Goal: Task Accomplishment & Management: Manage account settings

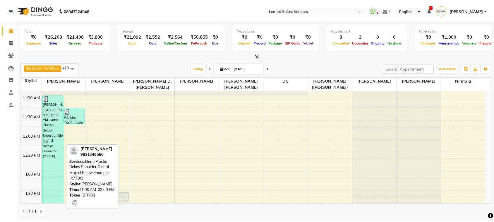
scroll to position [68, 0]
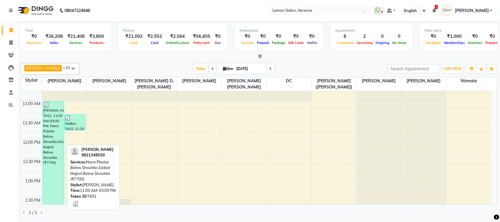
click at [56, 135] on div "[PERSON_NAME], TK01, 11:00 AM-03:00 PM, Nano Plastia Below Shoulder,Global Maji…" at bounding box center [53, 179] width 21 height 155
select select "3"
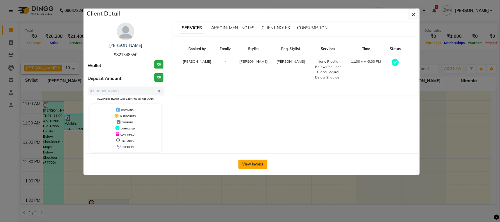
click at [257, 165] on button "View Invoice" at bounding box center [252, 164] width 29 height 9
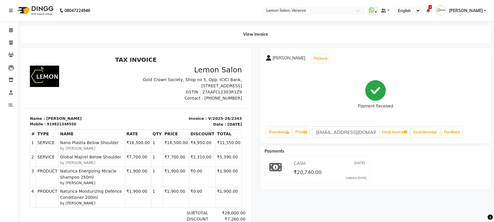
click at [212, 120] on p "Invoice : V/2025-26/2343" at bounding box center [190, 118] width 103 height 6
click at [212, 119] on p "Invoice : V/2025-26/2343" at bounding box center [190, 118] width 103 height 6
click at [216, 121] on p "Date : [DATE]" at bounding box center [190, 124] width 103 height 6
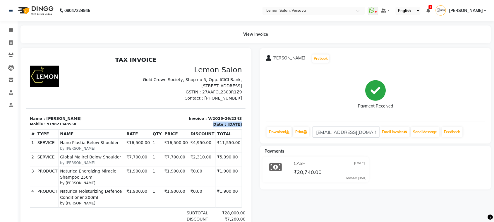
click at [216, 121] on p "Date : September 1, 2025" at bounding box center [190, 124] width 103 height 6
click at [216, 117] on p "Invoice : V/2025-26/2343" at bounding box center [190, 118] width 103 height 6
copy div "Invoice : V/2025-26/2343"
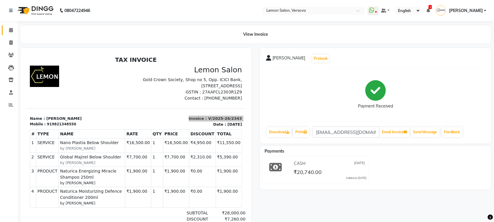
click at [8, 34] on link "Calendar" at bounding box center [9, 30] width 14 height 10
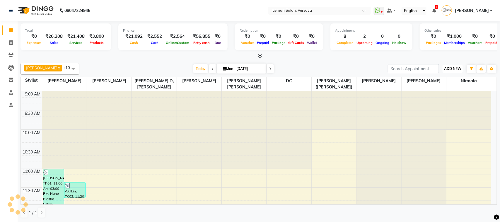
click at [453, 69] on span "ADD NEW" at bounding box center [452, 68] width 17 height 4
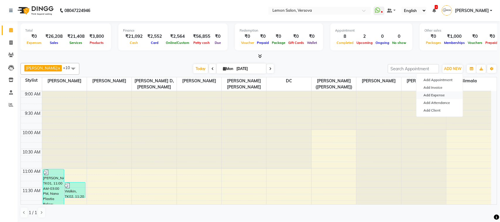
click at [438, 95] on link "Add Expense" at bounding box center [439, 95] width 46 height 8
select select "1"
select select "2317"
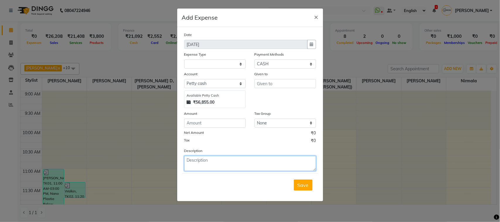
click at [256, 163] on textarea at bounding box center [250, 163] width 132 height 15
paste textarea "Invoice : V/2025-26/2343"
type textarea "Invoice : V/2025-26/2343"
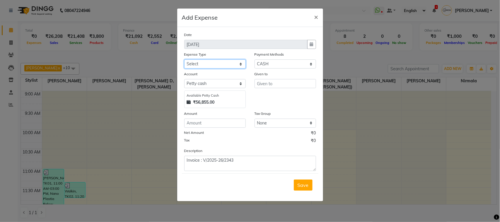
click at [229, 61] on select "Select Advance Cash transfer to hub Laundry Loan Membership Milk Miscellaneous …" at bounding box center [214, 63] width 61 height 9
select select "2685"
click at [184, 59] on select "Select Advance Cash transfer to hub Laundry Loan Membership Milk Miscellaneous …" at bounding box center [214, 63] width 61 height 9
click at [269, 81] on input "text" at bounding box center [284, 83] width 61 height 9
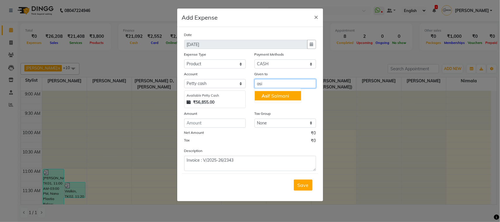
click at [277, 94] on ngb-highlight "Asi f Salmani" at bounding box center [276, 96] width 28 height 6
type input "[PERSON_NAME]"
click at [223, 116] on div "Amount" at bounding box center [214, 114] width 61 height 8
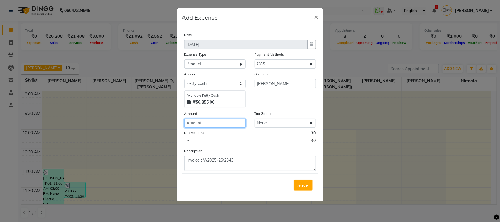
click at [229, 121] on input "number" at bounding box center [214, 123] width 61 height 9
type input "161"
click at [297, 179] on button "Save" at bounding box center [303, 184] width 19 height 11
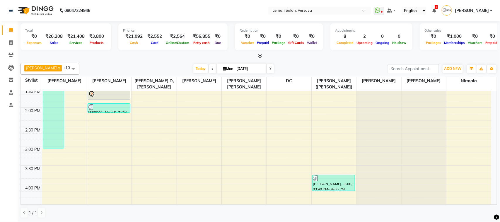
scroll to position [183, 0]
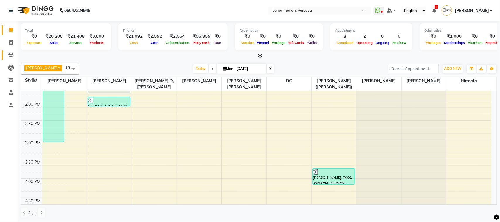
click at [2, 56] on link "Clients" at bounding box center [9, 55] width 14 height 10
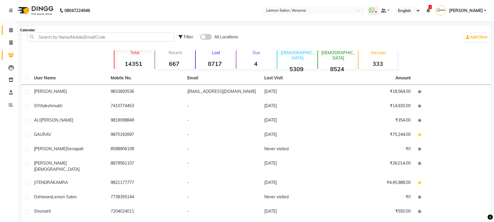
click at [13, 27] on span at bounding box center [11, 30] width 10 height 7
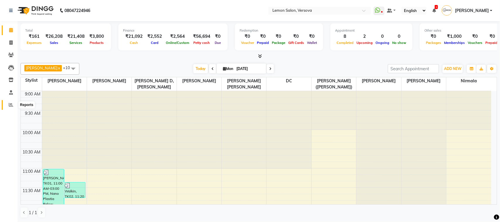
click at [15, 107] on span at bounding box center [11, 105] width 10 height 7
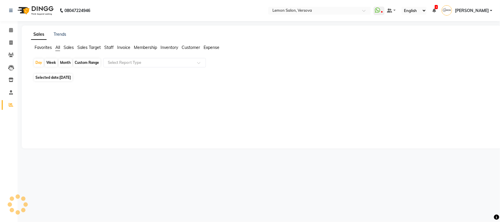
click at [93, 47] on span "Sales Target" at bounding box center [88, 47] width 23 height 5
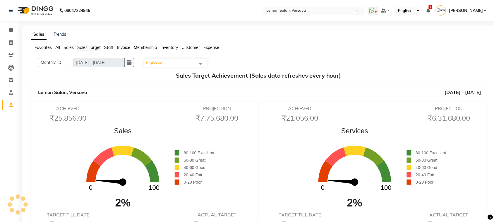
click at [0, 26] on li "Calendar" at bounding box center [9, 30] width 18 height 13
click at [5, 25] on link "Calendar" at bounding box center [9, 30] width 14 height 10
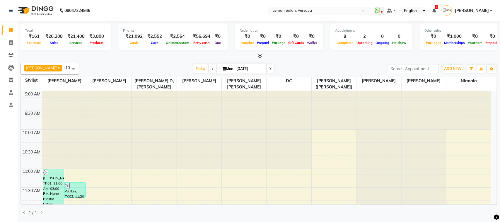
scroll to position [391, 0]
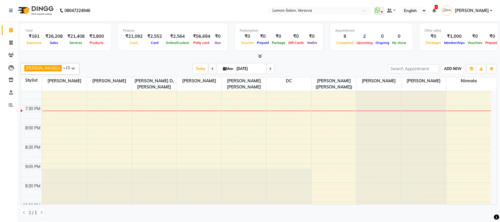
click at [446, 65] on button "ADD NEW Toggle Dropdown" at bounding box center [452, 69] width 20 height 8
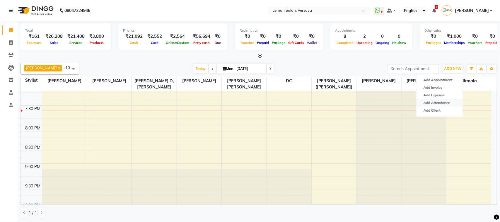
click at [447, 103] on link "Add Attendance" at bounding box center [439, 103] width 46 height 8
select select "W"
select select "A"
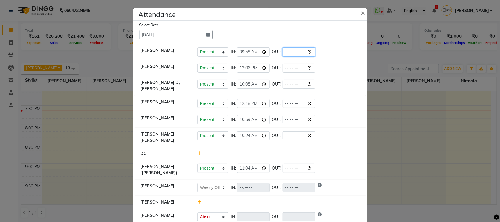
click at [309, 51] on input "time" at bounding box center [299, 51] width 33 height 9
type input "19:31"
click at [345, 90] on div "Present Absent Late Half Day Weekly Off IN: 10:08 OUT:" at bounding box center [278, 86] width 171 height 12
select select "W"
select select "A"
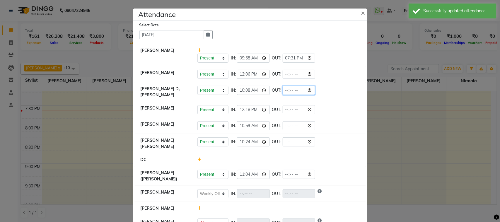
click at [312, 90] on input "time" at bounding box center [299, 90] width 33 height 9
type input "19:31"
click at [342, 93] on div "Present Absent Late Half Day Weekly Off IN: 10:08 OUT: 19:31" at bounding box center [278, 90] width 162 height 9
select select "W"
select select "A"
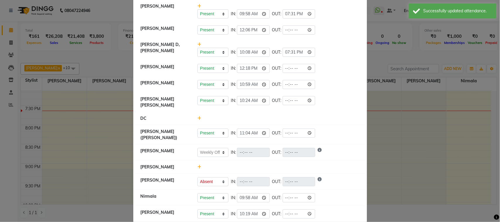
scroll to position [52, 0]
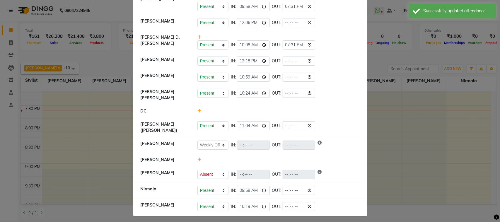
click at [37, 74] on ngb-modal-window "Attendance × Select Date 01-09-2025 Asif Salmani Present Absent Late Half Day W…" at bounding box center [250, 111] width 500 height 222
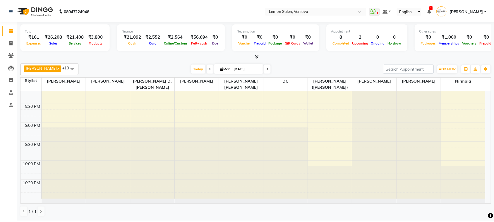
scroll to position [434, 0]
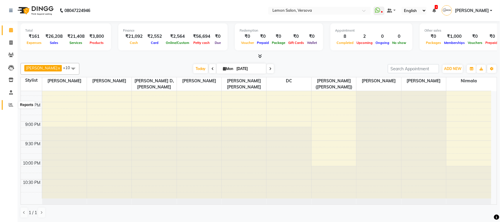
click at [11, 103] on icon at bounding box center [11, 104] width 4 height 4
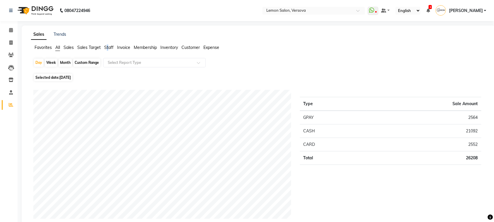
drag, startPoint x: 108, startPoint y: 45, endPoint x: 111, endPoint y: 46, distance: 3.8
click at [109, 45] on span "Staff" at bounding box center [108, 47] width 9 height 5
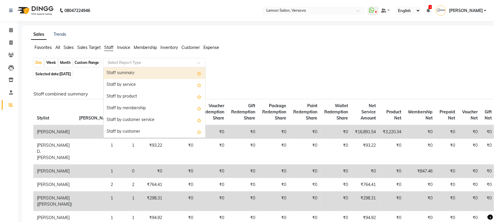
click at [116, 58] on div "Select Report Type" at bounding box center [154, 62] width 102 height 9
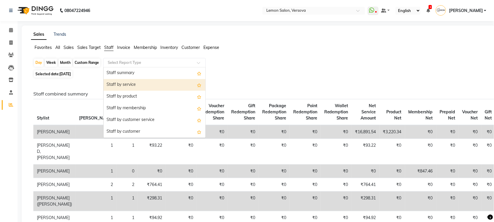
click at [133, 84] on div "Staff by service" at bounding box center [155, 85] width 102 height 12
select select "csv"
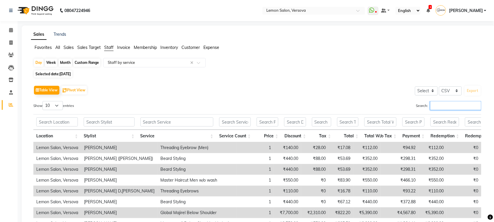
click at [456, 108] on input "Search:" at bounding box center [455, 105] width 51 height 9
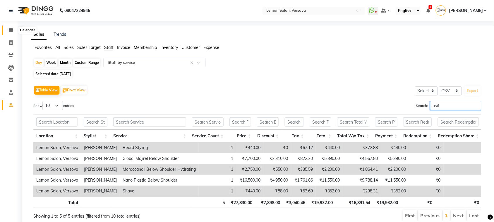
type input "asif"
click at [12, 28] on icon at bounding box center [11, 30] width 4 height 4
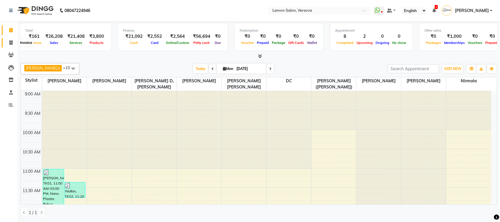
click at [12, 42] on icon at bounding box center [10, 42] width 3 height 4
select select "service"
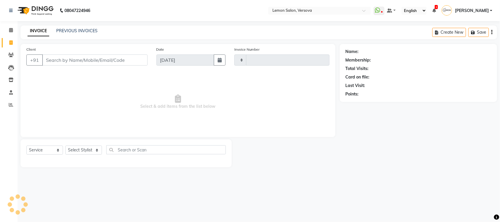
click at [97, 143] on div "Select Service Product Membership Package Voucher Prepaid Gift Card Select Styl…" at bounding box center [125, 153] width 211 height 28
click at [94, 152] on select "Select Stylist" at bounding box center [83, 150] width 37 height 9
type input "2349"
select select "564"
select select "7578"
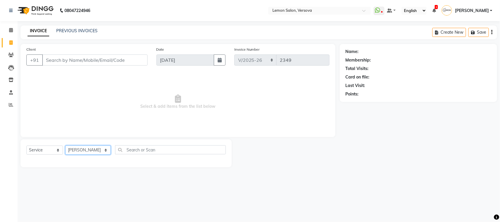
click at [65, 146] on select "Select Stylist Alim Shah Asif Salmani DC Gufran Salmani Margaret Marshak D,souz…" at bounding box center [87, 150] width 45 height 9
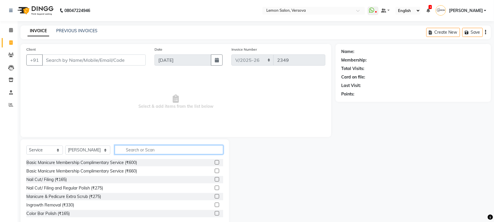
click at [144, 146] on input "text" at bounding box center [169, 149] width 109 height 9
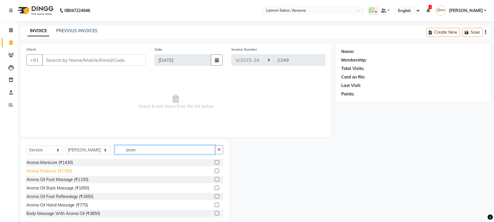
type input "arom"
click at [69, 173] on div "Aroma Pedicure (₹1760)" at bounding box center [49, 171] width 46 height 6
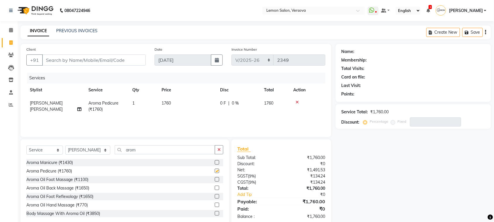
checkbox input "false"
click at [135, 64] on input "Client" at bounding box center [94, 59] width 104 height 11
type input "7"
type input "0"
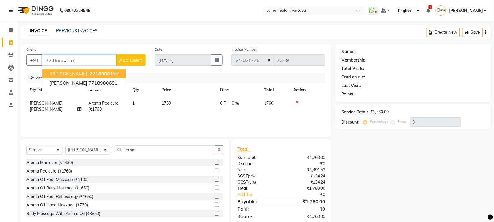
type input "7718980157"
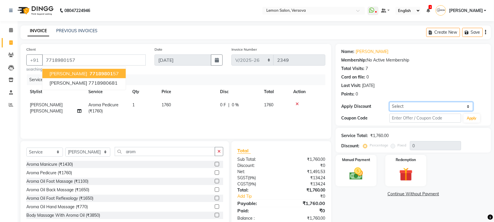
scroll to position [14, 0]
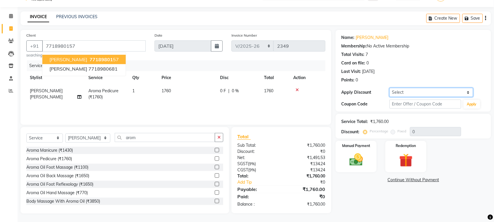
click at [414, 93] on select "Select Coupon → Abc" at bounding box center [432, 92] width 84 height 9
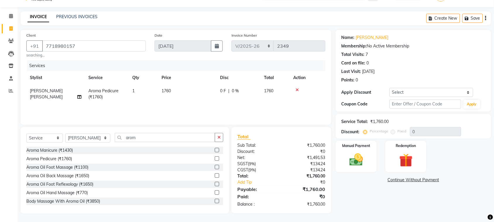
click at [409, 79] on div "Points: 0" at bounding box center [414, 80] width 144 height 6
click at [408, 106] on input "text" at bounding box center [426, 104] width 72 height 9
type input "fst20"
click at [472, 97] on div "Apply Discount Select Coupon → Abc" at bounding box center [414, 92] width 144 height 9
click at [478, 106] on button "Apply" at bounding box center [472, 104] width 17 height 9
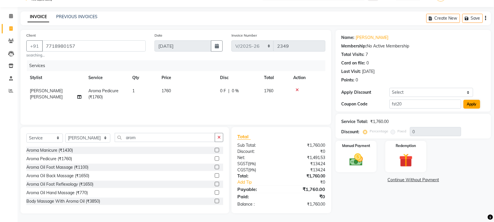
type input "20"
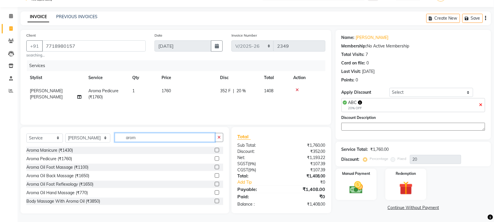
click at [148, 134] on input "arom" at bounding box center [165, 137] width 100 height 9
type input "iron"
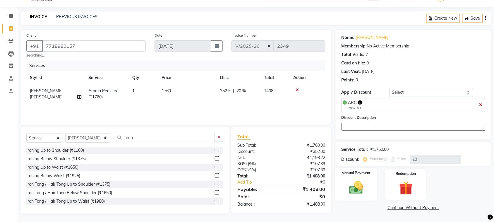
click at [367, 175] on label "Manual Payment" at bounding box center [356, 173] width 29 height 6
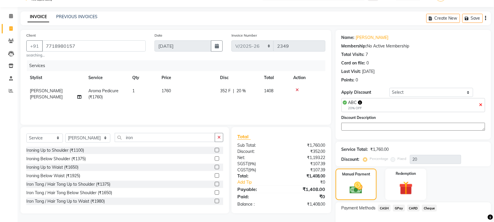
scroll to position [50, 0]
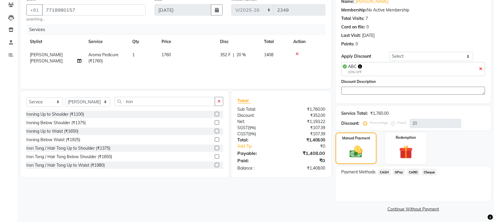
click at [416, 173] on span "CARD" at bounding box center [414, 172] width 13 height 7
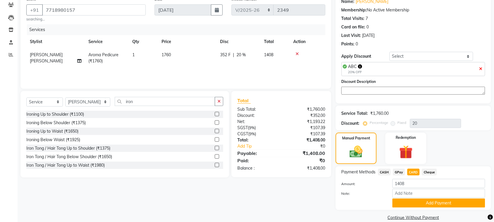
click at [409, 201] on button "Add Payment" at bounding box center [439, 203] width 93 height 9
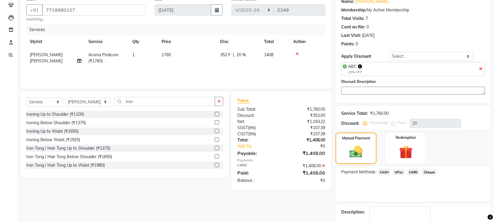
scroll to position [83, 0]
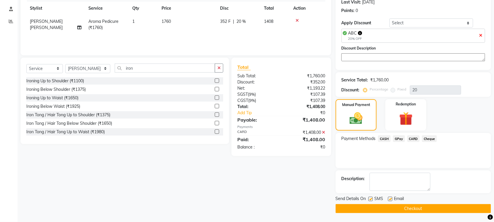
click at [372, 199] on label at bounding box center [371, 199] width 4 height 4
click at [372, 199] on input "checkbox" at bounding box center [371, 199] width 4 height 4
checkbox input "false"
click at [390, 196] on div "Email" at bounding box center [398, 199] width 21 height 7
drag, startPoint x: 387, startPoint y: 210, endPoint x: 390, endPoint y: 199, distance: 12.1
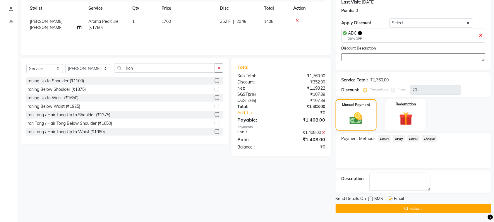
click at [396, 197] on div "Send Details On SMS Email Checkout" at bounding box center [413, 205] width 155 height 18
click at [390, 199] on label at bounding box center [390, 199] width 4 height 4
click at [390, 199] on input "checkbox" at bounding box center [390, 199] width 4 height 4
checkbox input "false"
click at [389, 204] on button "Checkout" at bounding box center [413, 208] width 155 height 9
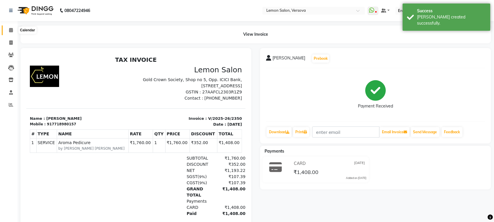
click at [15, 31] on span at bounding box center [11, 30] width 10 height 7
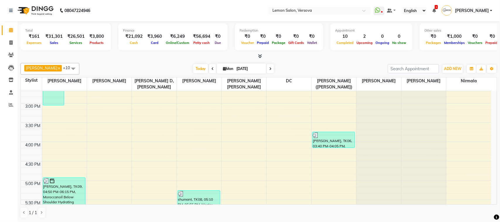
scroll to position [293, 0]
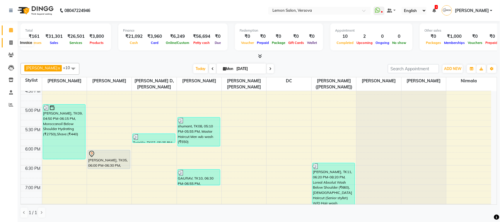
click at [7, 45] on span at bounding box center [11, 43] width 10 height 7
select select "service"
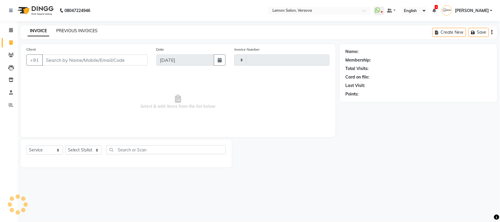
type input "2351"
select select "564"
click at [61, 31] on link "PREVIOUS INVOICES" at bounding box center [76, 30] width 41 height 5
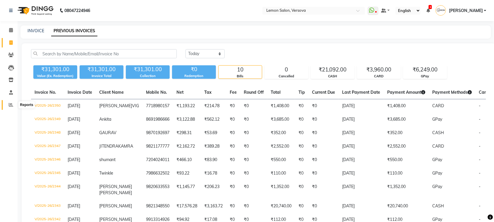
click at [12, 104] on icon at bounding box center [11, 104] width 4 height 4
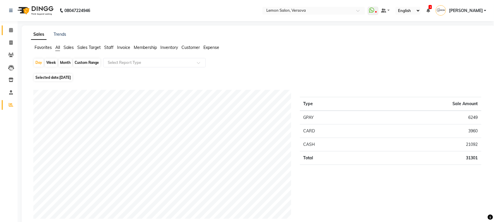
click at [2, 30] on link "Calendar" at bounding box center [9, 30] width 14 height 10
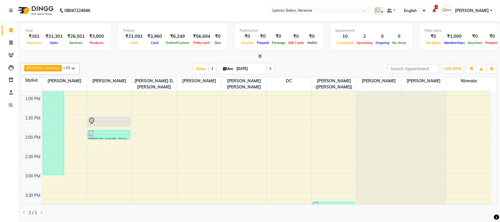
scroll to position [220, 0]
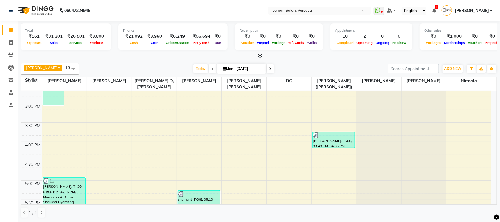
click at [9, 86] on li "Staff" at bounding box center [9, 92] width 18 height 13
click at [11, 82] on span at bounding box center [11, 80] width 10 height 7
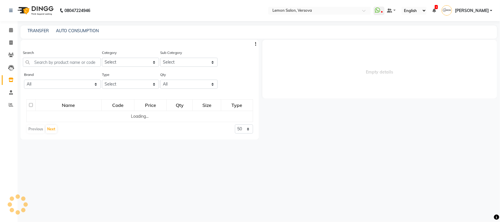
select select
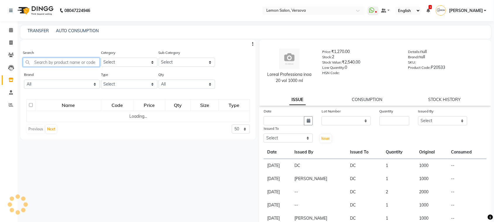
click at [57, 64] on input "text" at bounding box center [61, 62] width 77 height 9
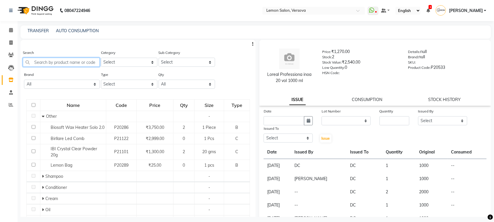
type input "4"
drag, startPoint x: 110, startPoint y: 97, endPoint x: 363, endPoint y: 93, distance: 253.3
click at [363, 93] on div "Loreal Professiona inoa 20 vol 1000 ml Price: ₹1,270.00 Stock: 2 Stock Value: ₹…" at bounding box center [375, 73] width 232 height 66
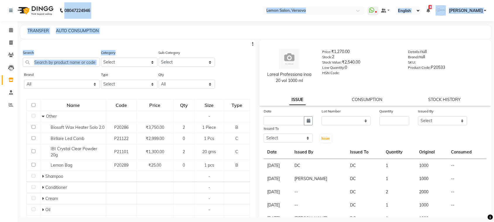
drag, startPoint x: 71, startPoint y: 9, endPoint x: 126, endPoint y: 65, distance: 78.5
click at [126, 65] on app-home "08047224946 Select Location × Lemon Salon, Versova WhatsApp Status ✕ Status: Di…" at bounding box center [247, 113] width 494 height 226
click at [69, 59] on input "text" at bounding box center [61, 62] width 77 height 9
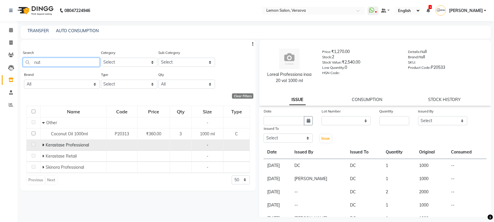
type input "nut"
click at [46, 143] on span "Kerastase Professional" at bounding box center [67, 144] width 43 height 5
click at [43, 145] on icon at bounding box center [43, 145] width 2 height 4
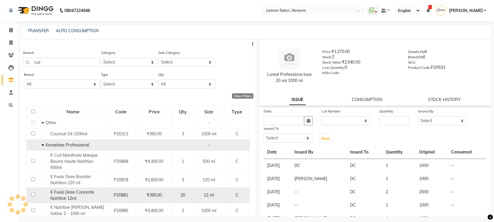
click at [94, 196] on div "K Fusio Dose Concente Nutritive 12ml" at bounding box center [73, 195] width 63 height 12
select select
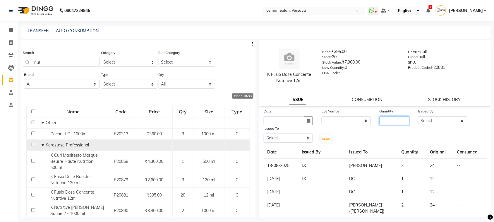
click at [391, 121] on input "number" at bounding box center [395, 120] width 30 height 9
type input "5"
click at [307, 120] on icon "button" at bounding box center [309, 121] width 4 height 4
select select "9"
select select "2025"
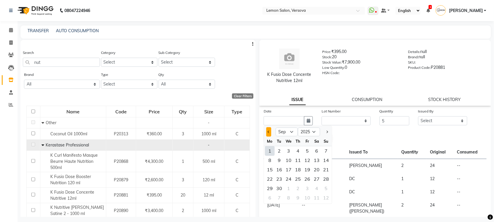
click at [270, 131] on span "Previous month" at bounding box center [269, 132] width 2 height 2
select select "8"
click at [334, 172] on td "DC" at bounding box center [322, 178] width 47 height 13
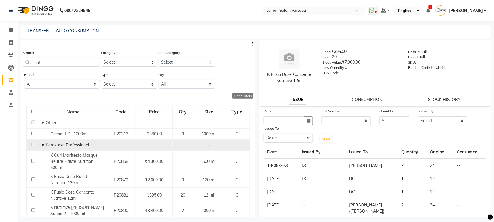
drag, startPoint x: 311, startPoint y: 118, endPoint x: 299, endPoint y: 125, distance: 13.5
click at [311, 119] on button "button" at bounding box center [308, 120] width 9 height 9
select select "9"
select select "2025"
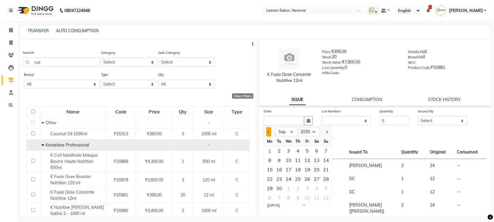
click at [268, 131] on span "Previous month" at bounding box center [269, 132] width 2 height 2
select select "8"
click at [315, 180] on div "23" at bounding box center [316, 178] width 9 height 9
type input "23-08-2025"
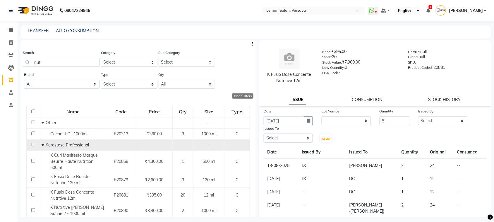
click at [424, 126] on div "Date 23-08-2025 Lot Number None Quantity 5 Issued By Select Alim Shah Asif Salm…" at bounding box center [375, 125] width 232 height 35
drag, startPoint x: 424, startPoint y: 119, endPoint x: 430, endPoint y: 116, distance: 6.3
click at [424, 119] on select "Select Alim Shah Asif Salmani DC Gufran Salmani Margaret Marshak D,souza Milind…" at bounding box center [442, 120] width 49 height 9
select select "7450"
click at [418, 116] on select "Select Alim Shah Asif Salmani DC Gufran Salmani Margaret Marshak D,souza Milind…" at bounding box center [442, 120] width 49 height 9
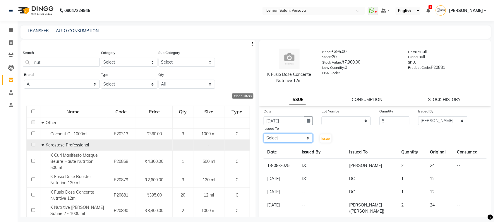
click at [292, 141] on select "Select Alim Shah Asif Salmani DC Gufran Salmani Margaret Marshak D,souza Milind…" at bounding box center [288, 138] width 49 height 9
select select "7886"
click at [264, 134] on select "Select Alim Shah Asif Salmani DC Gufran Salmani Margaret Marshak D,souza Milind…" at bounding box center [288, 138] width 49 height 9
click at [321, 135] on div "Issue" at bounding box center [326, 134] width 19 height 18
click at [326, 141] on button "Issue" at bounding box center [325, 138] width 11 height 8
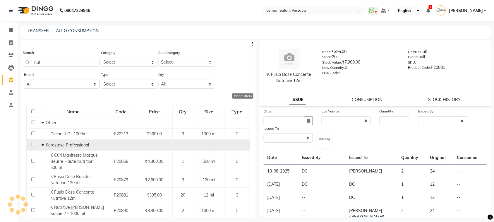
select select
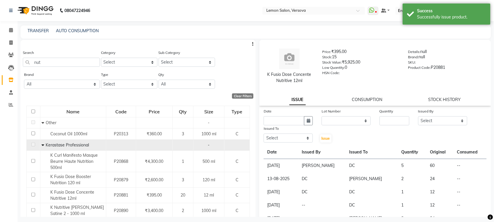
click at [387, 114] on div "Quantity" at bounding box center [395, 112] width 30 height 8
click at [393, 118] on input "number" at bounding box center [395, 120] width 30 height 9
type input "5"
click at [317, 121] on div "Lot Number None" at bounding box center [346, 116] width 58 height 17
click at [310, 122] on button "button" at bounding box center [308, 120] width 9 height 9
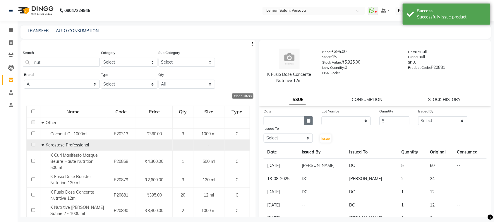
select select "9"
select select "2025"
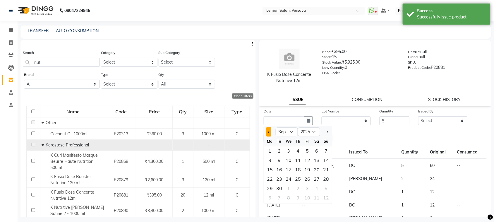
click at [270, 135] on button "Previous month" at bounding box center [268, 131] width 5 height 9
select select "8"
click at [311, 189] on div "29" at bounding box center [307, 188] width 9 height 9
type input "[DATE]"
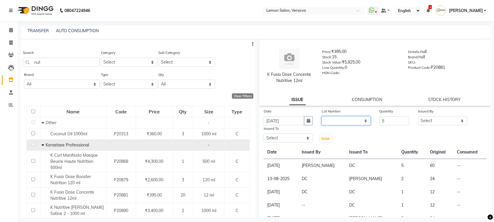
click at [330, 116] on select "None" at bounding box center [346, 120] width 49 height 9
click at [333, 116] on select "None" at bounding box center [346, 120] width 49 height 9
select select "0: null"
click at [322, 116] on select "None" at bounding box center [346, 120] width 49 height 9
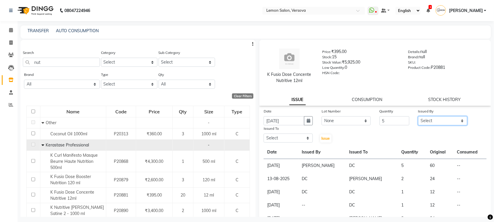
click at [432, 120] on select "Select Alim Shah Asif Salmani DC Gufran Salmani Margaret Marshak D,souza Milind…" at bounding box center [442, 120] width 49 height 9
select select "7450"
click at [418, 116] on select "Select Alim Shah Asif Salmani DC Gufran Salmani Margaret Marshak D,souza Milind…" at bounding box center [442, 120] width 49 height 9
click at [289, 136] on select "Select Alim Shah Asif Salmani DC Gufran Salmani Margaret Marshak D,souza Milind…" at bounding box center [288, 138] width 49 height 9
select select "7886"
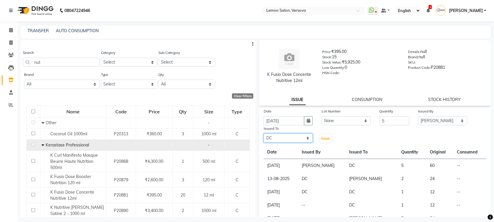
click at [264, 134] on select "Select Alim Shah Asif Salmani DC Gufran Salmani Margaret Marshak D,souza Milind…" at bounding box center [288, 138] width 49 height 9
click at [323, 136] on span "Issue" at bounding box center [326, 138] width 8 height 4
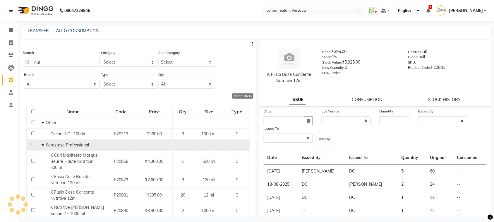
select select
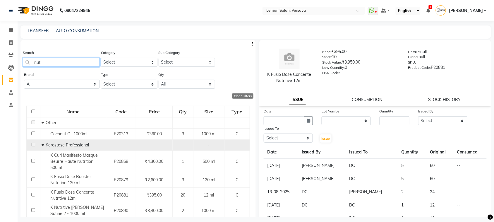
click at [81, 61] on input "nut" at bounding box center [61, 62] width 77 height 9
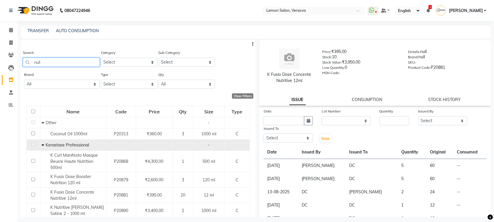
click at [81, 61] on input "nut" at bounding box center [61, 62] width 77 height 9
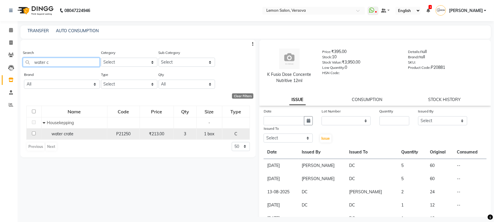
type input "water c"
click at [100, 135] on div "water crate" at bounding box center [74, 134] width 63 height 6
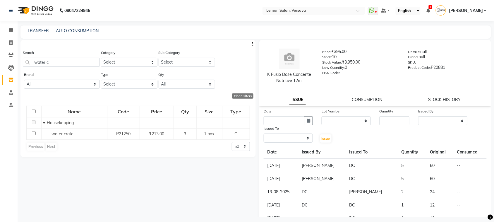
select select
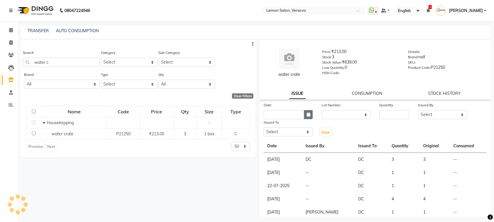
click at [304, 118] on button "button" at bounding box center [308, 114] width 9 height 9
select select "9"
select select "2025"
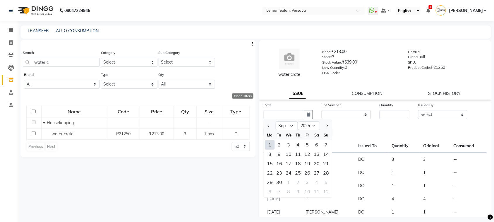
click at [267, 143] on div "1" at bounding box center [269, 144] width 9 height 9
type input "[DATE]"
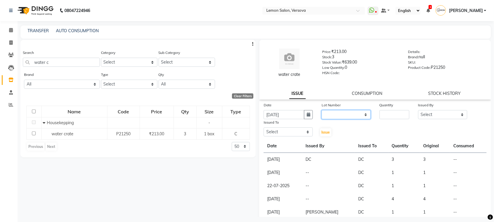
drag, startPoint x: 326, startPoint y: 114, endPoint x: 327, endPoint y: 119, distance: 4.5
click at [326, 114] on select "None" at bounding box center [346, 114] width 49 height 9
select select "0: null"
click at [322, 110] on select "None" at bounding box center [346, 114] width 49 height 9
click at [408, 121] on div "Date 01-09-2025 Lot Number None Quantity Issued By Select Alim Shah Asif Salman…" at bounding box center [375, 119] width 232 height 35
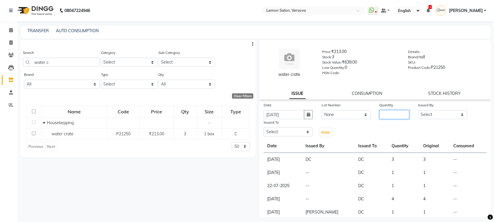
click at [387, 112] on input "number" at bounding box center [395, 114] width 30 height 9
type input "1"
click at [457, 115] on select "Select Alim Shah Asif Salmani DC Gufran Salmani Margaret Marshak D,souza Milind…" at bounding box center [442, 114] width 49 height 9
select select "7450"
click at [418, 110] on select "Select Alim Shah Asif Salmani DC Gufran Salmani Margaret Marshak D,souza Milind…" at bounding box center [442, 114] width 49 height 9
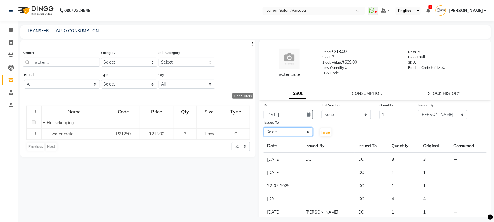
drag, startPoint x: 285, startPoint y: 131, endPoint x: 288, endPoint y: 129, distance: 3.4
click at [286, 131] on select "Select Alim Shah Asif Salmani DC Gufran Salmani Margaret Marshak D,souza Milind…" at bounding box center [288, 131] width 49 height 9
select select "7886"
click at [264, 127] on select "Select Alim Shah Asif Salmani DC Gufran Salmani Margaret Marshak D,souza Milind…" at bounding box center [288, 131] width 49 height 9
click at [327, 133] on span "Issue" at bounding box center [326, 132] width 8 height 4
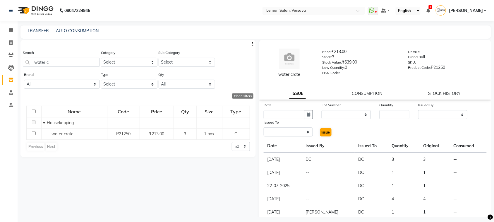
select select
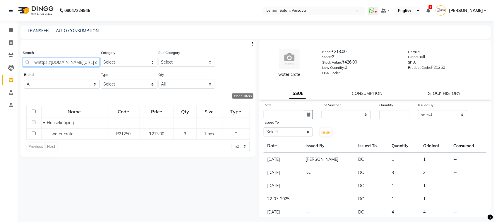
click at [49, 62] on input "whttps://vendor.dingg.in/calendarater c" at bounding box center [61, 62] width 77 height 9
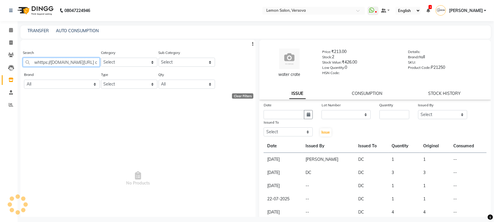
click at [49, 62] on input "whttps://vendor.dingg.in/calendarater c" at bounding box center [61, 62] width 77 height 9
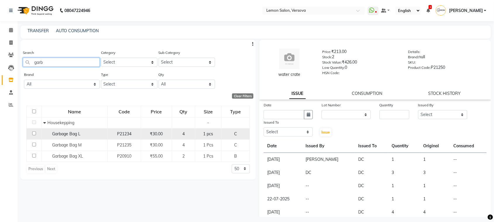
type input "garb"
click at [74, 132] on span "Garbage Bag L" at bounding box center [66, 133] width 28 height 5
select select
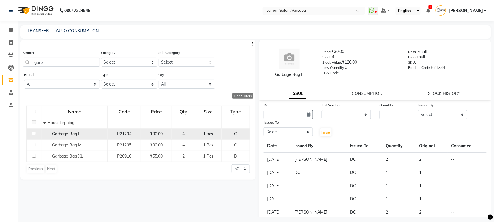
click at [107, 128] on td "Garbage Bag L" at bounding box center [75, 133] width 66 height 11
click at [109, 129] on td "P21234" at bounding box center [123, 133] width 33 height 11
click at [111, 131] on div "P21234" at bounding box center [124, 134] width 28 height 6
click at [122, 131] on span "P21234" at bounding box center [124, 133] width 14 height 5
click at [65, 134] on span "Garbage Bag L" at bounding box center [66, 133] width 28 height 5
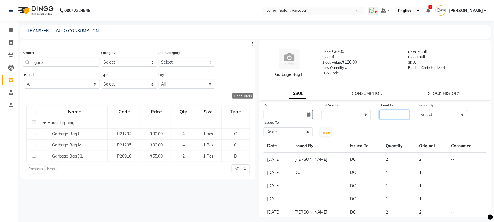
click at [395, 111] on input "number" at bounding box center [395, 114] width 30 height 9
type input "2"
click at [437, 111] on select "Select Alim Shah Asif Salmani DC Gufran Salmani Margaret Marshak D,souza Milind…" at bounding box center [442, 114] width 49 height 9
select select "7450"
click at [418, 110] on select "Select Alim Shah Asif Salmani DC Gufran Salmani Margaret Marshak D,souza Milind…" at bounding box center [442, 114] width 49 height 9
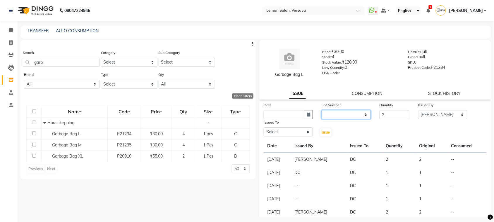
click at [355, 118] on select "None" at bounding box center [346, 114] width 49 height 9
select select "0: null"
click at [322, 110] on select "None" at bounding box center [346, 114] width 49 height 9
click at [311, 113] on button "button" at bounding box center [308, 114] width 9 height 9
select select "9"
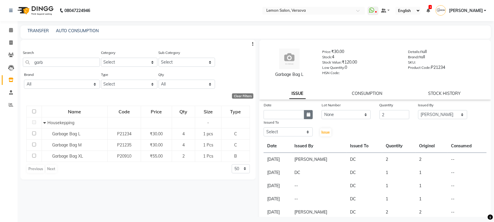
select select "2025"
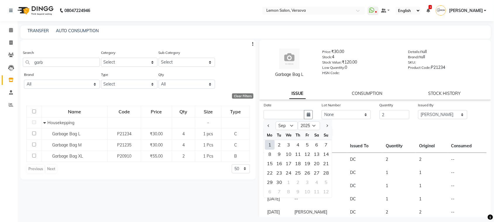
click at [271, 143] on div "1" at bounding box center [269, 144] width 9 height 9
type input "[DATE]"
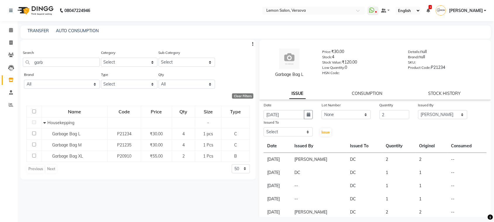
click at [276, 137] on div "Issued To Select Alim Shah Asif Salmani DC Gufran Salmani Margaret Marshak D,so…" at bounding box center [288, 128] width 58 height 18
click at [288, 129] on select "Select Alim Shah Asif Salmani DC Gufran Salmani Margaret Marshak D,souza Milind…" at bounding box center [288, 131] width 49 height 9
select select "7886"
click at [264, 127] on select "Select Alim Shah Asif Salmani DC Gufran Salmani Margaret Marshak D,souza Milind…" at bounding box center [288, 131] width 49 height 9
click at [326, 133] on span "Issue" at bounding box center [326, 132] width 8 height 4
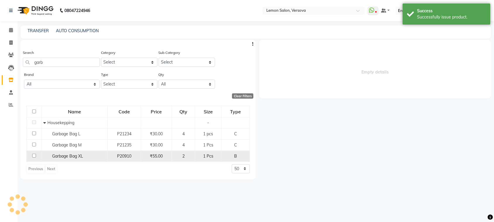
select select
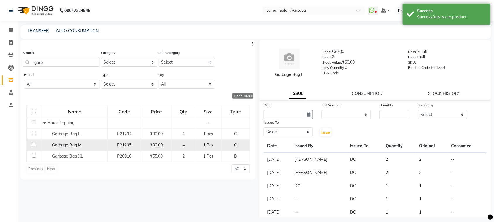
click at [89, 147] on div "Garbage Bag M" at bounding box center [74, 145] width 63 height 6
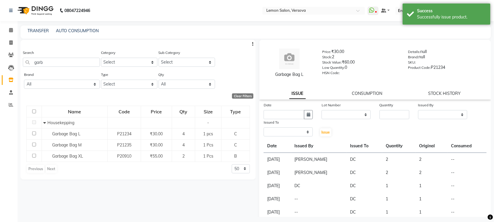
select select
click at [389, 119] on div "Quantity" at bounding box center [394, 110] width 39 height 17
type input "2"
click at [431, 114] on select "Select Alim Shah Asif Salmani DC Gufran Salmani Margaret Marshak D,souza Milind…" at bounding box center [442, 114] width 49 height 9
select select "7450"
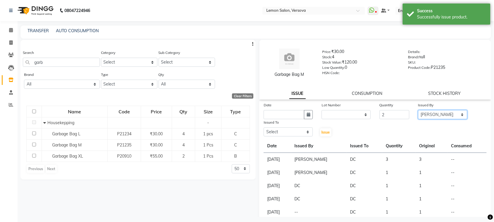
click at [418, 110] on select "Select Alim Shah Asif Salmani DC Gufran Salmani Margaret Marshak D,souza Milind…" at bounding box center [442, 114] width 49 height 9
click at [349, 113] on select "None" at bounding box center [346, 114] width 49 height 9
drag, startPoint x: 351, startPoint y: 121, endPoint x: 348, endPoint y: 123, distance: 4.2
click at [351, 122] on div "Date Lot Number None Quantity 2 Issued By Select Alim Shah Asif Salmani DC Gufr…" at bounding box center [375, 119] width 232 height 35
click at [336, 115] on select "None" at bounding box center [346, 114] width 49 height 9
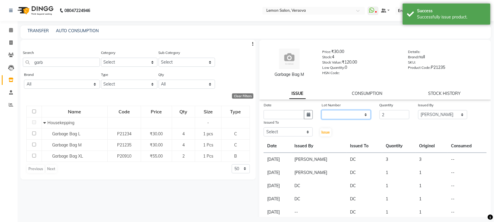
select select "0: null"
click at [322, 110] on select "None" at bounding box center [346, 114] width 49 height 9
click at [310, 112] on button "button" at bounding box center [308, 114] width 9 height 9
select select "9"
select select "2025"
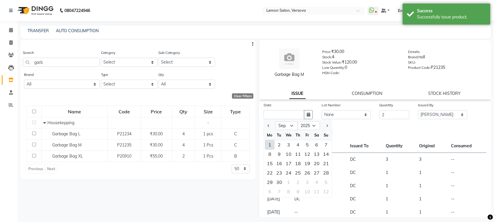
click at [268, 143] on div "1" at bounding box center [269, 144] width 9 height 9
type input "[DATE]"
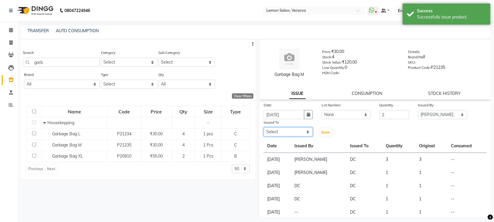
click at [293, 128] on select "Select Alim Shah Asif Salmani DC Gufran Salmani Margaret Marshak D,souza Milind…" at bounding box center [288, 131] width 49 height 9
select select "7886"
click at [264, 127] on select "Select Alim Shah Asif Salmani DC Gufran Salmani Margaret Marshak D,souza Milind…" at bounding box center [288, 131] width 49 height 9
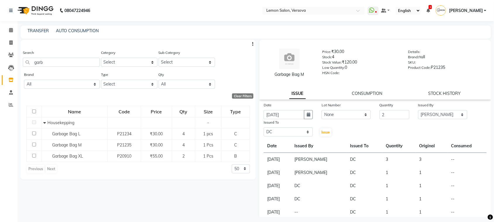
click at [330, 132] on div "Issue" at bounding box center [326, 128] width 19 height 18
click at [323, 133] on span "Issue" at bounding box center [326, 132] width 8 height 4
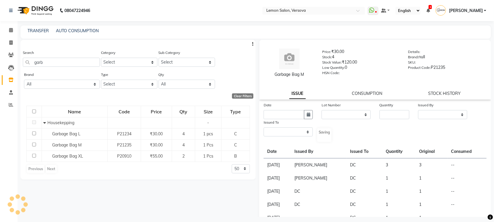
select select
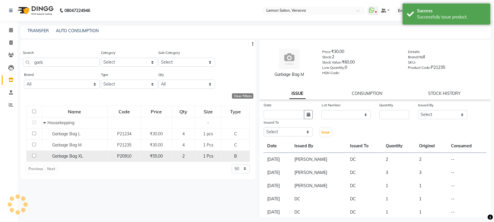
click at [97, 160] on td "Garbage Bag XL" at bounding box center [75, 155] width 66 height 11
click at [101, 157] on div "Garbage Bag XL" at bounding box center [74, 156] width 63 height 6
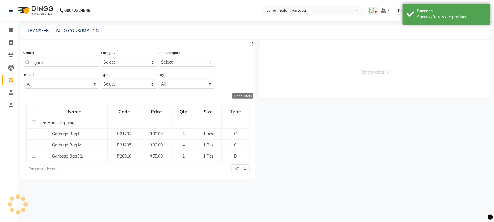
select select
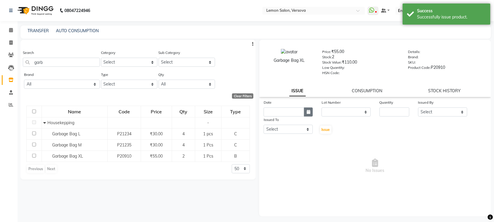
click at [309, 110] on icon "button" at bounding box center [309, 112] width 4 height 4
select select "9"
select select "2025"
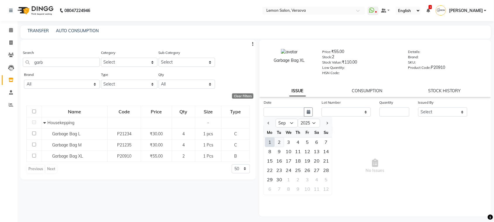
click at [283, 141] on div "2" at bounding box center [279, 142] width 9 height 9
type input "02-09-2025"
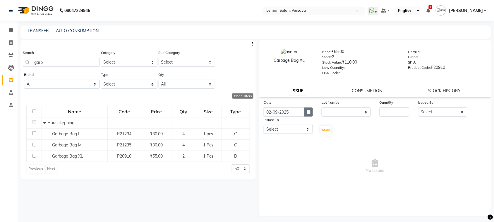
click at [309, 113] on button "button" at bounding box center [308, 111] width 9 height 9
select select "9"
select select "2025"
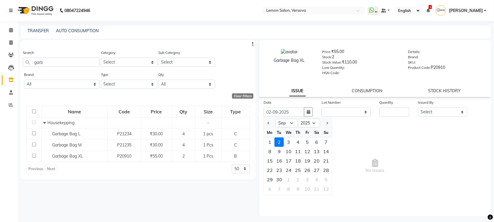
drag, startPoint x: 269, startPoint y: 142, endPoint x: 312, endPoint y: 122, distance: 46.8
click at [270, 141] on div "1" at bounding box center [269, 142] width 9 height 9
type input "[DATE]"
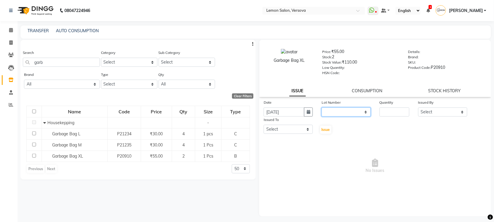
click at [339, 114] on select "None" at bounding box center [346, 111] width 49 height 9
select select "0: null"
click at [322, 107] on select "None" at bounding box center [346, 111] width 49 height 9
click at [388, 113] on input "number" at bounding box center [395, 111] width 30 height 9
type input "1"
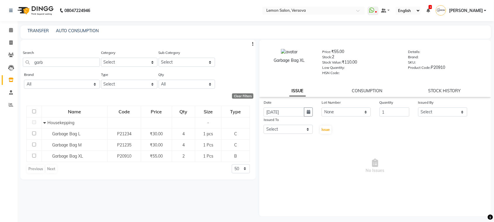
click at [437, 105] on div "Issued By" at bounding box center [442, 103] width 49 height 8
click at [454, 107] on select "Select Alim Shah Asif Salmani DC Gufran Salmani Margaret Marshak D,souza Milind…" at bounding box center [442, 111] width 49 height 9
select select "7450"
click at [418, 107] on select "Select Alim Shah Asif Salmani DC Gufran Salmani Margaret Marshak D,souza Milind…" at bounding box center [442, 111] width 49 height 9
click at [305, 127] on select "Select Alim Shah Asif Salmani DC Gufran Salmani Margaret Marshak D,souza Milind…" at bounding box center [288, 129] width 49 height 9
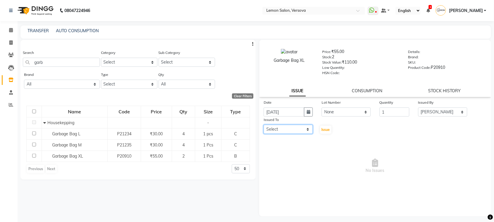
select select "7886"
click at [264, 125] on select "Select Alim Shah Asif Salmani DC Gufran Salmani Margaret Marshak D,souza Milind…" at bounding box center [288, 129] width 49 height 9
click at [323, 128] on span "Issue" at bounding box center [326, 129] width 8 height 4
select select
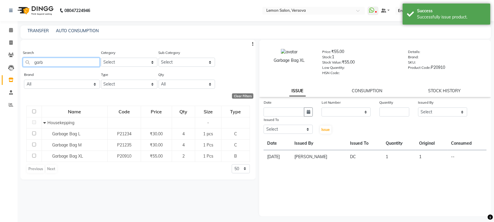
click at [52, 66] on input "garb" at bounding box center [61, 62] width 77 height 9
click at [54, 63] on input "garb" at bounding box center [61, 62] width 77 height 9
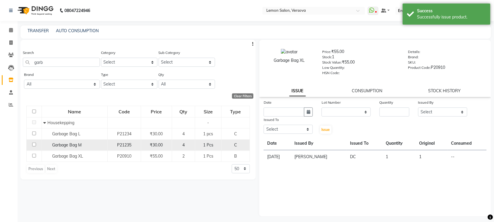
click at [79, 141] on td "Garbage Bag M" at bounding box center [75, 144] width 66 height 11
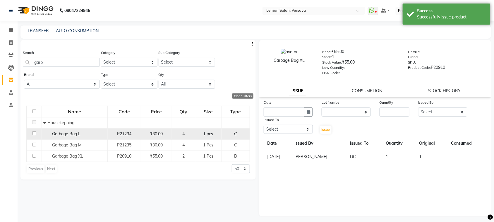
click at [57, 137] on td "Garbage Bag L" at bounding box center [75, 133] width 66 height 11
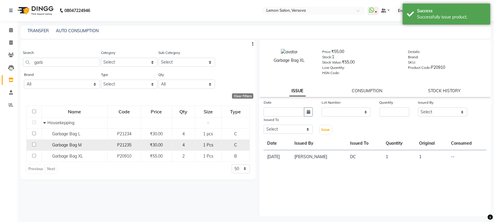
click at [63, 140] on td "Garbage Bag M" at bounding box center [75, 144] width 66 height 11
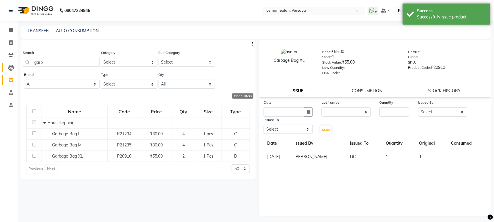
drag, startPoint x: 6, startPoint y: 73, endPoint x: 8, endPoint y: 66, distance: 7.1
click at [7, 73] on ul "Calendar Invoice Clients Leads Inventory Staff Reports Completed InProgress Upc…" at bounding box center [9, 69] width 18 height 90
click at [8, 61] on li "Clients" at bounding box center [9, 55] width 18 height 13
click at [10, 55] on icon at bounding box center [11, 55] width 6 height 4
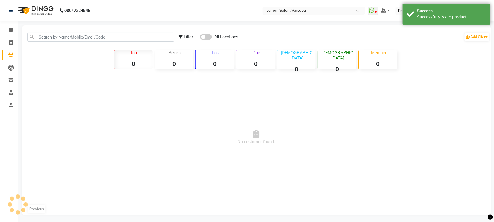
click at [10, 55] on icon at bounding box center [11, 55] width 6 height 4
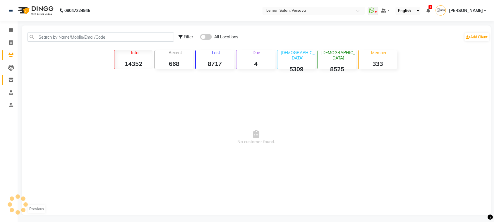
click at [4, 77] on link "Inventory" at bounding box center [9, 80] width 14 height 10
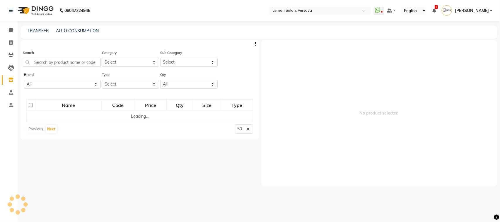
click at [11, 79] on icon at bounding box center [10, 80] width 5 height 4
click at [33, 64] on input "text" at bounding box center [62, 62] width 78 height 9
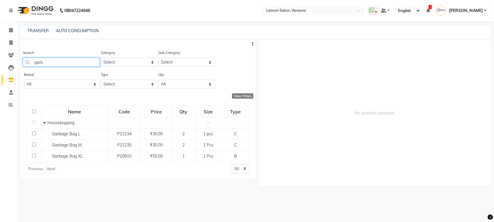
click at [49, 61] on input "garb" at bounding box center [61, 62] width 77 height 9
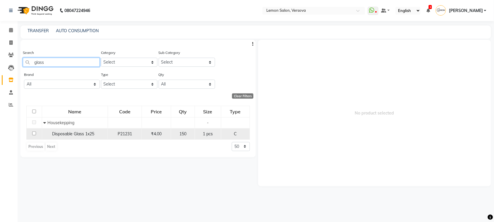
type input "glass"
click at [70, 135] on span "Disposable Glass 1x25" at bounding box center [73, 133] width 42 height 5
select select
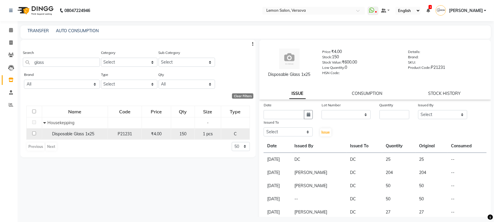
click at [74, 136] on span "Disposable Glass 1x25" at bounding box center [73, 133] width 42 height 5
click at [75, 132] on span "Disposable Glass 1x25" at bounding box center [73, 133] width 42 height 5
click at [75, 131] on span "Disposable Glass 1x25" at bounding box center [73, 133] width 42 height 5
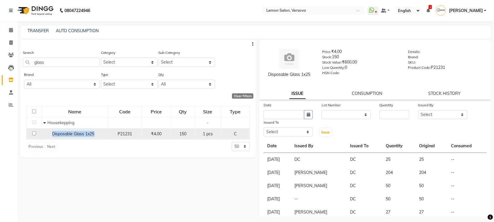
click at [69, 128] on td "Disposable Glass 1x25" at bounding box center [75, 133] width 66 height 11
click at [81, 131] on div "Disposable Glass 1x25" at bounding box center [75, 134] width 63 height 6
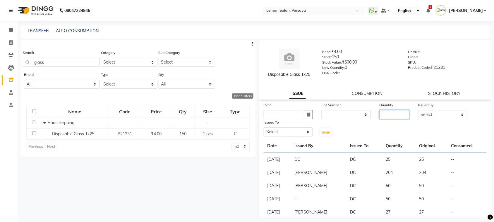
click at [389, 113] on input "number" at bounding box center [395, 114] width 30 height 9
type input "50"
click at [426, 112] on select "Select Alim Shah Asif Salmani DC Gufran Salmani Margaret Marshak D,souza Milind…" at bounding box center [442, 114] width 49 height 9
select select "7450"
click at [418, 110] on select "Select Alim Shah Asif Salmani DC Gufran Salmani Margaret Marshak D,souza Milind…" at bounding box center [442, 114] width 49 height 9
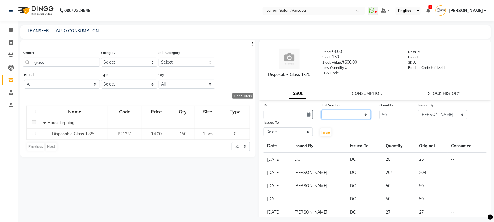
drag, startPoint x: 362, startPoint y: 114, endPoint x: 360, endPoint y: 118, distance: 4.5
click at [361, 115] on select "None" at bounding box center [346, 114] width 49 height 9
select select "0: null"
click at [322, 110] on select "None" at bounding box center [346, 114] width 49 height 9
click at [307, 115] on icon "button" at bounding box center [309, 114] width 4 height 4
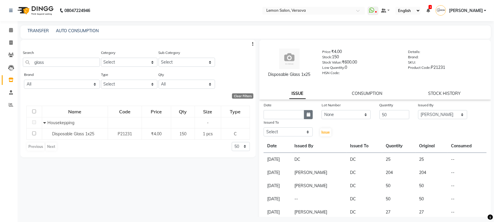
select select "9"
select select "2025"
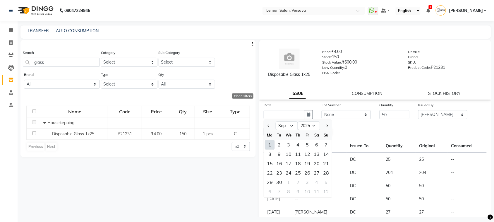
click at [271, 144] on div "1" at bounding box center [269, 144] width 9 height 9
type input "[DATE]"
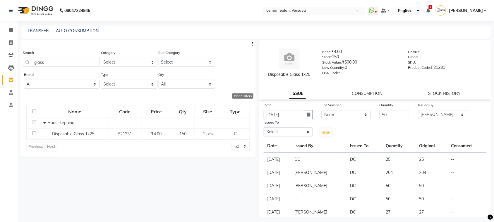
click at [276, 139] on th "Date" at bounding box center [278, 145] width 28 height 13
drag, startPoint x: 278, startPoint y: 135, endPoint x: 278, endPoint y: 127, distance: 7.9
click at [278, 135] on select "Select Alim Shah Asif Salmani DC Gufran Salmani Margaret Marshak D,souza Milind…" at bounding box center [288, 131] width 49 height 9
select select "7886"
click at [264, 127] on select "Select Alim Shah Asif Salmani DC Gufran Salmani Margaret Marshak D,souza Milind…" at bounding box center [288, 131] width 49 height 9
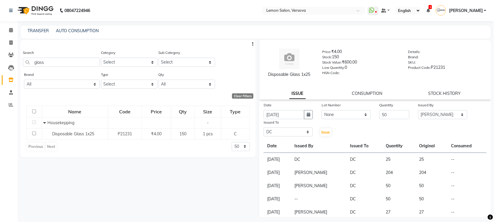
click at [325, 138] on div "Date 01-09-2025 Lot Number None Quantity 50 Issued By Select Alim Shah Asif Sal…" at bounding box center [375, 199] width 232 height 195
click at [325, 134] on span "Issue" at bounding box center [326, 132] width 8 height 4
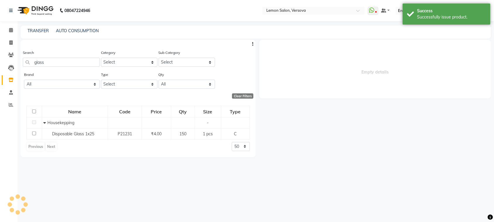
select select
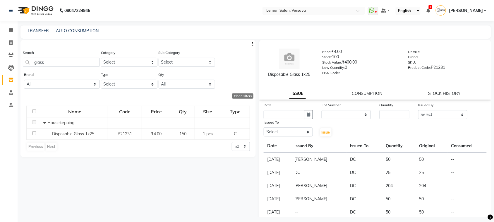
click at [42, 33] on div "TRANSFER" at bounding box center [38, 31] width 21 height 6
click at [41, 30] on link "TRANSFER" at bounding box center [38, 30] width 21 height 5
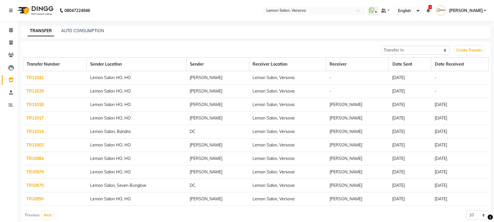
click at [40, 87] on td "TR11029" at bounding box center [55, 91] width 64 height 13
click at [39, 89] on link "TR11029" at bounding box center [35, 90] width 17 height 5
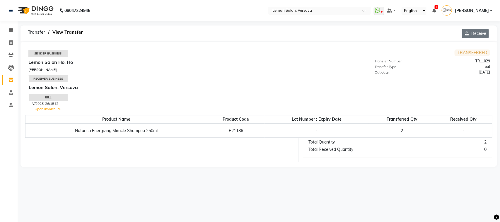
click at [479, 35] on button "Receive" at bounding box center [475, 33] width 27 height 9
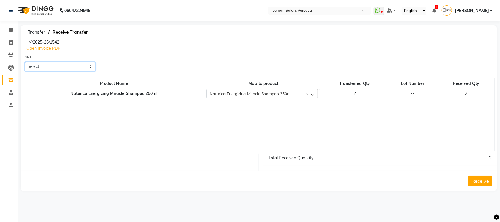
click at [69, 64] on select "Select Alim Shah Asif Salmani DC Gufran Salmani Hira Lal Om Prakash Kandu Kassa…" at bounding box center [60, 66] width 71 height 9
select select "88325"
click at [25, 62] on select "Select Alim Shah Asif Salmani DC Gufran Salmani Hira Lal Om Prakash Kandu Kassa…" at bounding box center [60, 66] width 71 height 9
click at [481, 183] on button "Receive" at bounding box center [480, 181] width 24 height 11
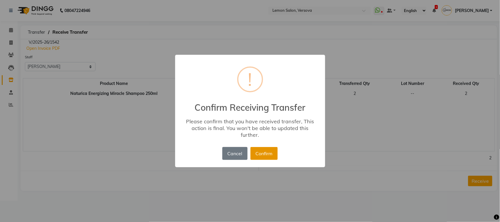
click at [270, 152] on button "Confirm" at bounding box center [263, 153] width 27 height 13
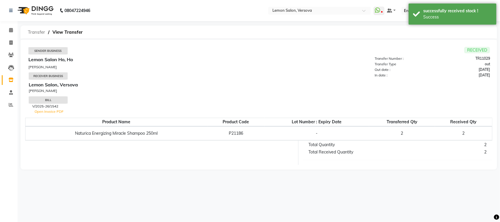
click at [36, 28] on span "Transfer" at bounding box center [36, 32] width 23 height 11
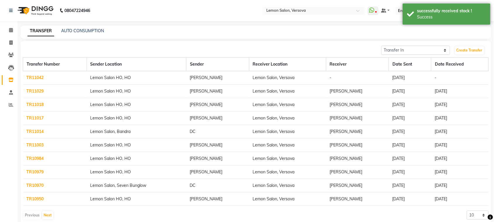
click at [33, 76] on link "TR11042" at bounding box center [35, 77] width 17 height 5
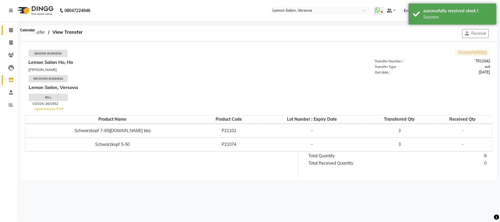
click at [14, 28] on span at bounding box center [11, 30] width 10 height 7
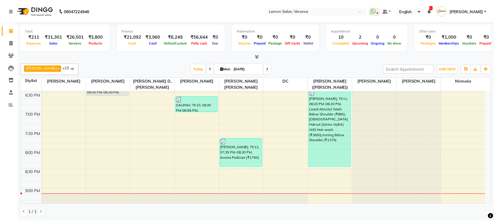
scroll to position [434, 0]
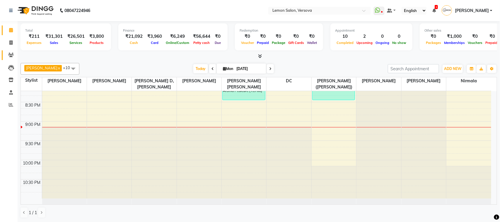
click at [4, 51] on link "Clients" at bounding box center [9, 55] width 14 height 10
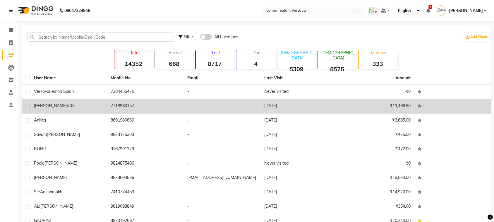
scroll to position [31, 0]
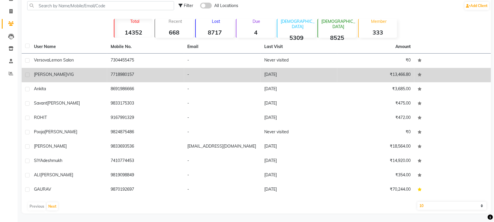
click at [67, 75] on span "VIG" at bounding box center [70, 74] width 7 height 5
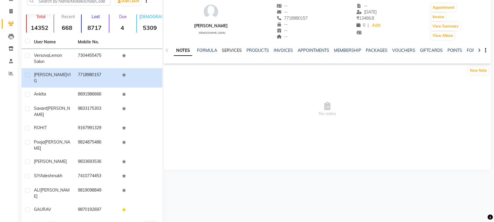
click at [228, 51] on link "SERVICES" at bounding box center [232, 50] width 20 height 5
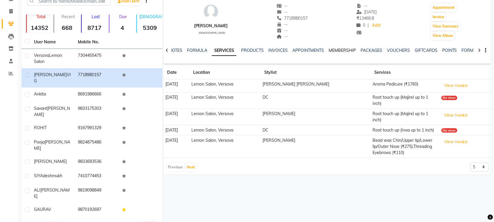
click at [329, 48] on link "MEMBERSHIP" at bounding box center [342, 50] width 27 height 5
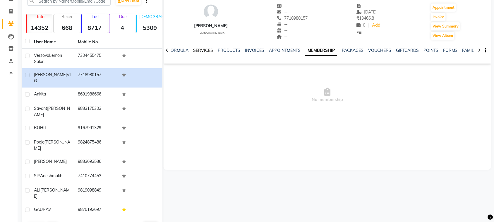
click at [195, 52] on link "SERVICES" at bounding box center [203, 50] width 20 height 5
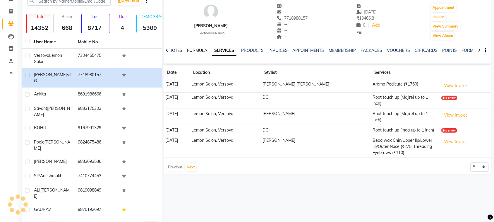
click at [185, 51] on ul "NOTES FORMULA SERVICES PRODUCTS INVOICES APPOINTMENTS MEMBERSHIP PACKAGES VOUCH…" at bounding box center [354, 50] width 371 height 6
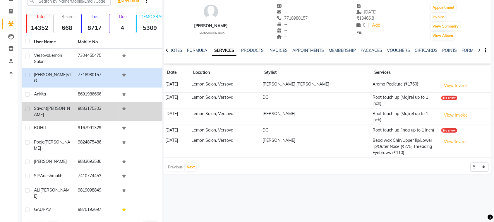
click at [78, 106] on td "9833175303" at bounding box center [96, 111] width 44 height 19
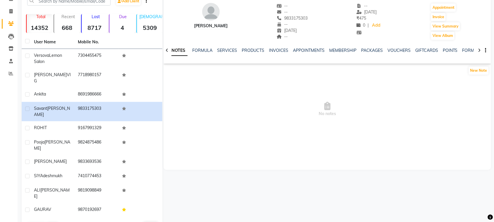
click at [210, 56] on div "NOTES FORMULA SERVICES PRODUCTS INVOICES APPOINTMENTS MEMBERSHIP PACKAGES VOUCH…" at bounding box center [320, 52] width 293 height 11
drag, startPoint x: 220, startPoint y: 50, endPoint x: 232, endPoint y: 51, distance: 12.0
click at [220, 50] on link "SERVICES" at bounding box center [227, 50] width 20 height 5
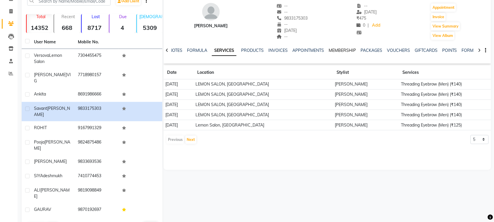
click at [355, 49] on link "MEMBERSHIP" at bounding box center [342, 50] width 27 height 5
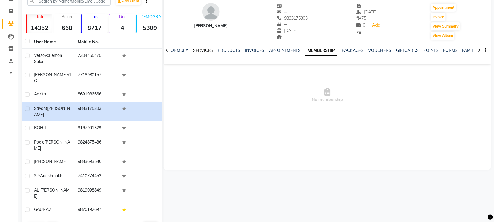
click at [209, 49] on link "SERVICES" at bounding box center [203, 50] width 20 height 5
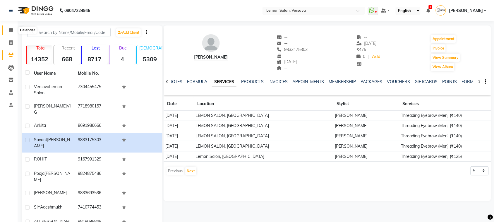
click at [6, 28] on span at bounding box center [11, 30] width 10 height 7
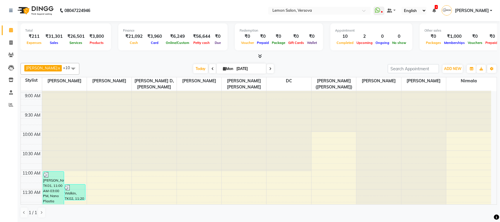
scroll to position [146, 0]
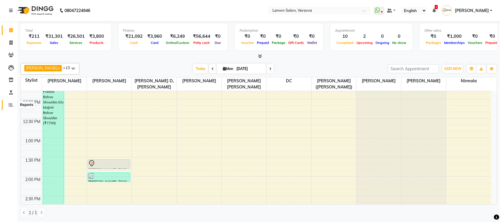
click at [9, 102] on span at bounding box center [11, 105] width 10 height 7
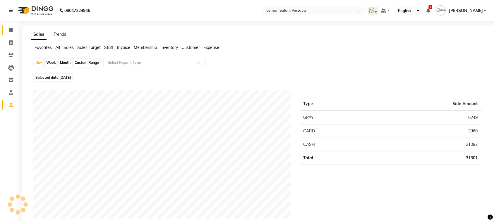
click at [11, 29] on icon at bounding box center [11, 30] width 4 height 4
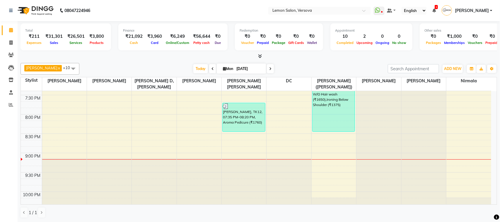
scroll to position [434, 0]
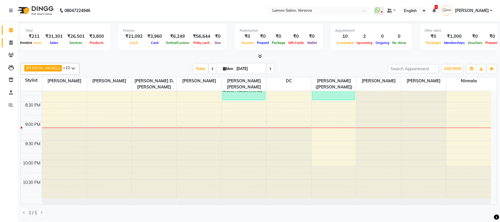
drag, startPoint x: 11, startPoint y: 43, endPoint x: 68, endPoint y: 1, distance: 71.1
click at [11, 44] on icon at bounding box center [10, 42] width 3 height 4
select select "564"
select select "service"
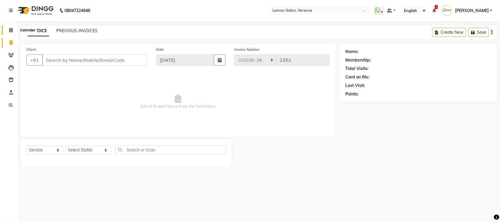
click at [6, 30] on span at bounding box center [11, 30] width 10 height 7
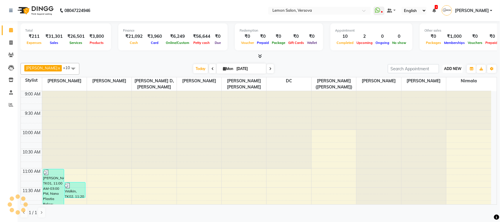
click at [454, 71] on span "ADD NEW" at bounding box center [452, 68] width 17 height 4
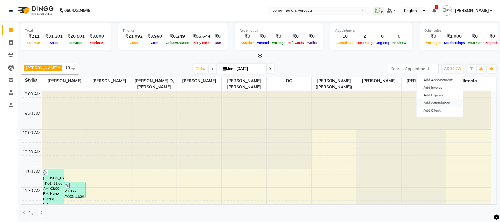
click at [447, 104] on link "Add Attendance" at bounding box center [439, 103] width 46 height 8
select select "W"
select select "A"
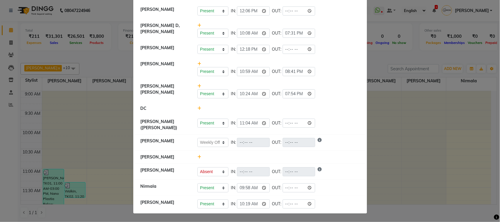
scroll to position [27, 0]
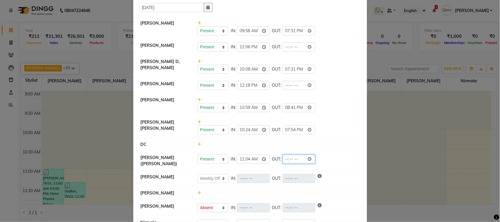
click at [309, 158] on input "time" at bounding box center [299, 159] width 33 height 9
type input "21:08"
click at [341, 78] on li "Radhika Solanki Present Absent Late Half Day Weekly Off IN: 12:18 OUT:" at bounding box center [250, 85] width 231 height 16
select select "W"
select select "A"
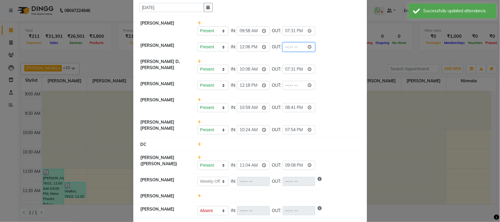
click at [311, 47] on input "time" at bounding box center [299, 46] width 33 height 9
type input "21:30"
select select "W"
select select "A"
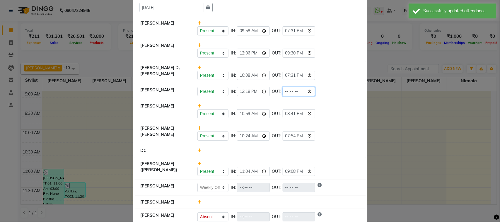
click at [309, 91] on input "time" at bounding box center [299, 91] width 33 height 9
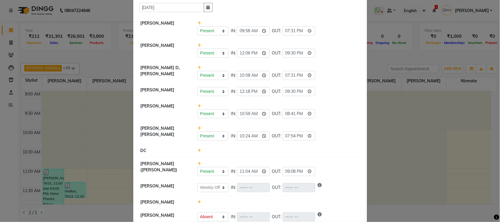
type input "21:30"
click at [357, 161] on div "Present Absent Late Half Day Weekly Off IN: 11:04 OUT: 21:08" at bounding box center [278, 168] width 171 height 15
select select "W"
select select "A"
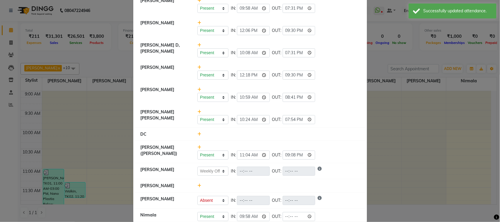
scroll to position [79, 0]
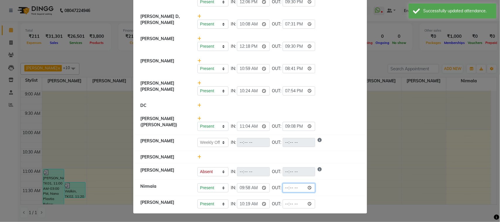
click at [313, 187] on input "time" at bounding box center [299, 187] width 33 height 9
click at [309, 189] on input "time" at bounding box center [299, 187] width 33 height 9
click at [307, 100] on li "DC" at bounding box center [250, 105] width 231 height 13
click at [311, 186] on input "time" at bounding box center [299, 187] width 33 height 9
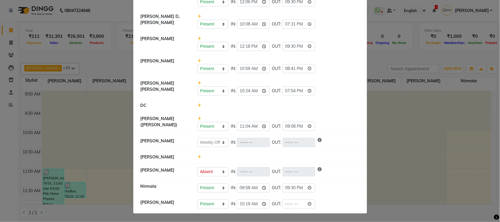
type input "21:30"
click at [346, 149] on li "Riyaz Zubair Khan Present Absent Late Half Day Weekly Off IN: OUT:" at bounding box center [250, 142] width 231 height 16
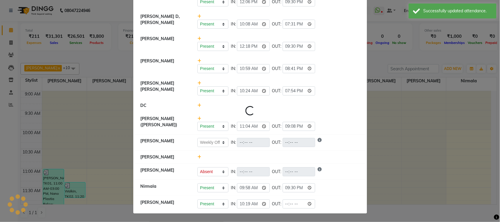
select select "W"
select select "A"
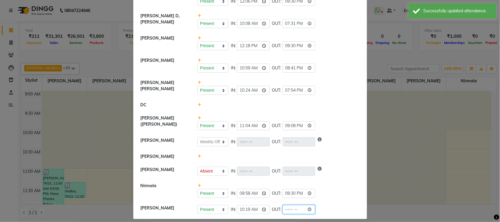
click at [308, 207] on input "time" at bounding box center [299, 209] width 33 height 9
click at [311, 211] on input "time" at bounding box center [299, 209] width 33 height 9
type input "21:30"
select select "W"
select select "A"
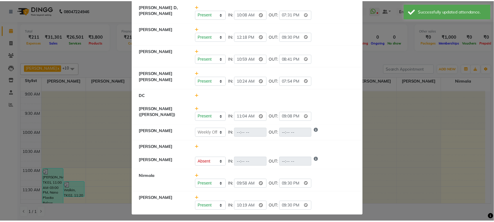
scroll to position [91, 0]
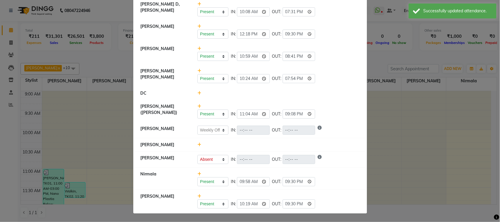
click at [435, 101] on ngb-modal-window "Attendance × Select Date 01-09-2025 Asif Salmani Present Absent Late Half Day W…" at bounding box center [250, 111] width 500 height 222
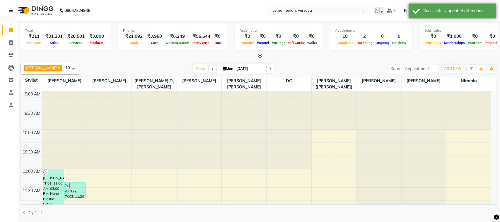
click at [451, 64] on div "ADD NEW Toggle Dropdown Add Appointment Add Invoice Add Expense Add Attendance …" at bounding box center [452, 68] width 21 height 9
click at [457, 72] on button "ADD NEW Toggle Dropdown" at bounding box center [452, 69] width 20 height 8
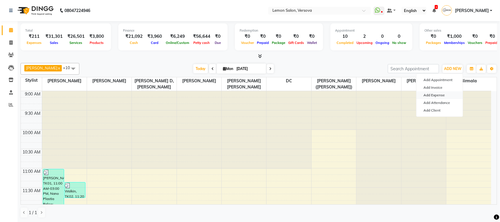
click at [429, 93] on link "Add Expense" at bounding box center [439, 95] width 46 height 8
select select "1"
select select "2317"
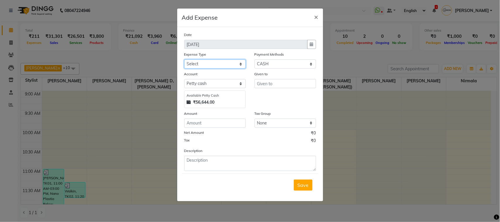
click at [232, 68] on select "Select Advance Cash transfer to hub Laundry Loan Membership Milk Miscellaneous …" at bounding box center [214, 63] width 61 height 9
select select "2686"
click at [184, 59] on select "Select Advance Cash transfer to hub Laundry Loan Membership Milk Miscellaneous …" at bounding box center [214, 63] width 61 height 9
click at [294, 87] on input "text" at bounding box center [284, 83] width 61 height 9
type input "sartaj"
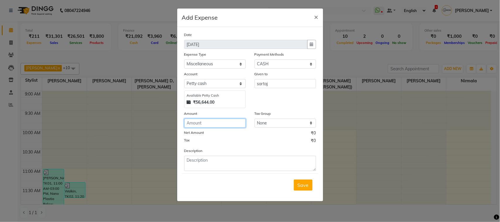
click at [233, 126] on input "number" at bounding box center [214, 123] width 61 height 9
type input "26"
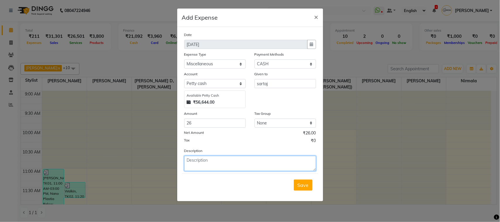
click at [242, 160] on textarea at bounding box center [250, 163] width 132 height 15
type textarea "Auto fare"
click at [305, 184] on span "Save" at bounding box center [302, 185] width 11 height 6
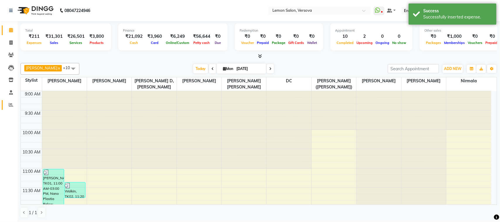
click at [5, 106] on link "Reports" at bounding box center [9, 105] width 14 height 10
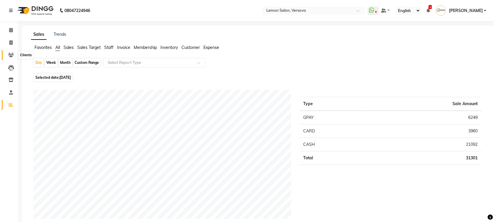
click at [9, 52] on span at bounding box center [11, 55] width 10 height 7
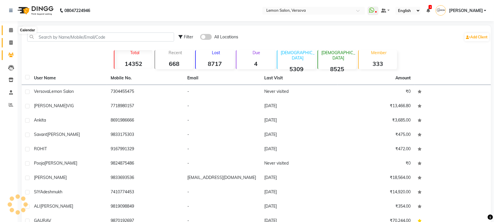
click at [11, 30] on icon at bounding box center [11, 30] width 4 height 4
click at [6, 42] on span at bounding box center [11, 43] width 10 height 7
select select "service"
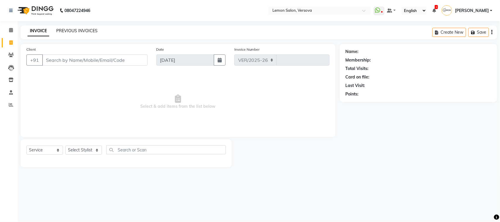
select select "564"
type input "2351"
click at [60, 29] on link "PREVIOUS INVOICES" at bounding box center [76, 30] width 41 height 5
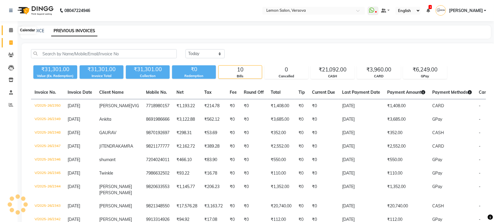
click at [9, 31] on icon at bounding box center [11, 30] width 4 height 4
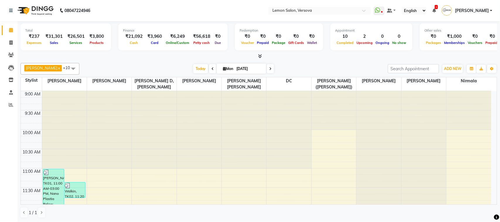
click at [52, 35] on div "₹31,301" at bounding box center [54, 36] width 22 height 7
copy div "31,301"
click at [149, 34] on div "₹3,960" at bounding box center [154, 36] width 19 height 7
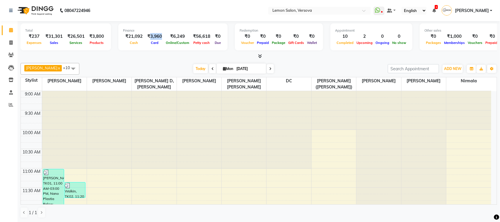
copy div "3,960"
click at [131, 33] on div "₹21,092" at bounding box center [134, 36] width 22 height 7
copy div "21,092"
click at [177, 37] on div "₹6,249" at bounding box center [177, 36] width 26 height 7
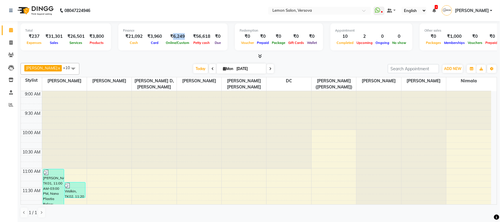
click at [177, 37] on div "₹6,249" at bounding box center [177, 36] width 26 height 7
copy div "6,249"
click at [14, 103] on span at bounding box center [11, 105] width 10 height 7
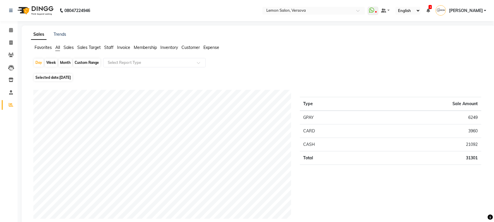
click at [212, 50] on li "Expense" at bounding box center [211, 48] width 16 height 6
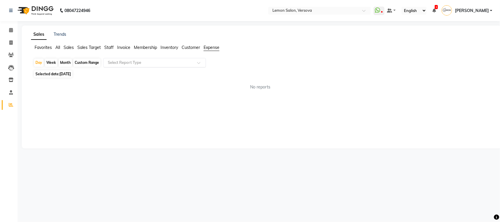
click at [193, 60] on div at bounding box center [155, 63] width 102 height 6
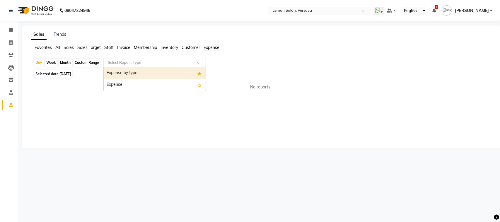
click at [173, 71] on div "Expense by type" at bounding box center [155, 73] width 102 height 12
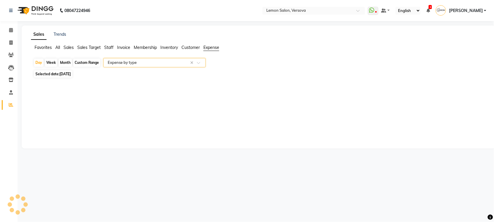
select select "csv"
click at [9, 25] on link "Calendar" at bounding box center [9, 30] width 14 height 10
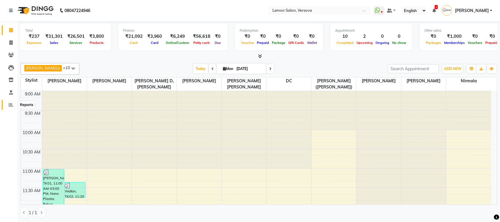
click at [12, 104] on icon at bounding box center [11, 104] width 4 height 4
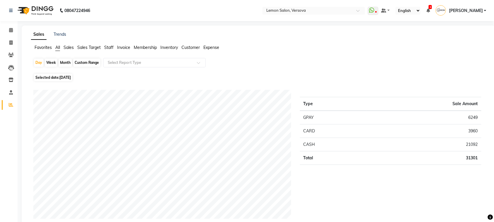
click at [213, 47] on span "Expense" at bounding box center [211, 47] width 16 height 5
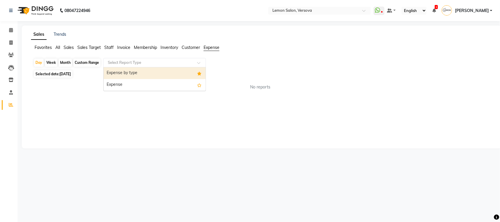
click at [189, 58] on div "Select Report Type" at bounding box center [154, 62] width 102 height 9
click at [175, 69] on div "Expense by type" at bounding box center [155, 73] width 102 height 12
select select "csv"
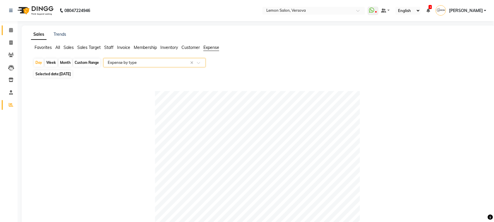
click at [6, 30] on span at bounding box center [11, 30] width 10 height 7
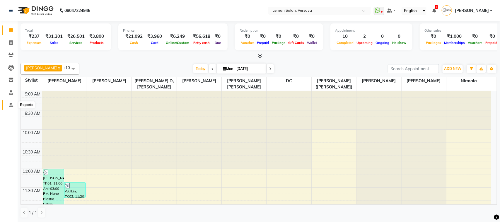
click at [10, 106] on icon at bounding box center [11, 104] width 4 height 4
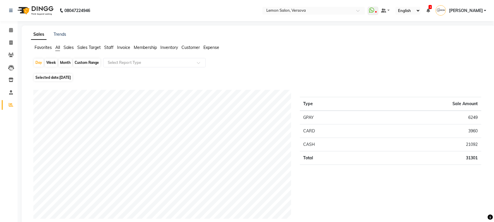
drag, startPoint x: 57, startPoint y: 64, endPoint x: 61, endPoint y: 64, distance: 3.5
click at [58, 64] on div "Day Week Month Custom Range Select Report Type" at bounding box center [258, 65] width 451 height 14
drag, startPoint x: 64, startPoint y: 65, endPoint x: 64, endPoint y: 74, distance: 9.1
click at [63, 65] on div "Month" at bounding box center [65, 63] width 13 height 8
select select "9"
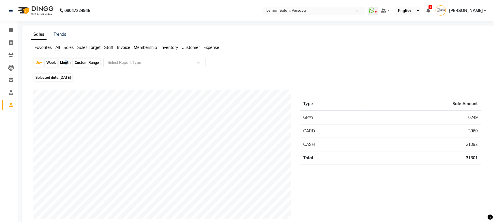
select select "2025"
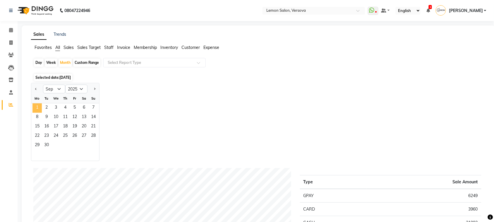
click at [35, 107] on span "1" at bounding box center [36, 107] width 9 height 9
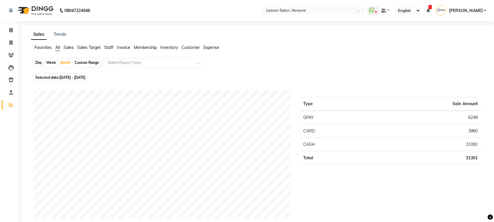
click at [470, 156] on td "31301" at bounding box center [424, 157] width 115 height 13
copy td "31301"
drag, startPoint x: 13, startPoint y: 45, endPoint x: 35, endPoint y: 22, distance: 31.5
click at [13, 45] on span at bounding box center [11, 43] width 10 height 7
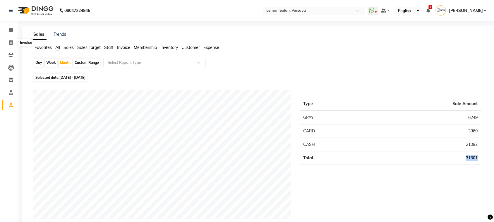
select select "564"
select select "service"
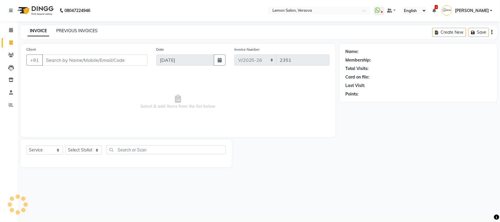
click at [68, 32] on link "PREVIOUS INVOICES" at bounding box center [76, 30] width 41 height 5
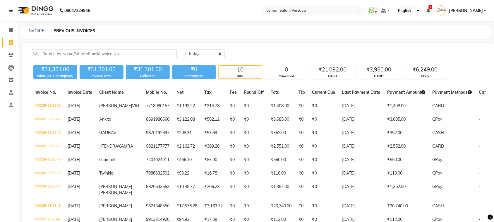
click at [9, 37] on li "Invoice" at bounding box center [9, 43] width 18 height 13
click at [9, 34] on link "Calendar" at bounding box center [9, 30] width 14 height 10
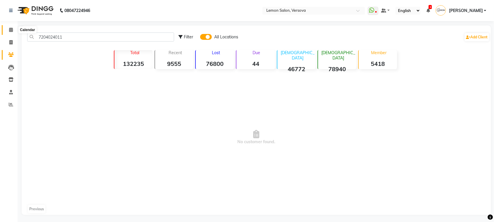
click at [15, 30] on span at bounding box center [11, 30] width 10 height 7
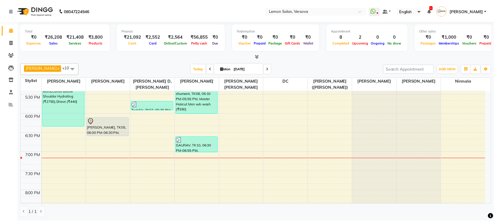
scroll to position [403, 0]
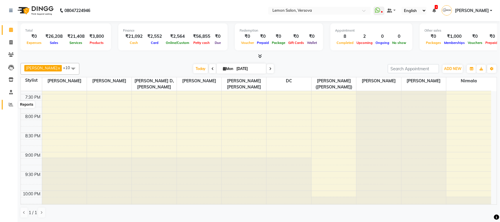
click at [10, 104] on icon at bounding box center [11, 104] width 4 height 4
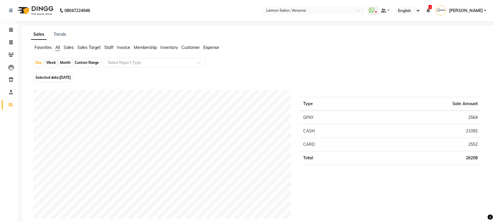
click at [12, 32] on icon at bounding box center [11, 30] width 4 height 4
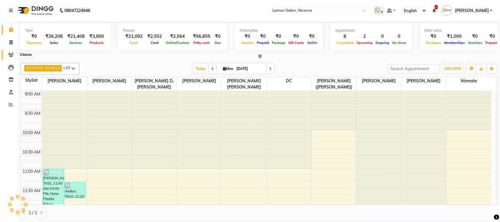
click at [15, 56] on span at bounding box center [11, 55] width 10 height 7
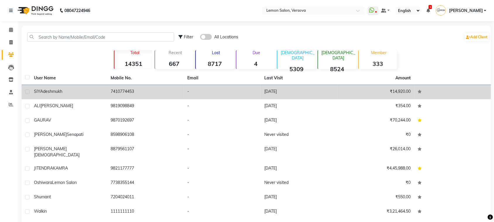
click at [67, 87] on td "SIYA deshmukh" at bounding box center [68, 92] width 77 height 14
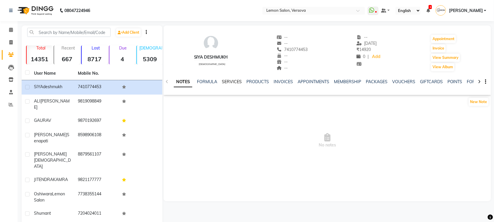
click at [223, 81] on link "SERVICES" at bounding box center [232, 81] width 20 height 5
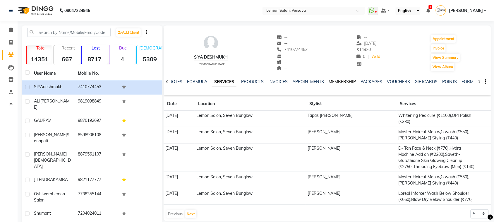
click at [352, 83] on link "MEMBERSHIP" at bounding box center [342, 81] width 27 height 5
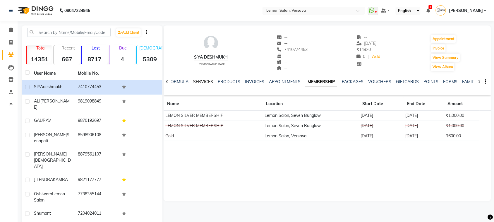
click at [193, 80] on link "SERVICES" at bounding box center [203, 81] width 20 height 5
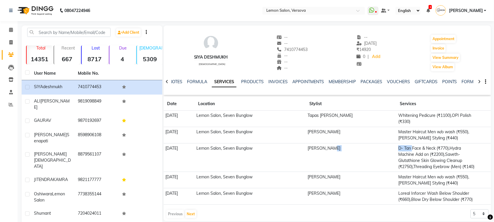
drag, startPoint x: 382, startPoint y: 146, endPoint x: 410, endPoint y: 147, distance: 27.8
click at [410, 147] on tr "[DATE] Lemon Salon, Seven Bunglow [PERSON_NAME] [PERSON_NAME] Face & Neck (₹770…" at bounding box center [328, 157] width 328 height 29
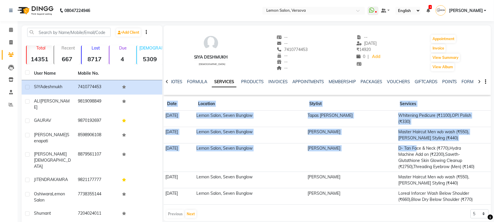
drag, startPoint x: 413, startPoint y: 148, endPoint x: 491, endPoint y: 183, distance: 85.4
click at [491, 183] on main "Add Client Total 14351 Recent 667 Lost 8717 Due 4 [DEMOGRAPHIC_DATA] 5309 [DEMO…" at bounding box center [256, 149] width 477 height 249
click at [419, 162] on td "D- Tan Face & Neck (₹770),Hydra Machine Add on (₹2200),Saveth-Glutathione Skin …" at bounding box center [438, 157] width 82 height 29
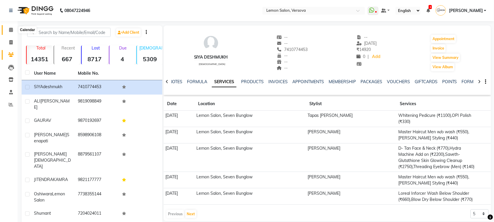
click at [8, 29] on span at bounding box center [11, 30] width 10 height 7
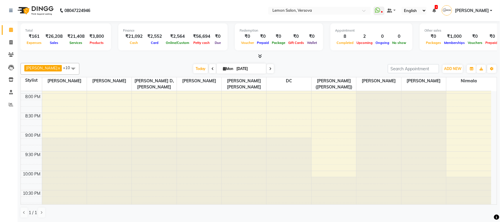
scroll to position [434, 0]
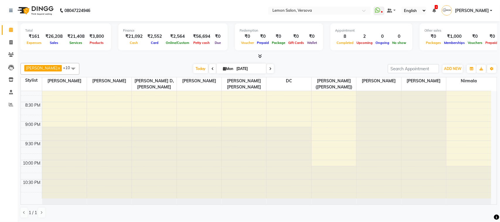
click at [9, 49] on li "Clients" at bounding box center [9, 55] width 18 height 13
click at [10, 52] on span at bounding box center [11, 55] width 10 height 7
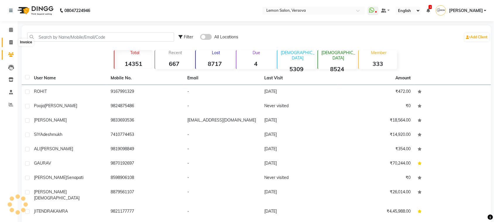
click at [12, 39] on span at bounding box center [11, 42] width 10 height 7
select select "564"
select select "service"
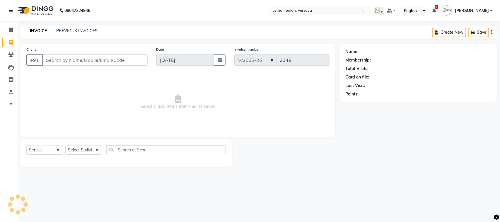
click at [13, 24] on li "Calendar" at bounding box center [9, 30] width 18 height 13
click at [13, 57] on span at bounding box center [11, 55] width 10 height 7
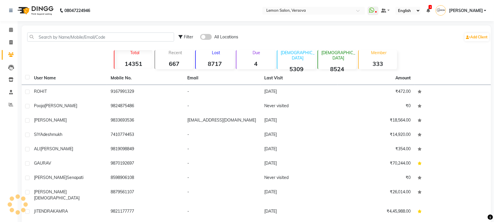
click at [58, 72] on th "User Name" at bounding box center [68, 77] width 77 height 13
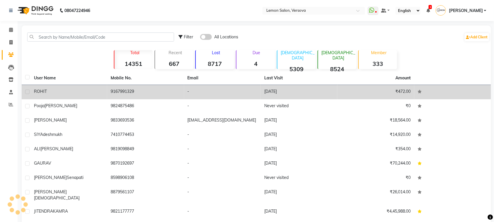
click at [70, 94] on div "ROHIT" at bounding box center [69, 91] width 70 height 6
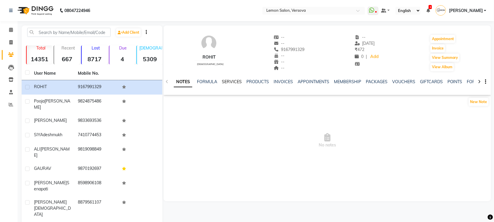
click at [229, 79] on link "SERVICES" at bounding box center [232, 81] width 20 height 5
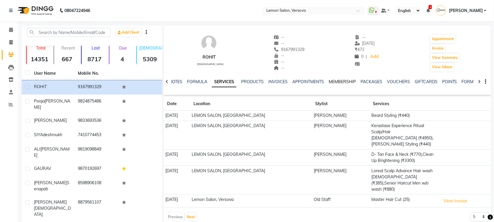
click at [345, 83] on link "MEMBERSHIP" at bounding box center [342, 81] width 27 height 5
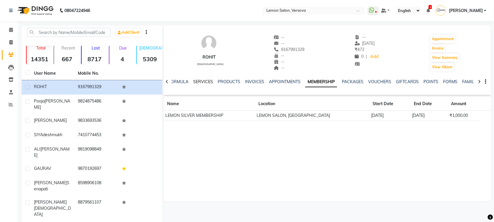
click at [201, 81] on link "SERVICES" at bounding box center [203, 81] width 20 height 5
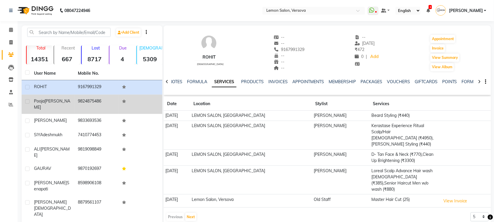
click at [111, 100] on td "9824875486" at bounding box center [96, 104] width 44 height 19
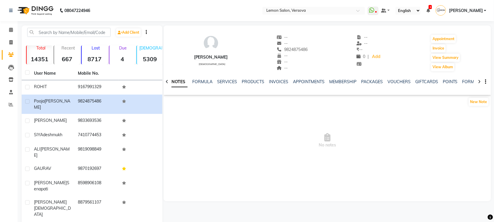
click at [203, 85] on div "NOTES FORMULA SERVICES PRODUCTS INVOICES APPOINTMENTS MEMBERSHIP PACKAGES VOUCH…" at bounding box center [320, 84] width 293 height 11
click at [206, 83] on link "FORMULA" at bounding box center [202, 81] width 20 height 5
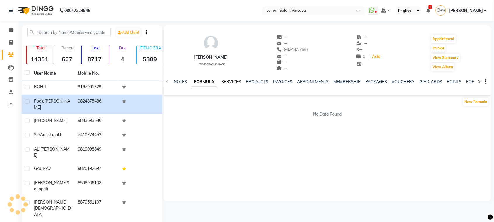
click at [226, 81] on link "SERVICES" at bounding box center [231, 81] width 20 height 5
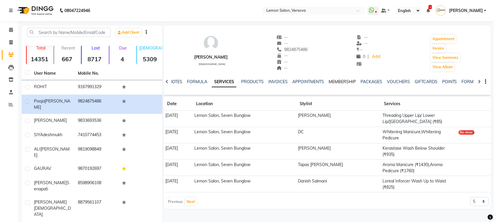
click at [334, 81] on link "MEMBERSHIP" at bounding box center [342, 81] width 27 height 5
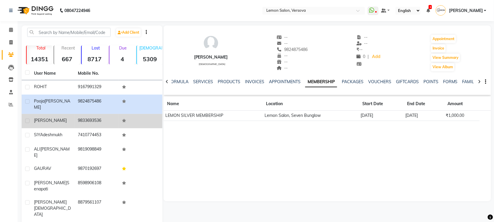
click at [72, 114] on td "[PERSON_NAME]" at bounding box center [52, 121] width 44 height 14
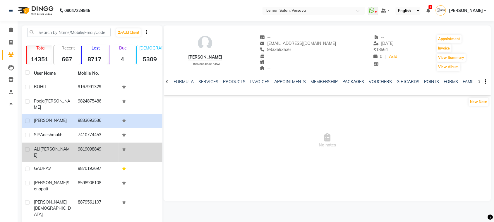
drag, startPoint x: 87, startPoint y: 146, endPoint x: 93, endPoint y: 146, distance: 5.6
click at [88, 147] on td "9819098849" at bounding box center [96, 152] width 44 height 19
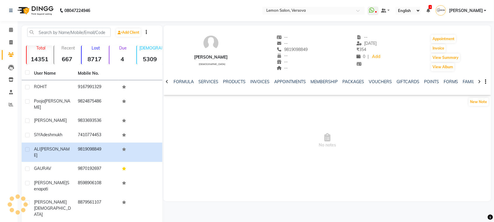
click at [9, 24] on li "Calendar" at bounding box center [9, 30] width 18 height 13
drag, startPoint x: 11, startPoint y: 31, endPoint x: 22, endPoint y: 28, distance: 11.1
click at [12, 31] on icon at bounding box center [11, 30] width 4 height 4
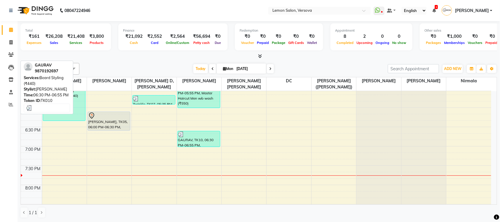
scroll to position [329, 0]
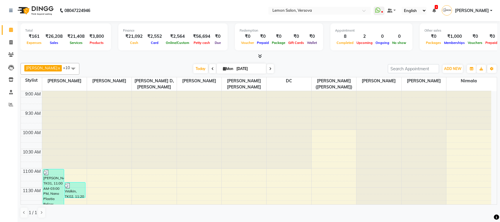
click at [6, 37] on li "Invoice" at bounding box center [9, 42] width 18 height 13
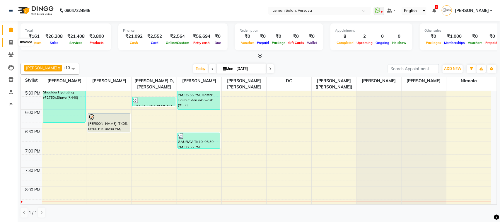
click at [9, 42] on span at bounding box center [11, 42] width 10 height 7
select select "564"
select select "service"
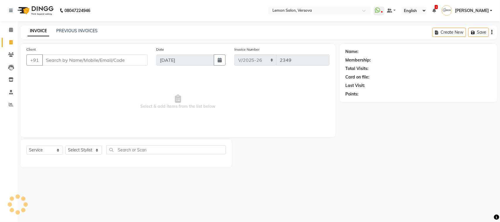
click at [103, 151] on div "Select Service Product Membership Package Voucher Prepaid Gift Card Select Styl…" at bounding box center [125, 152] width 199 height 14
drag, startPoint x: 103, startPoint y: 151, endPoint x: 97, endPoint y: 147, distance: 7.3
click at [103, 151] on div "Select Service Product Membership Package Voucher Prepaid Gift Card Select Styl…" at bounding box center [125, 152] width 199 height 14
drag, startPoint x: 91, startPoint y: 146, endPoint x: 96, endPoint y: 154, distance: 9.4
click at [96, 154] on select "Select Stylist" at bounding box center [83, 150] width 37 height 9
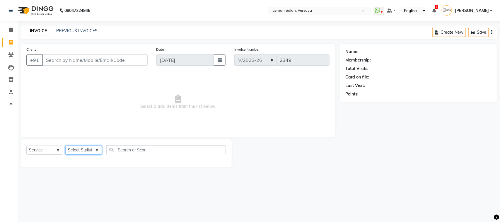
click at [94, 152] on select "Select Stylist" at bounding box center [83, 150] width 37 height 9
click at [89, 148] on select "Select Stylist" at bounding box center [83, 150] width 37 height 9
click at [87, 146] on select "Select Stylist" at bounding box center [83, 150] width 37 height 9
click at [95, 149] on select "Select Stylist" at bounding box center [83, 150] width 37 height 9
click at [249, 162] on div at bounding box center [286, 153] width 108 height 28
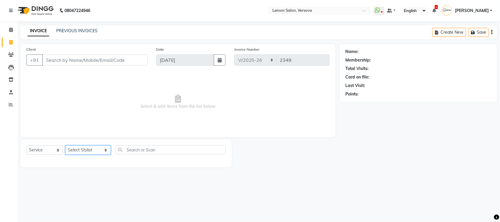
click at [97, 147] on select "Select Stylist [PERSON_NAME] [PERSON_NAME] DC [PERSON_NAME] [PERSON_NAME] D,[PE…" at bounding box center [87, 150] width 45 height 9
select select "20640"
click at [65, 146] on select "Select Stylist Alim Shah Asif Salmani DC Gufran Salmani Margaret Marshak D,souz…" at bounding box center [87, 150] width 45 height 9
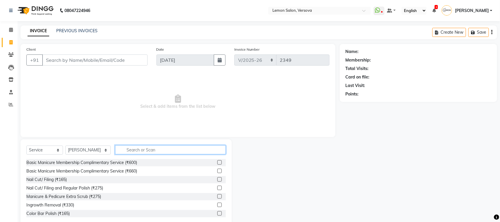
click at [135, 147] on input "text" at bounding box center [170, 149] width 111 height 9
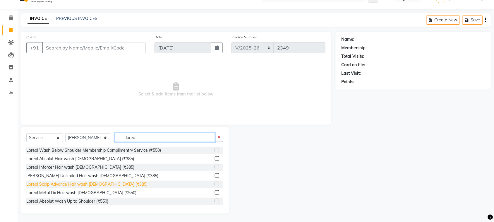
scroll to position [37, 0]
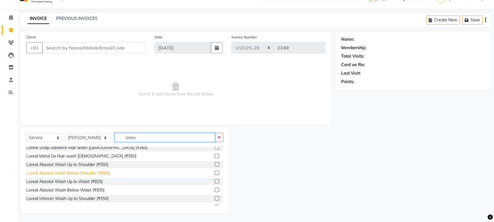
type input "lorea"
click at [79, 171] on div "Loreal Absolut Wash Below Shoulder (₹660)" at bounding box center [68, 173] width 84 height 6
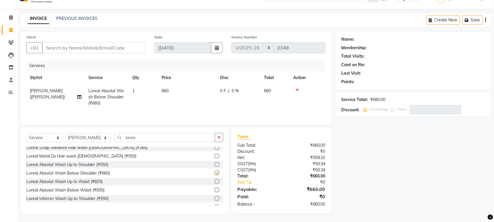
checkbox input "false"
click at [123, 141] on input "lorea" at bounding box center [165, 137] width 100 height 9
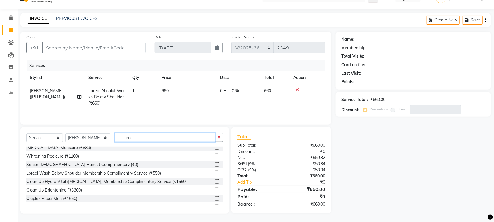
scroll to position [11, 0]
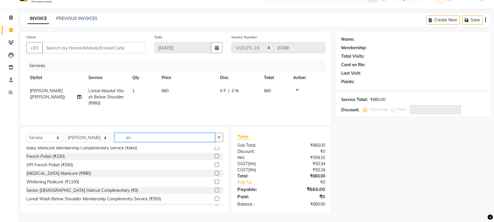
click at [131, 140] on input "en" at bounding box center [165, 137] width 100 height 9
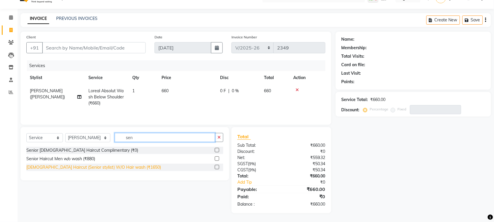
type input "sen"
click at [100, 169] on div "Female Haircut (Senior stylist) W/O Hair wash (₹1650)" at bounding box center [93, 167] width 135 height 6
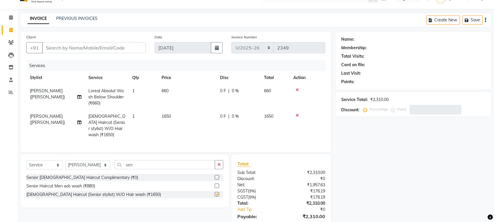
checkbox input "false"
click at [131, 161] on input "sen" at bounding box center [165, 164] width 100 height 9
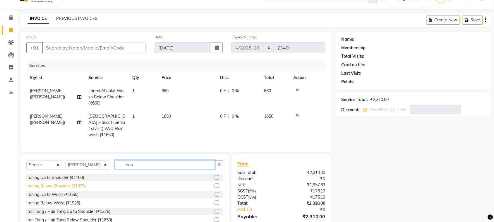
type input "iron"
click at [73, 185] on div "Ironing Below Shoulder (₹1375)" at bounding box center [55, 186] width 59 height 6
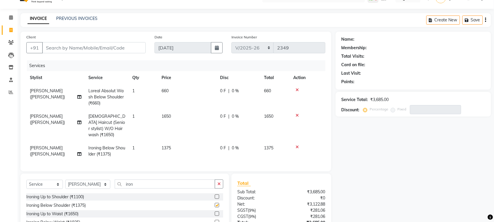
checkbox input "false"
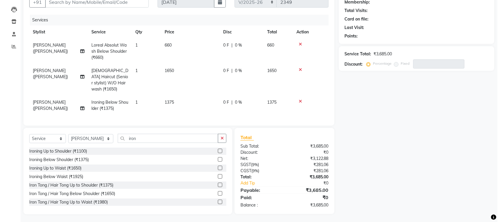
scroll to position [21, 0]
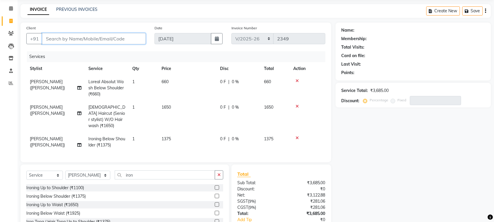
click at [124, 38] on input "Client" at bounding box center [94, 38] width 104 height 11
type input "8"
type input "0"
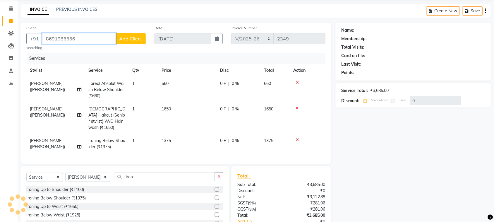
type input "8691986666"
click at [126, 38] on span "Add Client" at bounding box center [130, 39] width 23 height 6
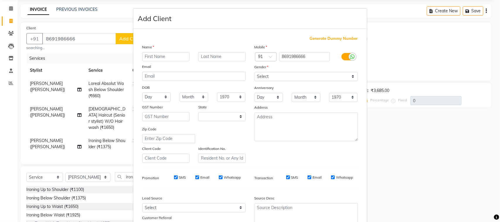
select select "22"
type input "Ankita"
click at [277, 72] on select "Select Male Female Other Prefer Not To Say" at bounding box center [305, 76] width 103 height 9
select select "[DEMOGRAPHIC_DATA]"
click at [254, 72] on select "Select Male Female Other Prefer Not To Say" at bounding box center [305, 76] width 103 height 9
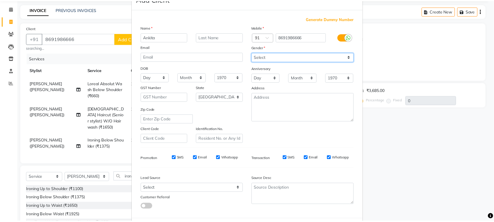
scroll to position [46, 0]
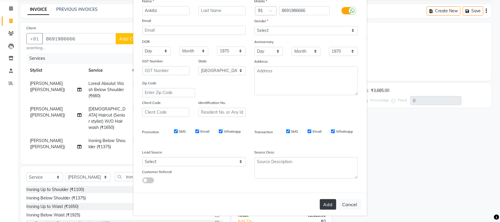
click at [324, 200] on button "Add" at bounding box center [328, 204] width 16 height 11
select select
select select "null"
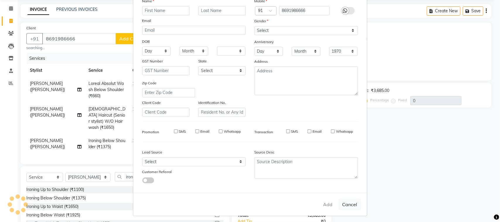
select select
checkbox input "false"
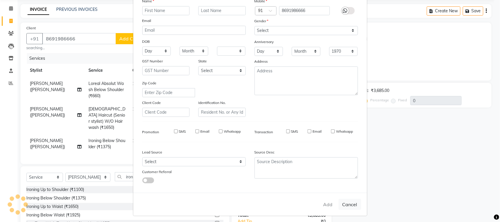
checkbox input "false"
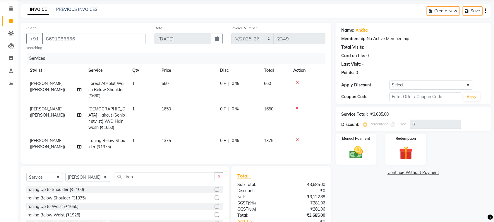
scroll to position [60, 0]
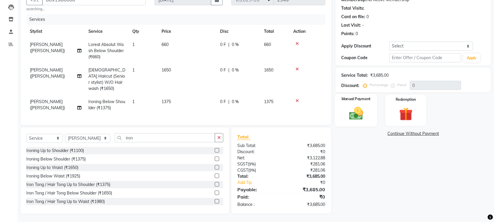
drag, startPoint x: 353, startPoint y: 117, endPoint x: 362, endPoint y: 125, distance: 12.3
click at [353, 117] on img at bounding box center [356, 113] width 23 height 16
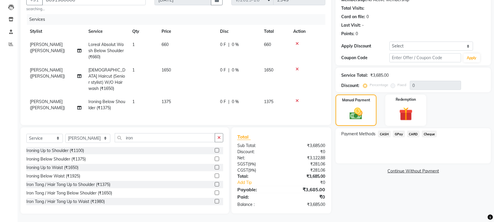
click at [401, 136] on span "GPay" at bounding box center [399, 134] width 12 height 7
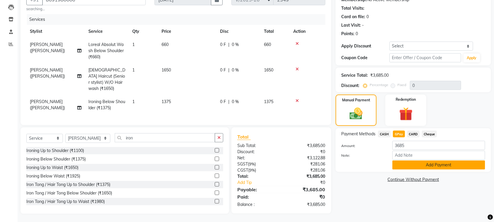
click at [412, 162] on button "Add Payment" at bounding box center [439, 164] width 93 height 9
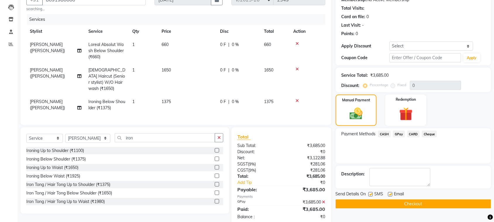
scroll to position [72, 0]
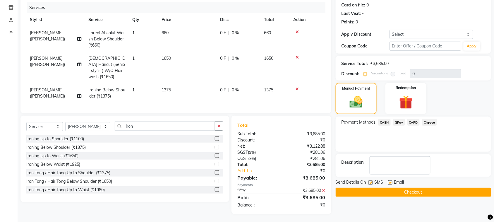
click at [371, 181] on label at bounding box center [371, 182] width 4 height 4
click at [371, 181] on input "checkbox" at bounding box center [371, 183] width 4 height 4
checkbox input "false"
click at [389, 182] on label at bounding box center [390, 182] width 4 height 4
click at [389, 182] on input "checkbox" at bounding box center [390, 183] width 4 height 4
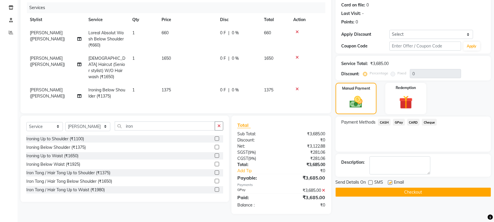
checkbox input "false"
click at [390, 191] on button "Checkout" at bounding box center [413, 192] width 155 height 9
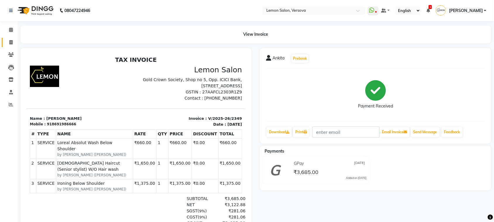
click at [11, 38] on link "Invoice" at bounding box center [9, 43] width 14 height 10
select select "564"
select select "service"
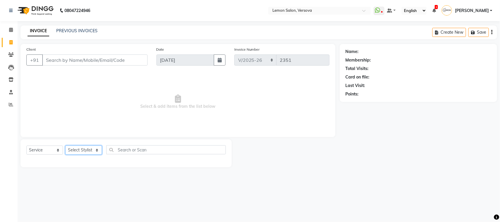
click at [84, 150] on select "Select Stylist" at bounding box center [83, 150] width 37 height 9
click at [84, 149] on select "Select Stylist" at bounding box center [83, 150] width 37 height 9
drag, startPoint x: 90, startPoint y: 146, endPoint x: 90, endPoint y: 141, distance: 4.7
click at [90, 146] on select "Select Stylist Alim Shah Asif Salmani DC Gufran Salmani Margaret Marshak D,souz…" at bounding box center [87, 150] width 45 height 9
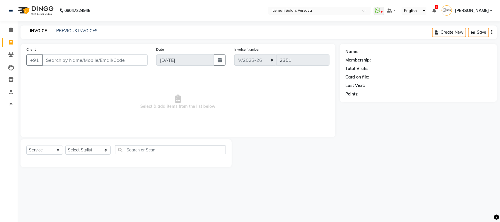
click at [90, 141] on div "Select Service Product Membership Package Voucher Prepaid Gift Card Select Styl…" at bounding box center [125, 153] width 211 height 28
click at [90, 145] on div "Select Service Product Membership Package Voucher Prepaid Gift Card Select Styl…" at bounding box center [125, 152] width 199 height 14
click at [94, 136] on div "Client +91 Date 01-09-2025 Invoice Number VER/2025-26 V/2025 V/2025-26 2351 Sel…" at bounding box center [177, 90] width 315 height 93
click at [100, 151] on select "Select Stylist Alim Shah Asif Salmani DC Gufran Salmani Margaret Marshak D,souz…" at bounding box center [87, 150] width 45 height 9
select select "7408"
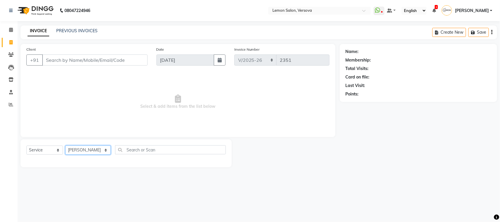
click at [65, 146] on select "Select Stylist Alim Shah Asif Salmani DC Gufran Salmani Margaret Marshak D,souz…" at bounding box center [87, 150] width 45 height 9
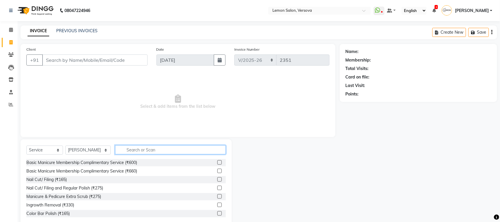
click at [131, 148] on input "text" at bounding box center [170, 149] width 111 height 9
type input "f"
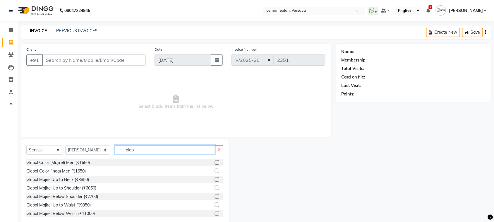
type input "glob"
click at [76, 192] on div "Global Color (Majirel) Men (₹1650) Global Color (Inoa) Men (₹1650) Global Majir…" at bounding box center [124, 188] width 197 height 59
drag, startPoint x: 78, startPoint y: 193, endPoint x: 83, endPoint y: 193, distance: 4.1
click at [79, 193] on div "Global Majirel Below Shoulder (₹7700)" at bounding box center [124, 196] width 197 height 7
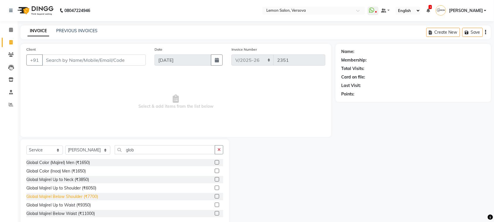
click at [83, 194] on div "Global Majirel Below Shoulder (₹7700)" at bounding box center [62, 197] width 72 height 6
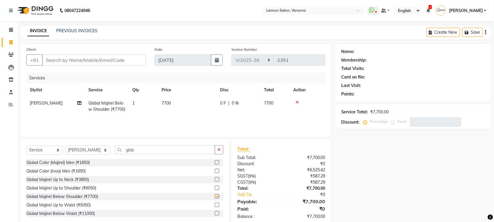
checkbox input "false"
click at [131, 154] on input "glob" at bounding box center [165, 149] width 100 height 9
click at [131, 153] on input "glob" at bounding box center [165, 149] width 100 height 9
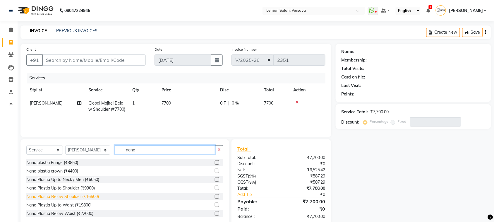
type input "nano"
click at [83, 196] on div "Nano Plastia Below Shoulder (₹16500)" at bounding box center [62, 197] width 73 height 6
checkbox input "false"
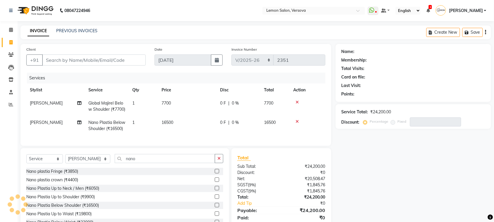
scroll to position [39, 0]
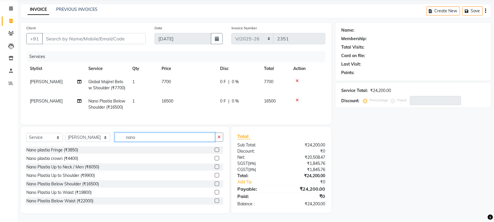
click at [139, 135] on input "nano" at bounding box center [165, 137] width 100 height 9
type input "s"
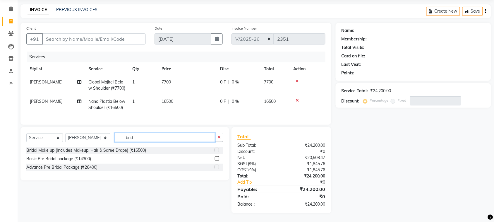
scroll to position [2, 0]
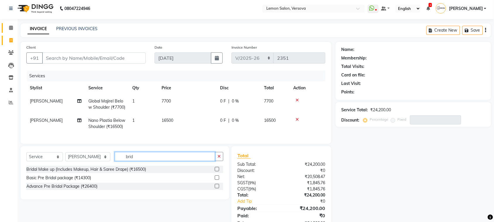
type input "brid"
click at [3, 29] on link "Calendar" at bounding box center [9, 28] width 14 height 10
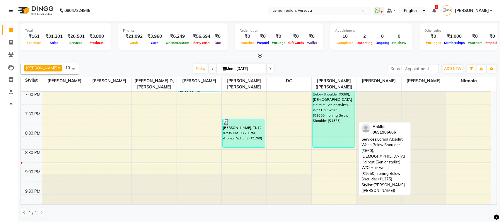
scroll to position [403, 0]
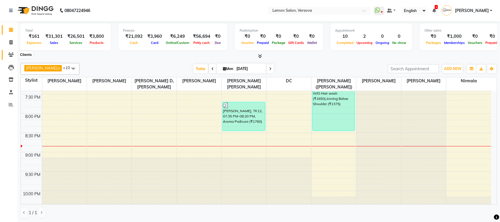
click at [7, 56] on span at bounding box center [11, 55] width 10 height 7
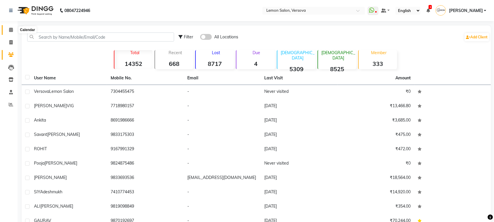
click at [8, 29] on span at bounding box center [11, 30] width 10 height 7
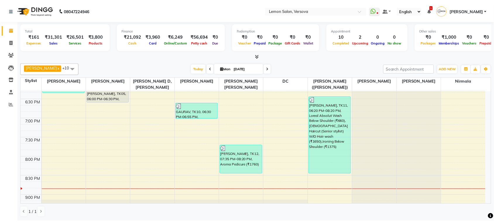
scroll to position [355, 0]
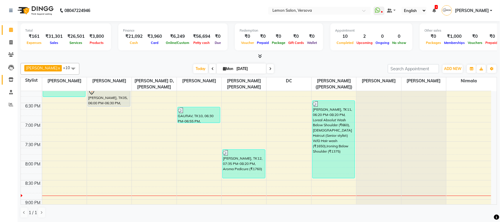
click at [4, 84] on link "Inventory" at bounding box center [9, 80] width 14 height 10
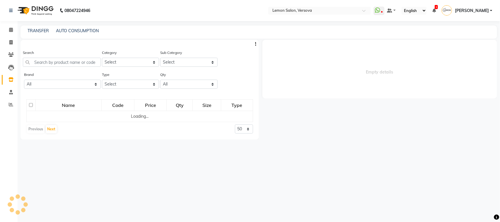
select select
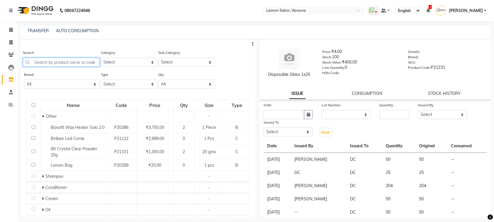
click at [46, 64] on input "text" at bounding box center [61, 62] width 77 height 9
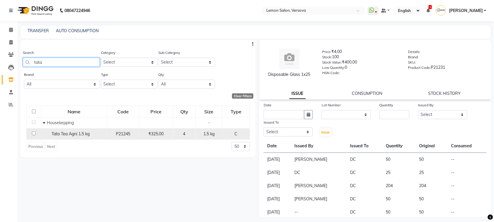
type input "tata"
click at [77, 128] on td "Tata Tea Agni 1.5 kg" at bounding box center [74, 133] width 66 height 11
click at [85, 137] on td "Tata Tea Agni 1.5 kg" at bounding box center [74, 133] width 66 height 11
click at [85, 135] on span "Tata Tea Agni 1.5 kg" at bounding box center [71, 133] width 38 height 5
select select
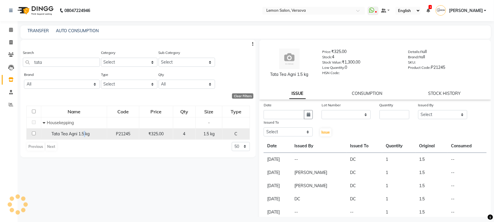
click at [85, 135] on span "Tata Tea Agni 1.5 kg" at bounding box center [71, 133] width 38 height 5
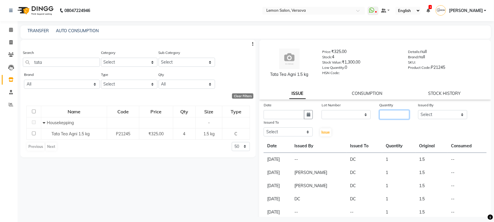
click at [389, 117] on input "number" at bounding box center [395, 114] width 30 height 9
type input "3"
drag, startPoint x: 422, startPoint y: 113, endPoint x: 425, endPoint y: 106, distance: 7.8
click at [422, 113] on select "Select Alim Shah Asif Salmani DC Gufran Salmani Margaret Marshak D,souza Milind…" at bounding box center [442, 114] width 49 height 9
click at [427, 107] on div "Issued By" at bounding box center [442, 106] width 49 height 8
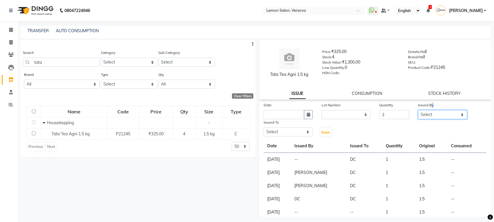
click at [428, 112] on select "Select Alim Shah Asif Salmani DC Gufran Salmani Margaret Marshak D,souza Milind…" at bounding box center [442, 114] width 49 height 9
select select "7450"
click at [418, 110] on select "Select Alim Shah Asif Salmani DC Gufran Salmani Margaret Marshak D,souza Milind…" at bounding box center [442, 114] width 49 height 9
drag, startPoint x: 355, startPoint y: 116, endPoint x: 352, endPoint y: 129, distance: 14.1
click at [355, 116] on select "None" at bounding box center [346, 114] width 49 height 9
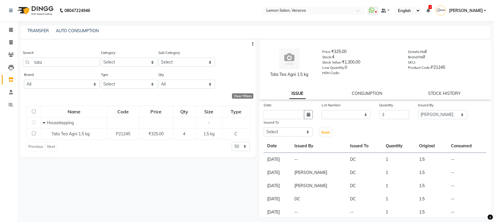
click at [352, 130] on div "Date Lot Number None Quantity 3 Issued By Select Alim Shah Asif Salmani DC Gufr…" at bounding box center [375, 119] width 232 height 35
click at [307, 113] on icon "button" at bounding box center [309, 114] width 4 height 4
select select "9"
select select "2025"
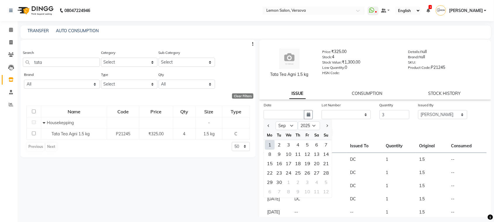
click at [269, 143] on div "1" at bounding box center [269, 144] width 9 height 9
type input "[DATE]"
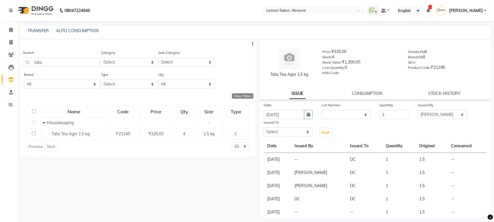
click at [352, 107] on div "Lot Number" at bounding box center [346, 106] width 49 height 8
click at [350, 112] on select "None" at bounding box center [346, 114] width 49 height 9
select select "0: null"
click at [322, 110] on select "None" at bounding box center [346, 114] width 49 height 9
click at [301, 130] on select "Select Alim Shah Asif Salmani DC Gufran Salmani Margaret Marshak D,souza Milind…" at bounding box center [288, 131] width 49 height 9
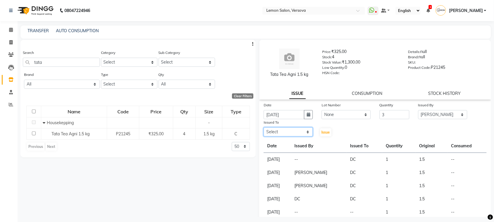
select select "7886"
click at [264, 127] on select "Select Alim Shah Asif Salmani DC Gufran Salmani Margaret Marshak D,souza Milind…" at bounding box center [288, 131] width 49 height 9
click at [324, 132] on span "Issue" at bounding box center [326, 132] width 8 height 4
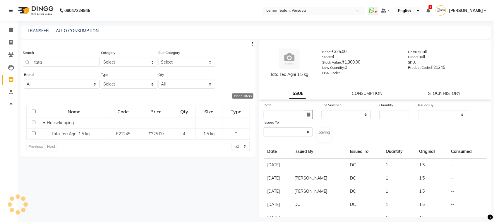
select select
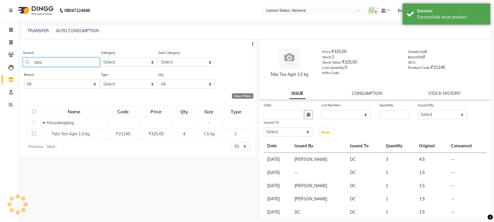
click at [68, 62] on input "tata" at bounding box center [61, 62] width 77 height 9
click at [69, 61] on input "tata" at bounding box center [61, 62] width 77 height 9
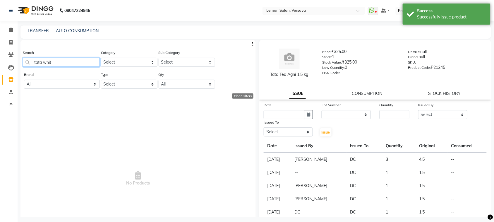
click at [48, 62] on input "tata whit" at bounding box center [61, 62] width 77 height 9
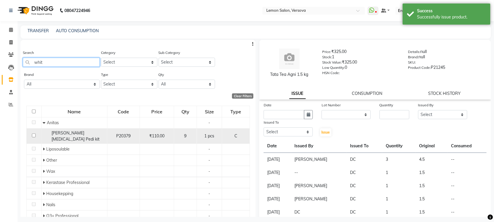
type input "whit"
click at [75, 130] on div "Anitas Whitening Pedi kit" at bounding box center [74, 136] width 63 height 12
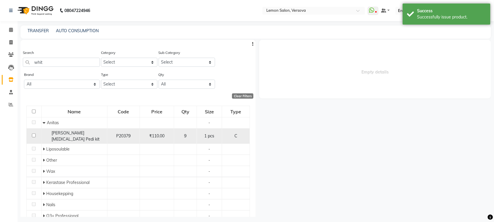
select select
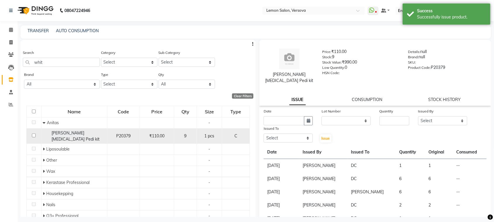
click at [77, 133] on span "Anitas Whitening Pedi kit" at bounding box center [76, 135] width 48 height 11
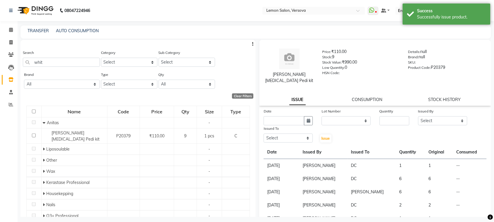
click at [64, 67] on div "Search whit" at bounding box center [61, 60] width 77 height 22
click at [64, 64] on input "whit" at bounding box center [61, 62] width 77 height 9
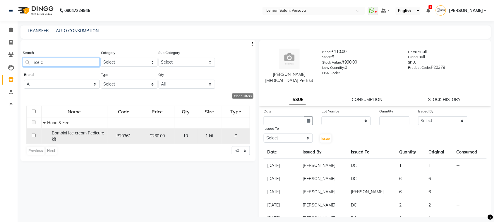
type input "ice c"
click at [103, 132] on span "Bombini Ice cream Pedicure kit" at bounding box center [78, 135] width 52 height 11
select select
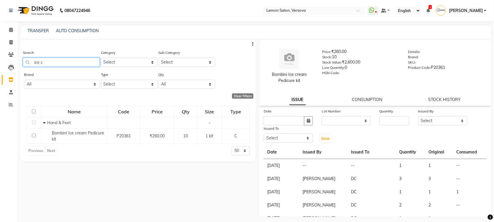
click at [71, 64] on input "ice c" at bounding box center [61, 62] width 77 height 9
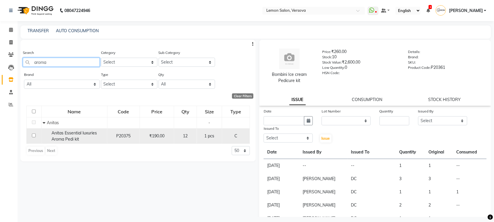
type input "aroma"
click at [96, 136] on div "Anitas Essential luxuries Aroma Pedi kit" at bounding box center [74, 136] width 63 height 12
select select
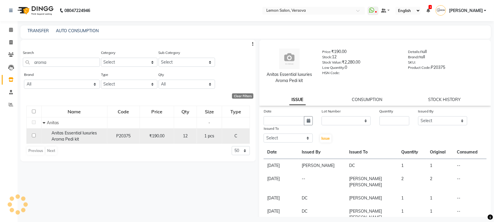
click at [96, 136] on div "Anitas Essential luxuries Aroma Pedi kit" at bounding box center [74, 136] width 63 height 12
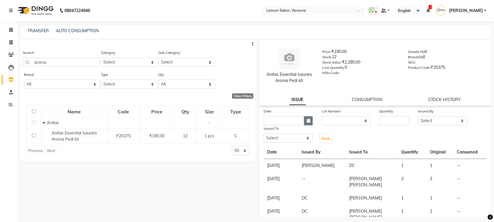
click at [310, 121] on button "button" at bounding box center [308, 120] width 9 height 9
select select "9"
select select "2025"
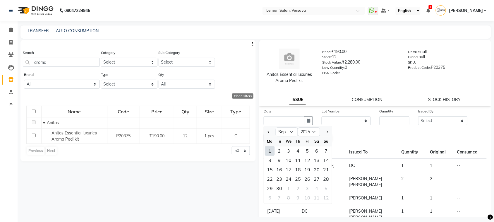
click at [267, 152] on div "1" at bounding box center [269, 150] width 9 height 9
type input "[DATE]"
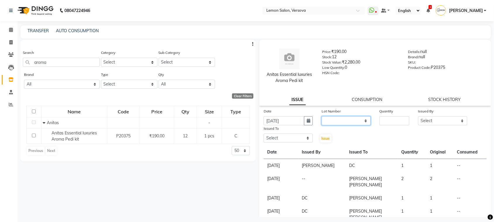
click at [336, 120] on select "None" at bounding box center [346, 120] width 49 height 9
drag, startPoint x: 334, startPoint y: 123, endPoint x: 334, endPoint y: 127, distance: 3.5
click at [334, 127] on div "Date 01-09-2025 Lot Number None Quantity Issued By Select Alim Shah Asif Salman…" at bounding box center [375, 125] width 232 height 35
click at [339, 123] on select "None" at bounding box center [346, 120] width 49 height 9
select select "0: null"
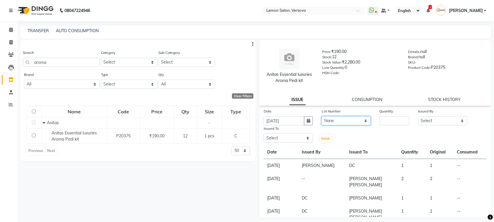
click at [322, 116] on select "None" at bounding box center [346, 120] width 49 height 9
click at [385, 122] on input "number" at bounding box center [395, 120] width 30 height 9
type input "1"
click at [422, 119] on select "Select Alim Shah Asif Salmani DC Gufran Salmani Margaret Marshak D,souza Milind…" at bounding box center [442, 120] width 49 height 9
select select "7450"
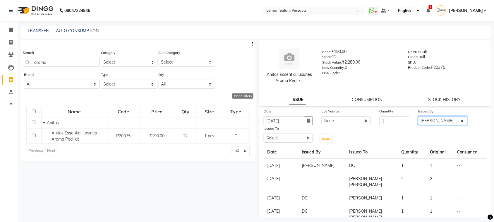
click at [418, 116] on select "Select Alim Shah Asif Salmani DC Gufran Salmani Margaret Marshak D,souza Milind…" at bounding box center [442, 120] width 49 height 9
click at [292, 136] on select "Select Alim Shah Asif Salmani DC Gufran Salmani Margaret Marshak D,souza Milind…" at bounding box center [288, 138] width 49 height 9
select select "7578"
click at [264, 134] on select "Select Alim Shah Asif Salmani DC Gufran Salmani Margaret Marshak D,souza Milind…" at bounding box center [288, 138] width 49 height 9
click at [323, 141] on button "Issue" at bounding box center [325, 138] width 11 height 8
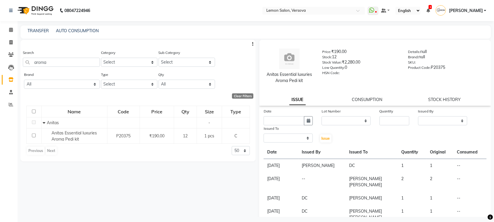
select select
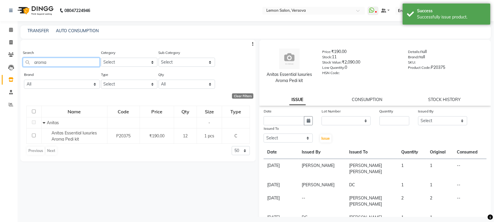
click at [46, 63] on input "aroma" at bounding box center [61, 62] width 77 height 9
click at [46, 62] on input "aroma" at bounding box center [61, 62] width 77 height 9
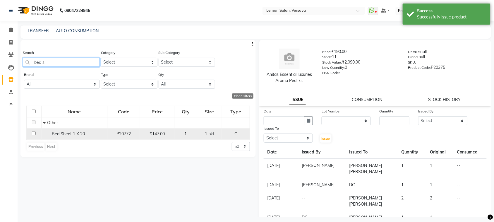
type input "bed s"
click at [85, 133] on div "Bed Sheet 1 X 20" at bounding box center [74, 134] width 63 height 6
select select
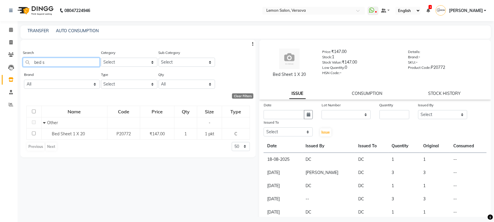
click at [82, 62] on input "bed s" at bounding box center [61, 62] width 77 height 9
type input "d"
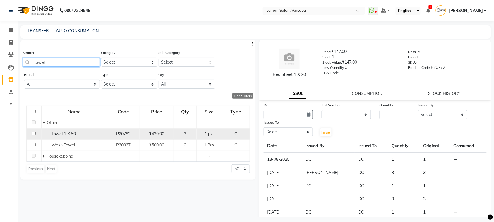
type input "towel"
click at [78, 134] on div "Towel 1 X 50" at bounding box center [74, 134] width 63 height 6
select select
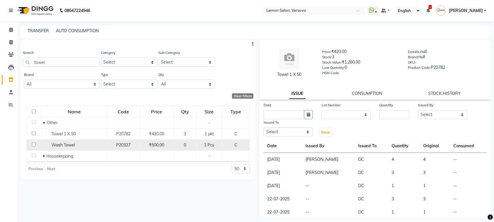
click at [89, 148] on td "Wash Towel" at bounding box center [74, 144] width 66 height 11
click at [86, 143] on div "Wash Towel" at bounding box center [74, 145] width 63 height 6
select select
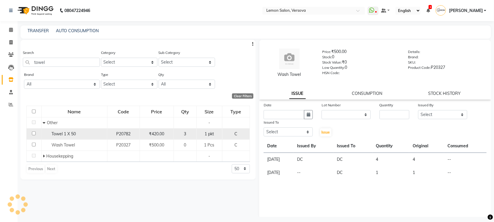
click at [87, 131] on div "Towel 1 X 50" at bounding box center [74, 134] width 63 height 6
select select
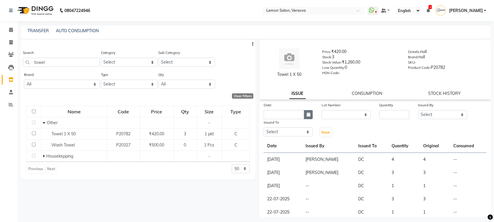
click at [307, 114] on icon "button" at bounding box center [309, 114] width 4 height 4
select select "9"
select select "2025"
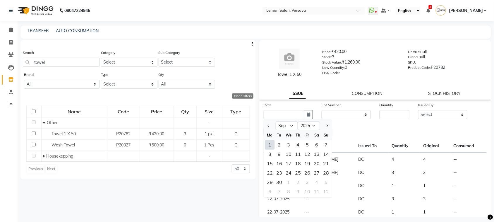
click at [270, 143] on div "1" at bounding box center [269, 144] width 9 height 9
type input "[DATE]"
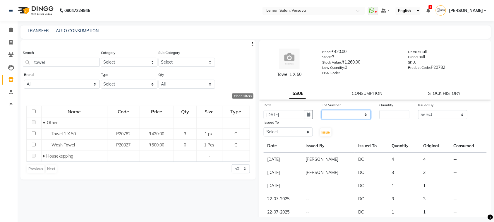
click at [338, 115] on select "None" at bounding box center [346, 114] width 49 height 9
select select "0: null"
click at [322, 110] on select "None" at bounding box center [346, 114] width 49 height 9
click at [382, 112] on input "number" at bounding box center [395, 114] width 30 height 9
type input "1"
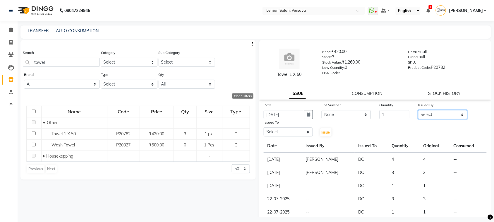
click at [438, 115] on select "Select Alim Shah Asif Salmani DC Gufran Salmani Margaret Marshak D,souza Milind…" at bounding box center [442, 114] width 49 height 9
select select "7450"
click at [418, 110] on select "Select Alim Shah Asif Salmani DC Gufran Salmani Margaret Marshak D,souza Milind…" at bounding box center [442, 114] width 49 height 9
click at [300, 126] on div "Issued To" at bounding box center [288, 123] width 49 height 8
drag, startPoint x: 298, startPoint y: 130, endPoint x: 298, endPoint y: 124, distance: 6.2
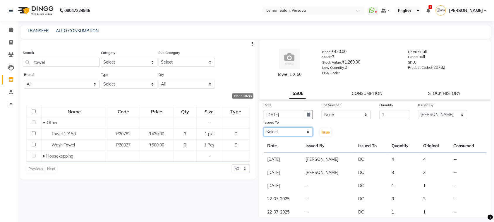
click at [298, 124] on div "Issued To Select Alim Shah Asif Salmani DC Gufran Salmani Margaret Marshak D,so…" at bounding box center [288, 128] width 58 height 18
select select "7886"
click at [264, 127] on select "Select Alim Shah Asif Salmani DC Gufran Salmani Margaret Marshak D,souza Milind…" at bounding box center [288, 131] width 49 height 9
click at [322, 133] on span "Issue" at bounding box center [326, 132] width 8 height 4
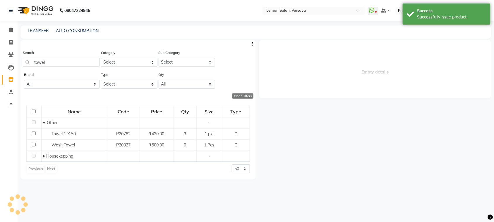
select select
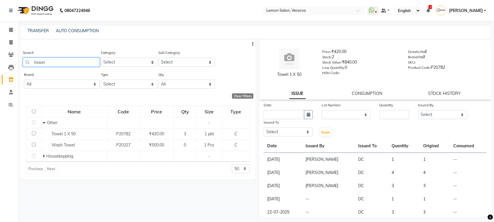
click at [81, 62] on input "towel" at bounding box center [61, 62] width 77 height 9
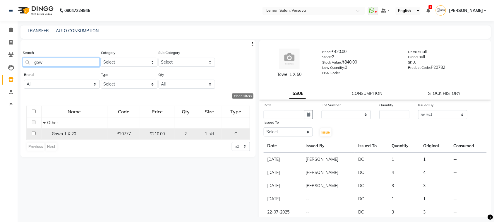
type input "gow"
click at [94, 134] on div "Gown 1 X 20" at bounding box center [74, 134] width 63 height 6
select select
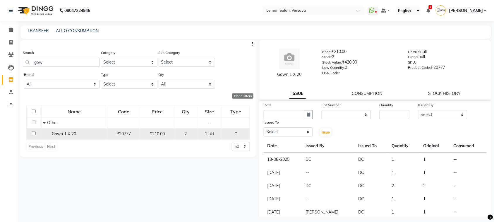
click at [68, 132] on span "Gown 1 X 20" at bounding box center [64, 133] width 24 height 5
click at [77, 131] on div "Gown 1 X 20" at bounding box center [74, 134] width 63 height 6
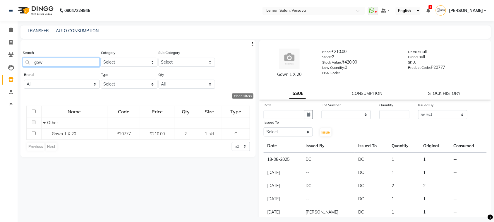
click at [75, 60] on input "gow" at bounding box center [61, 62] width 77 height 9
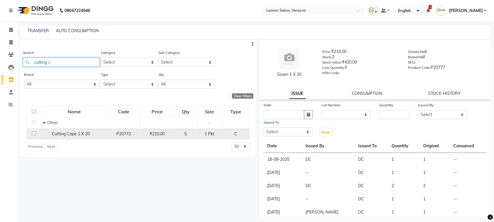
type input "cutting c"
click at [85, 131] on div "Cutting Cape 1 X 20" at bounding box center [74, 134] width 63 height 6
select select
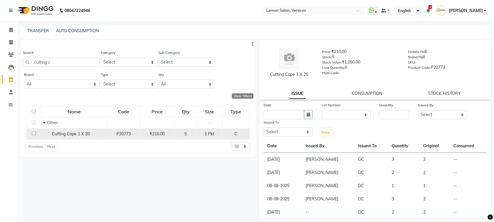
click at [85, 131] on span "Cutting Cape 1 X 20" at bounding box center [71, 133] width 38 height 5
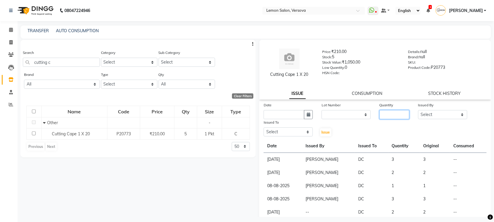
click at [399, 113] on input "number" at bounding box center [395, 114] width 30 height 9
type input "2"
click at [442, 111] on select "Select Alim Shah Asif Salmani DC Gufran Salmani Margaret Marshak D,souza Milind…" at bounding box center [442, 114] width 49 height 9
select select "7450"
click at [418, 110] on select "Select Alim Shah Asif Salmani DC Gufran Salmani Margaret Marshak D,souza Milind…" at bounding box center [442, 114] width 49 height 9
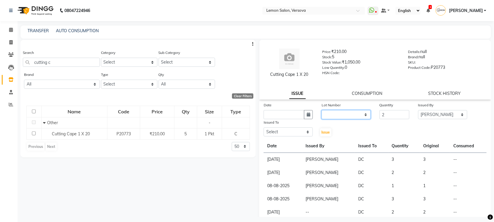
drag, startPoint x: 331, startPoint y: 112, endPoint x: 331, endPoint y: 118, distance: 5.6
click at [331, 112] on select "None" at bounding box center [346, 114] width 49 height 9
select select "0: null"
click at [322, 110] on select "None" at bounding box center [346, 114] width 49 height 9
drag, startPoint x: 311, startPoint y: 113, endPoint x: 308, endPoint y: 117, distance: 5.1
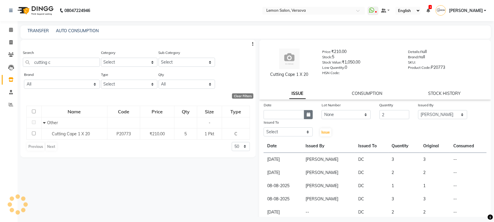
click at [310, 113] on button "button" at bounding box center [308, 114] width 9 height 9
select select "9"
select select "2025"
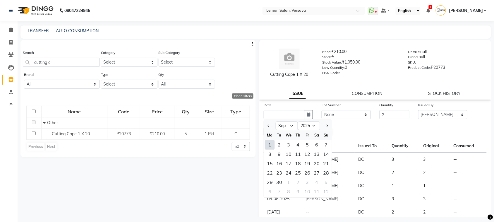
click at [268, 143] on div "1" at bounding box center [269, 144] width 9 height 9
type input "[DATE]"
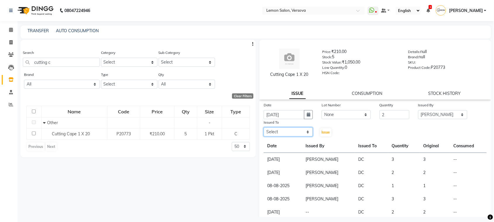
click at [278, 133] on select "Select Alim Shah Asif Salmani DC Gufran Salmani Margaret Marshak D,souza Milind…" at bounding box center [288, 131] width 49 height 9
select select "7886"
click at [264, 127] on select "Select Alim Shah Asif Salmani DC Gufran Salmani Margaret Marshak D,souza Milind…" at bounding box center [288, 131] width 49 height 9
click at [329, 134] on button "Issue" at bounding box center [325, 132] width 11 height 8
select select
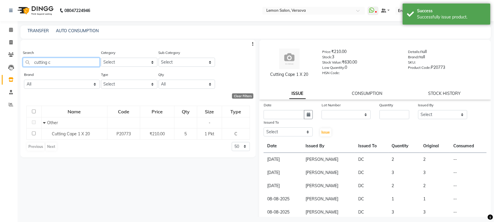
click at [83, 59] on input "cutting c" at bounding box center [61, 62] width 77 height 9
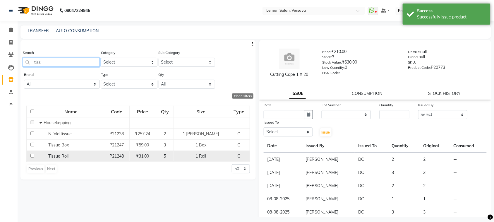
type input "tiss"
click at [102, 157] on div "Tissue Roll" at bounding box center [71, 156] width 63 height 6
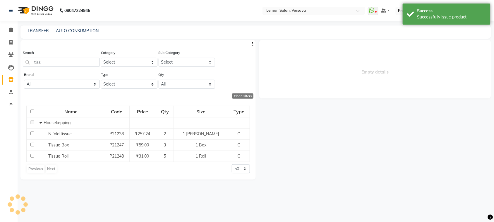
select select
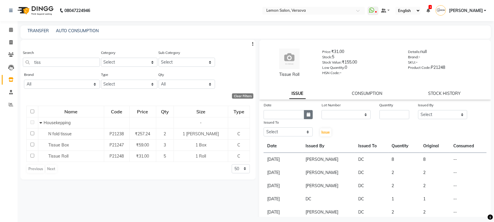
click at [311, 116] on button "button" at bounding box center [308, 114] width 9 height 9
select select "9"
select select "2025"
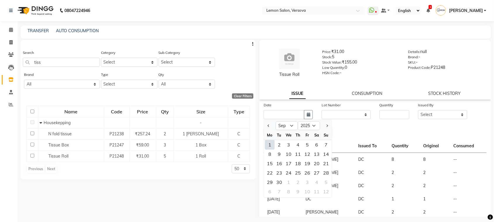
click at [270, 141] on div "1" at bounding box center [269, 144] width 9 height 9
type input "[DATE]"
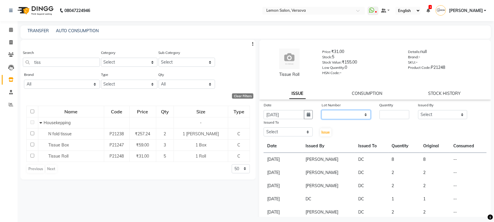
click at [340, 114] on select "None" at bounding box center [346, 114] width 49 height 9
select select "0: null"
click at [322, 110] on select "None" at bounding box center [346, 114] width 49 height 9
drag, startPoint x: 394, startPoint y: 117, endPoint x: 406, endPoint y: 118, distance: 11.7
click at [396, 117] on input "number" at bounding box center [395, 114] width 30 height 9
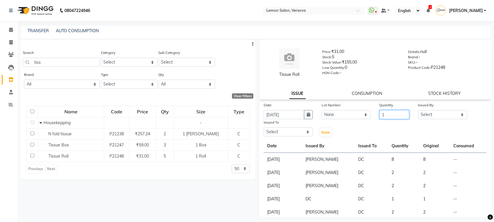
type input "1"
click at [441, 114] on select "Select Alim Shah Asif Salmani DC Gufran Salmani Margaret Marshak D,souza Milind…" at bounding box center [442, 114] width 49 height 9
select select "7450"
click at [418, 110] on select "Select Alim Shah Asif Salmani DC Gufran Salmani Margaret Marshak D,souza Milind…" at bounding box center [442, 114] width 49 height 9
click at [271, 127] on select "Select Alim Shah Asif Salmani DC Gufran Salmani Margaret Marshak D,souza Milind…" at bounding box center [288, 131] width 49 height 9
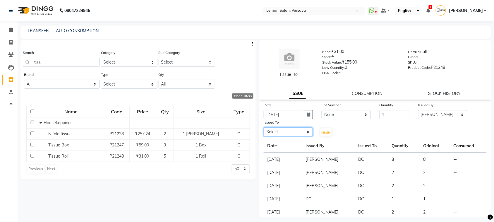
select select "7886"
click at [264, 127] on select "Select Alim Shah Asif Salmani DC Gufran Salmani Margaret Marshak D,souza Milind…" at bounding box center [288, 131] width 49 height 9
click at [325, 132] on span "Issue" at bounding box center [326, 132] width 8 height 4
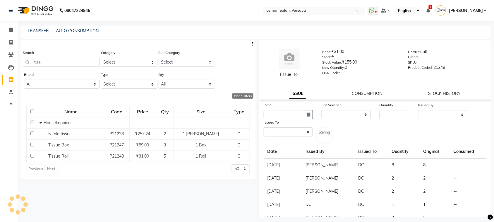
select select
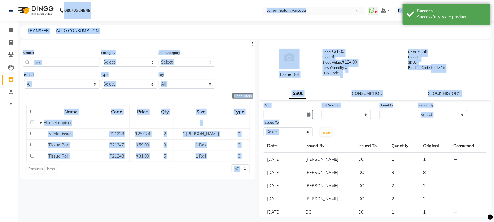
drag, startPoint x: 61, startPoint y: 9, endPoint x: 499, endPoint y: 177, distance: 470.2
click at [494, 177] on html "08047224946 Select Location × Lemon Salon, Versova WhatsApp Status ✕ Status: Di…" at bounding box center [247, 111] width 494 height 222
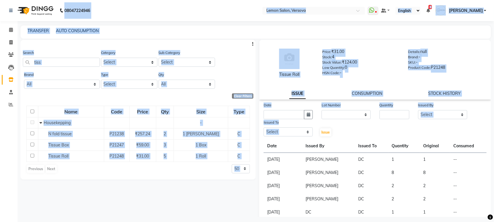
drag, startPoint x: 371, startPoint y: 134, endPoint x: 374, endPoint y: 132, distance: 3.3
click at [372, 134] on div "Date Lot Number None Quantity Issued By Select Alim Shah Asif Salmani DC Gufran…" at bounding box center [375, 119] width 232 height 35
click at [68, 60] on input "tiss" at bounding box center [61, 62] width 77 height 9
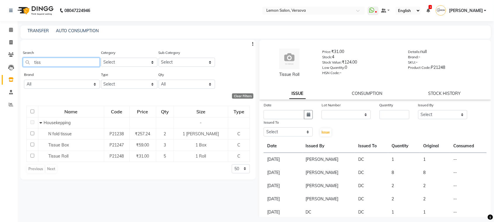
click at [69, 60] on input "tiss" at bounding box center [61, 62] width 77 height 9
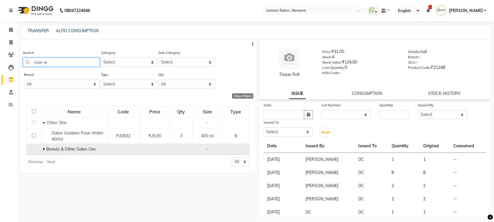
type input "rose w"
click at [45, 150] on span at bounding box center [45, 148] width 4 height 5
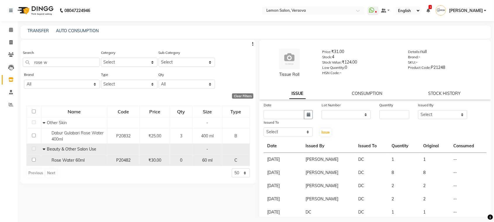
click at [63, 160] on span "Rose Water 60ml" at bounding box center [68, 160] width 33 height 5
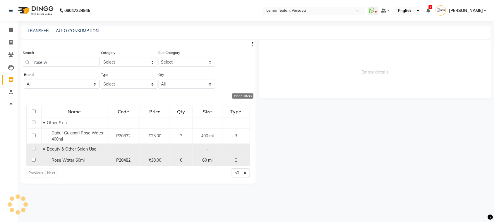
select select
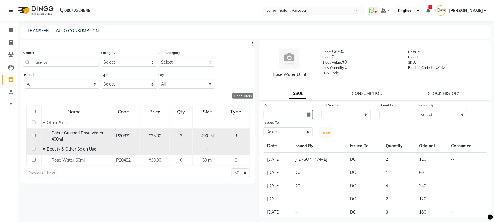
click at [90, 138] on div "Dabur Gulabari Rose Water 400ml" at bounding box center [74, 136] width 63 height 12
select select
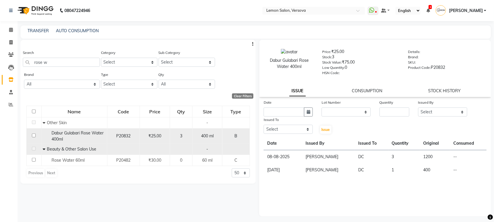
click at [90, 138] on div "Dabur Gulabari Rose Water 400ml" at bounding box center [74, 136] width 63 height 12
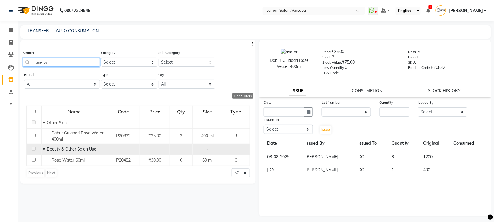
click at [61, 61] on input "rose w" at bounding box center [61, 62] width 77 height 9
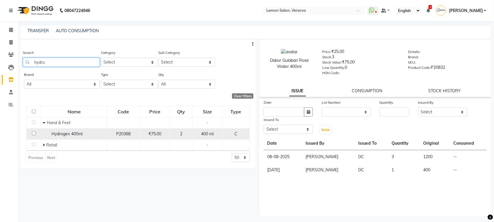
type input "hydro"
click at [60, 134] on span "Hydrogen 400ml" at bounding box center [67, 133] width 31 height 5
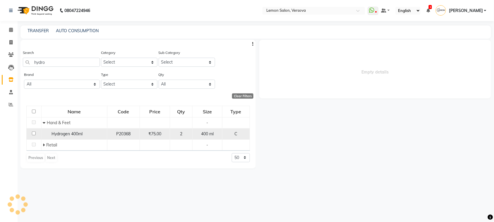
select select
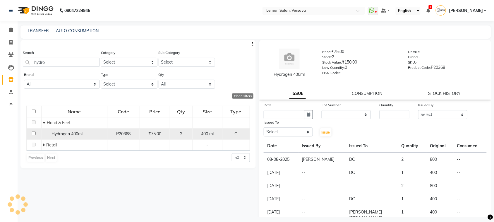
click at [60, 132] on span "Hydrogen 400ml" at bounding box center [67, 133] width 31 height 5
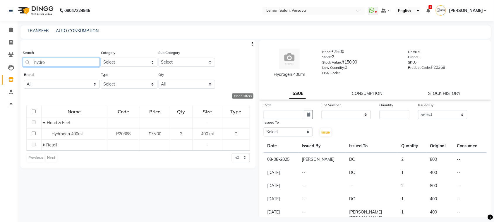
click at [55, 59] on input "hydro" at bounding box center [61, 62] width 77 height 9
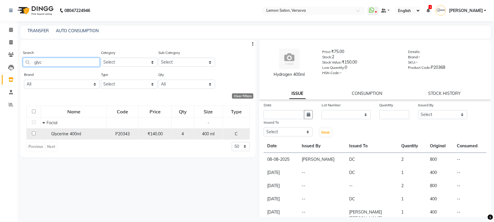
type input "glyc"
click at [83, 133] on div "Glycerine 400ml" at bounding box center [73, 134] width 63 height 6
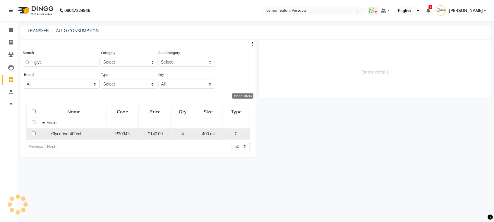
select select
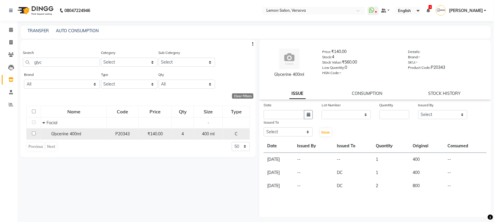
click at [83, 133] on div "Glycerine 400ml" at bounding box center [73, 134] width 63 height 6
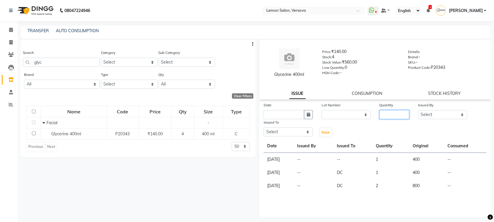
drag, startPoint x: 381, startPoint y: 121, endPoint x: 387, endPoint y: 113, distance: 10.2
click at [385, 117] on div "Date Lot Number None Quantity Issued By Select Alim Shah Asif Salmani DC Gufran…" at bounding box center [375, 119] width 232 height 35
click at [387, 113] on input "number" at bounding box center [395, 114] width 30 height 9
type input "2"
drag, startPoint x: 459, startPoint y: 116, endPoint x: 456, endPoint y: 110, distance: 6.5
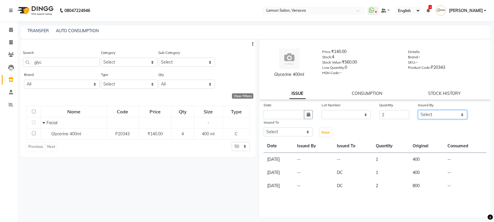
click at [459, 116] on select "Select Alim Shah Asif Salmani DC Gufran Salmani Margaret Marshak D,souza Milind…" at bounding box center [442, 114] width 49 height 9
select select "7450"
click at [418, 110] on select "Select Alim Shah Asif Salmani DC Gufran Salmani Margaret Marshak D,souza Milind…" at bounding box center [442, 114] width 49 height 9
drag, startPoint x: 348, startPoint y: 113, endPoint x: 345, endPoint y: 116, distance: 4.4
click at [348, 113] on select "None" at bounding box center [346, 114] width 49 height 9
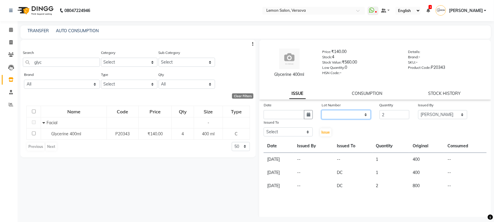
select select "0: null"
click at [322, 110] on select "None" at bounding box center [346, 114] width 49 height 9
click at [311, 117] on button "button" at bounding box center [308, 114] width 9 height 9
select select "9"
select select "2025"
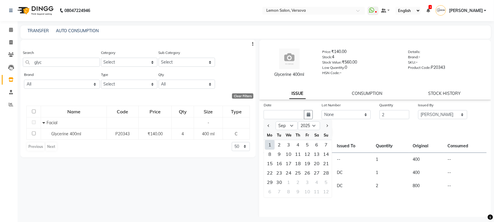
click at [271, 142] on div "1" at bounding box center [269, 144] width 9 height 9
type input "[DATE]"
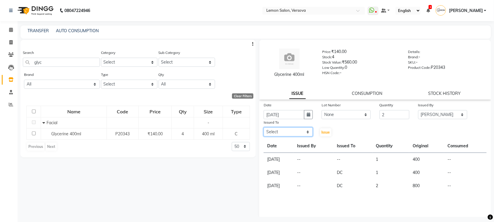
click at [276, 132] on select "Select Alim Shah Asif Salmani DC Gufran Salmani Margaret Marshak D,souza Milind…" at bounding box center [288, 131] width 49 height 9
select select "7886"
click at [264, 127] on select "Select Alim Shah Asif Salmani DC Gufran Salmani Margaret Marshak D,souza Milind…" at bounding box center [288, 131] width 49 height 9
click at [324, 135] on button "Issue" at bounding box center [325, 132] width 11 height 8
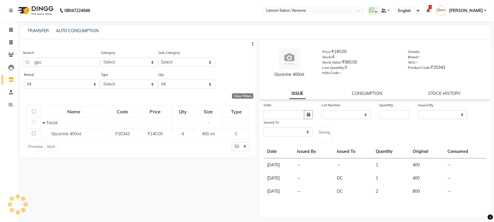
select select
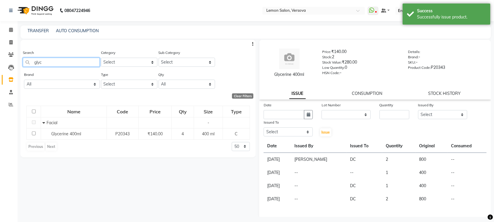
click at [89, 60] on input "glyc" at bounding box center [61, 62] width 77 height 9
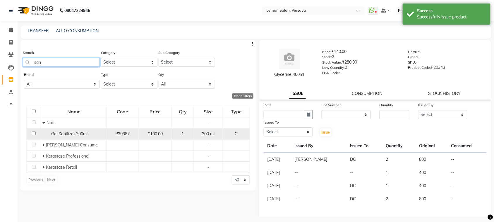
type input "san"
click at [69, 134] on span "Gel Sanitizer 300ml" at bounding box center [69, 133] width 36 height 5
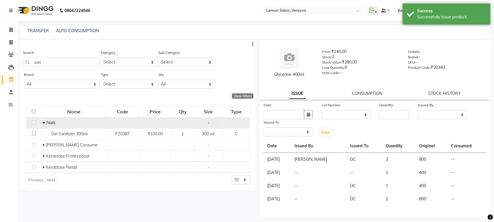
select select
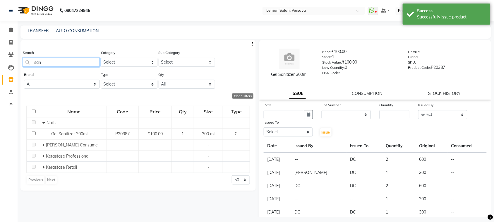
click at [58, 60] on input "san" at bounding box center [61, 62] width 77 height 9
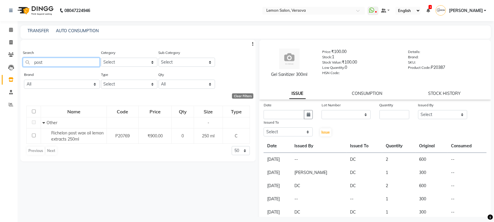
click at [43, 60] on input "post" at bounding box center [61, 62] width 77 height 9
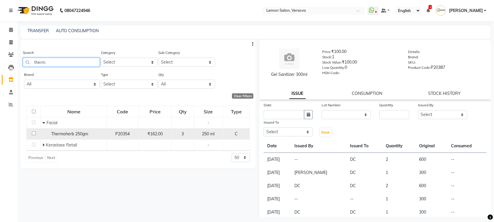
type input "therm"
click at [81, 134] on span "Thermoherb 250gm" at bounding box center [69, 133] width 37 height 5
select select
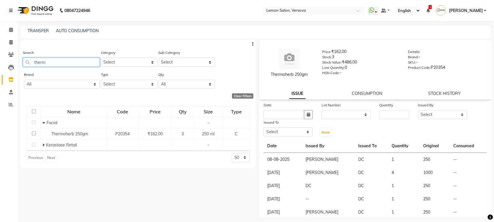
click at [68, 62] on input "therm" at bounding box center [61, 62] width 77 height 9
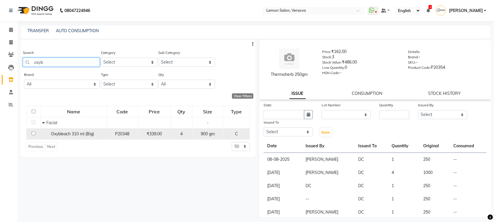
type input "oxyb"
click at [83, 131] on span "Oxybleach 310 ml (Big)" at bounding box center [72, 133] width 43 height 5
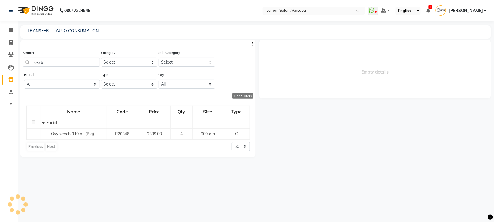
select select
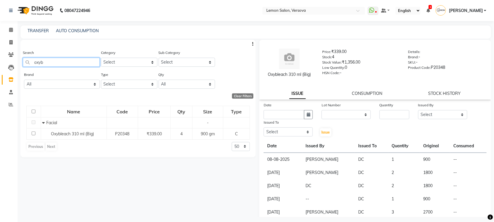
click at [68, 59] on input "oxyb" at bounding box center [61, 62] width 77 height 9
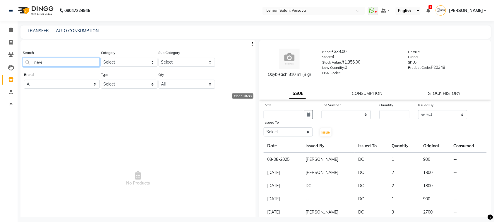
click at [68, 61] on input "nevi" at bounding box center [61, 62] width 77 height 9
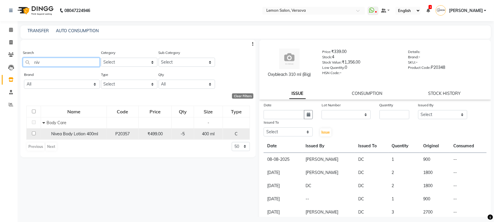
type input "niv"
click at [94, 134] on span "Nivea Body Lotion 400ml" at bounding box center [74, 133] width 47 height 5
select select
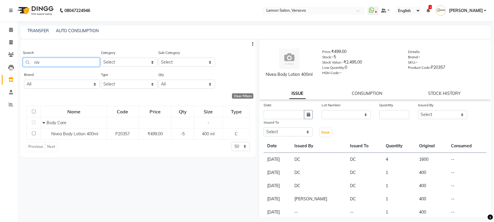
click at [88, 63] on input "niv" at bounding box center [61, 62] width 77 height 9
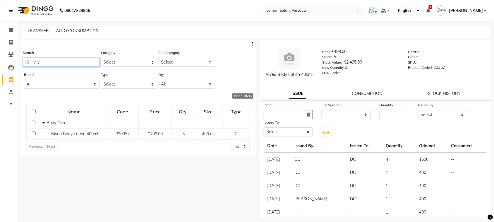
click at [88, 63] on input "niv" at bounding box center [61, 62] width 77 height 9
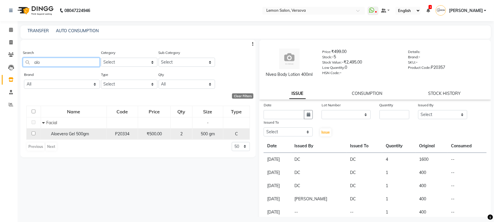
type input "alo"
click at [96, 132] on div "Aloevera Gel 500gm" at bounding box center [73, 134] width 63 height 6
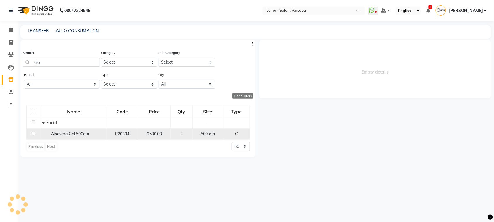
click at [95, 132] on div "Aloevera Gel 500gm" at bounding box center [73, 134] width 63 height 6
select select
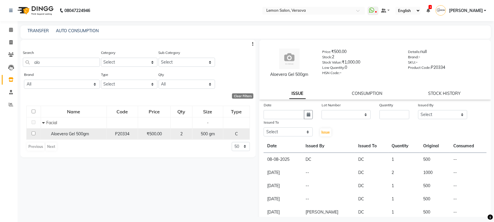
click at [95, 132] on div "Aloevera Gel 500gm" at bounding box center [73, 134] width 63 height 6
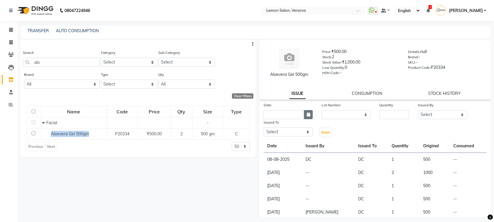
click at [307, 114] on icon "button" at bounding box center [309, 114] width 4 height 4
select select "9"
select select "2025"
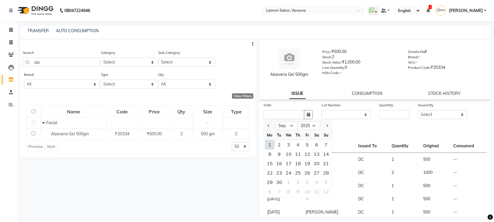
click at [269, 146] on div "1" at bounding box center [269, 144] width 9 height 9
type input "[DATE]"
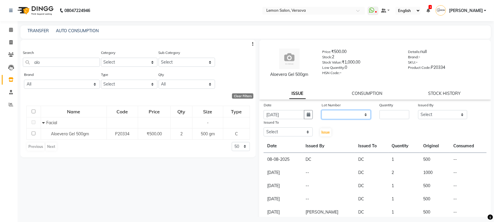
click at [348, 118] on select "None" at bounding box center [346, 114] width 49 height 9
select select "0: null"
click at [322, 110] on select "None" at bounding box center [346, 114] width 49 height 9
click at [392, 112] on input "number" at bounding box center [395, 114] width 30 height 9
type input "1"
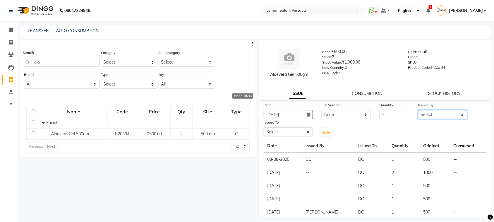
click at [451, 116] on select "Select Alim Shah Asif Salmani DC Gufran Salmani Margaret Marshak D,souza Milind…" at bounding box center [442, 114] width 49 height 9
select select "7450"
click at [418, 110] on select "Select Alim Shah Asif Salmani DC Gufran Salmani Margaret Marshak D,souza Milind…" at bounding box center [442, 114] width 49 height 9
click at [295, 128] on select "Select Alim Shah Asif Salmani DC Gufran Salmani Margaret Marshak D,souza Milind…" at bounding box center [288, 131] width 49 height 9
select select "7886"
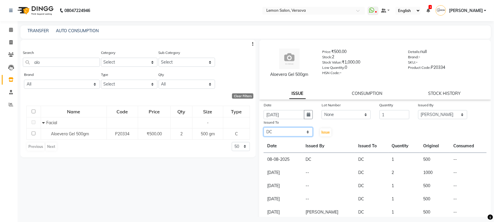
click at [264, 127] on select "Select Alim Shah Asif Salmani DC Gufran Salmani Margaret Marshak D,souza Milind…" at bounding box center [288, 131] width 49 height 9
click at [326, 132] on span "Issue" at bounding box center [326, 132] width 8 height 4
select select
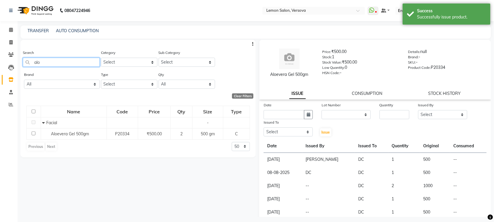
click at [69, 62] on input "alo" at bounding box center [61, 62] width 77 height 9
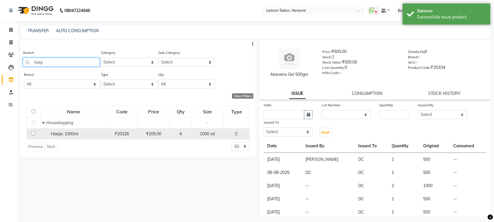
type input "harp"
click at [86, 134] on div "Harpic 1000ml" at bounding box center [73, 134] width 63 height 6
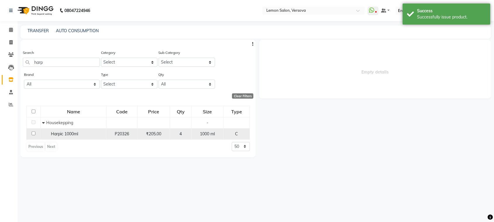
select select
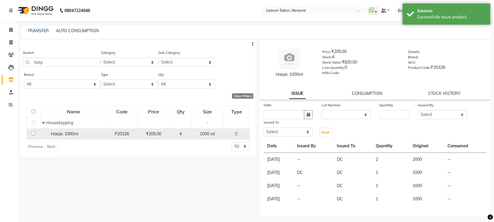
click at [87, 133] on div "Harpic 1000ml" at bounding box center [73, 134] width 63 height 6
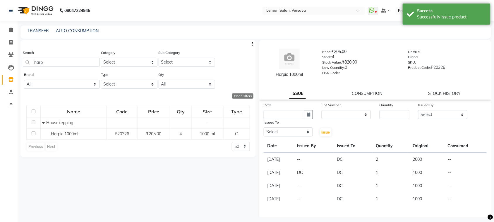
click at [383, 109] on div "Quantity" at bounding box center [395, 106] width 30 height 8
click at [384, 115] on input "number" at bounding box center [395, 114] width 30 height 9
type input "2"
click at [421, 112] on select "Select Alim Shah Asif Salmani DC Gufran Salmani Margaret Marshak D,souza Milind…" at bounding box center [442, 114] width 49 height 9
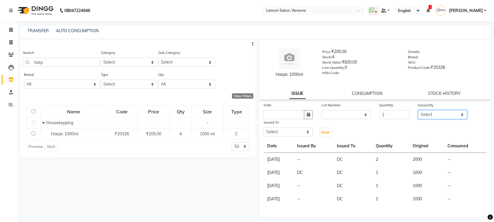
select select "7450"
click at [418, 110] on select "Select Alim Shah Asif Salmani DC Gufran Salmani Margaret Marshak D,souza Milind…" at bounding box center [442, 114] width 49 height 9
click at [298, 115] on input "text" at bounding box center [284, 114] width 41 height 9
select select "9"
select select "2025"
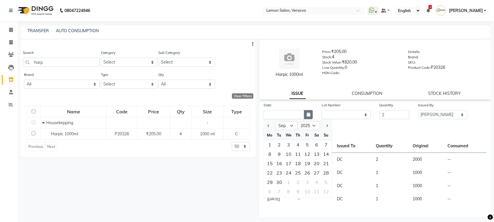
click at [309, 114] on icon "button" at bounding box center [309, 114] width 4 height 4
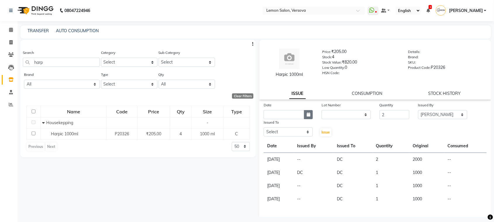
click at [311, 113] on button "button" at bounding box center [308, 114] width 9 height 9
select select "9"
select select "2025"
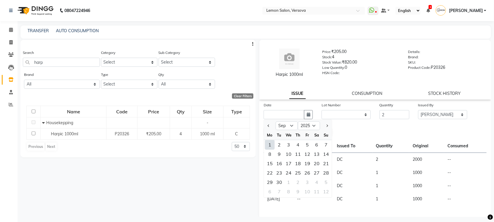
drag, startPoint x: 271, startPoint y: 144, endPoint x: 281, endPoint y: 142, distance: 9.9
click at [273, 144] on div "1" at bounding box center [269, 144] width 9 height 9
type input "[DATE]"
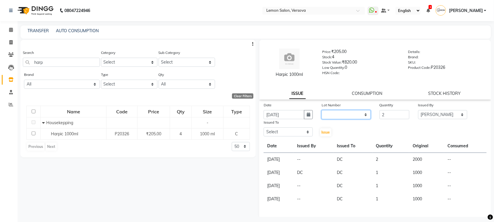
click at [342, 113] on select "None" at bounding box center [346, 114] width 49 height 9
select select "0: null"
click at [322, 110] on select "None" at bounding box center [346, 114] width 49 height 9
click at [306, 132] on select "Select Alim Shah Asif Salmani DC Gufran Salmani Margaret Marshak D,souza Milind…" at bounding box center [288, 131] width 49 height 9
select select "7886"
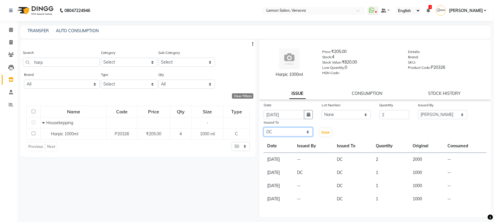
click at [264, 127] on select "Select Alim Shah Asif Salmani DC Gufran Salmani Margaret Marshak D,souza Milind…" at bounding box center [288, 131] width 49 height 9
click at [326, 134] on button "Issue" at bounding box center [325, 132] width 11 height 8
select select
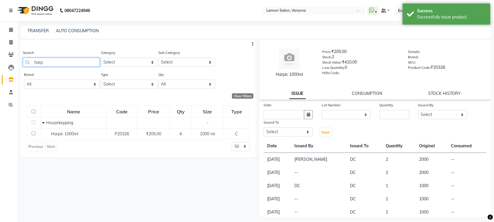
click at [80, 60] on input "harp" at bounding box center [61, 62] width 77 height 9
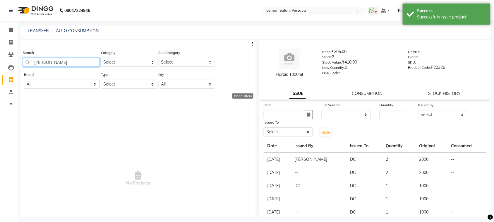
click at [85, 64] on input "calo" at bounding box center [61, 62] width 77 height 9
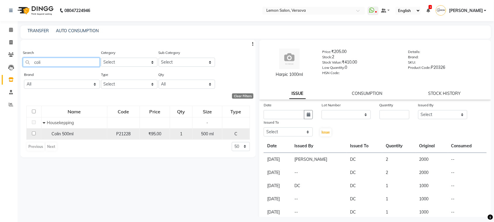
type input "coli"
click at [71, 135] on span "Colin 500ml" at bounding box center [63, 133] width 22 height 5
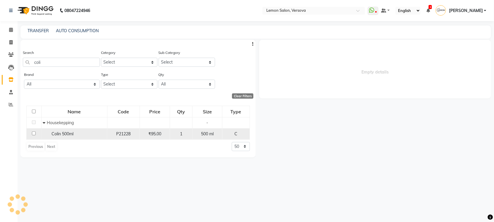
select select
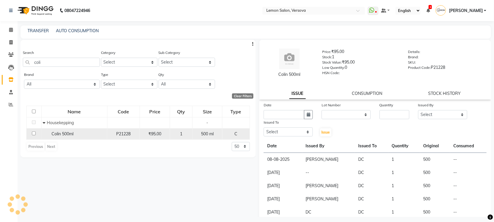
click at [73, 135] on span "Colin 500ml" at bounding box center [63, 133] width 22 height 5
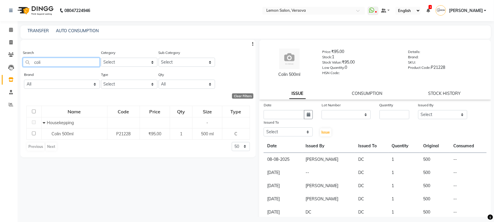
click at [64, 58] on input "coli" at bounding box center [61, 62] width 77 height 9
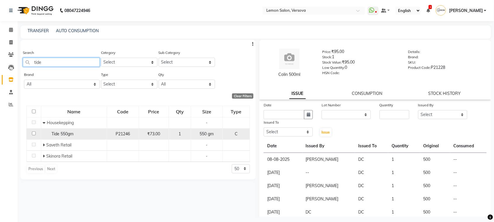
type input "tide"
click at [63, 134] on span "Tide 550gm" at bounding box center [63, 133] width 22 height 5
select select
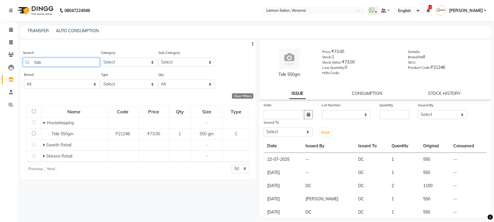
click at [79, 58] on input "tide" at bounding box center [61, 62] width 77 height 9
drag, startPoint x: 79, startPoint y: 57, endPoint x: 75, endPoint y: 29, distance: 28.7
click at [80, 58] on input "tide" at bounding box center [61, 62] width 77 height 9
type input "t"
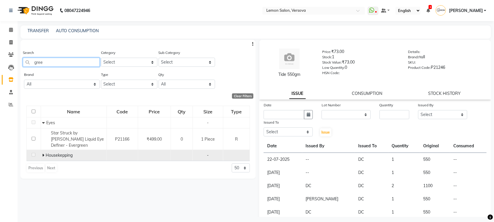
type input "gree"
click at [45, 154] on span at bounding box center [44, 155] width 4 height 5
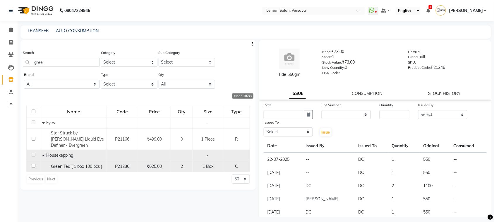
drag, startPoint x: 58, startPoint y: 169, endPoint x: 58, endPoint y: 162, distance: 7.0
click at [58, 168] on span "Green Tea ( 1 box 100 pcs )" at bounding box center [76, 166] width 51 height 5
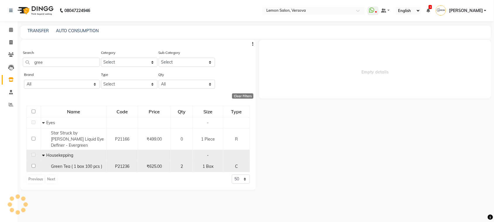
select select
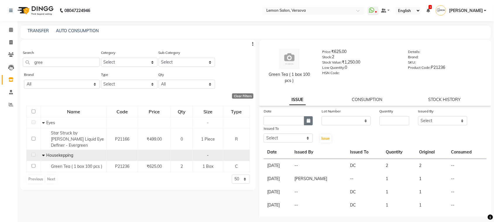
click at [304, 119] on button "button" at bounding box center [308, 120] width 9 height 9
select select "9"
select select "2025"
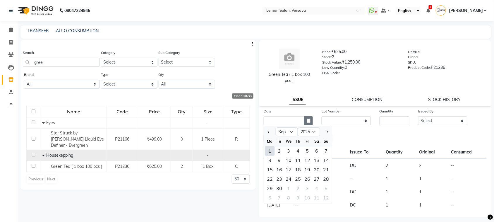
click at [310, 122] on button "button" at bounding box center [308, 120] width 9 height 9
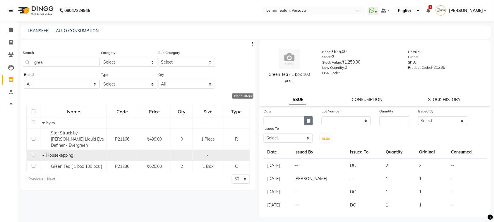
click at [310, 122] on button "button" at bounding box center [308, 120] width 9 height 9
select select "9"
select select "2025"
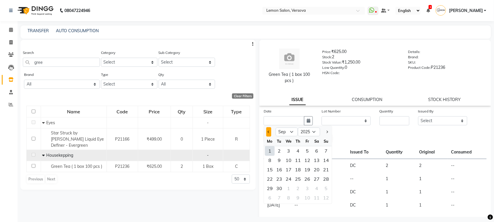
click at [268, 131] on span "Previous month" at bounding box center [269, 132] width 2 height 2
select select "8"
click at [314, 184] on div "30" at bounding box center [316, 188] width 9 height 9
type input "30-08-2025"
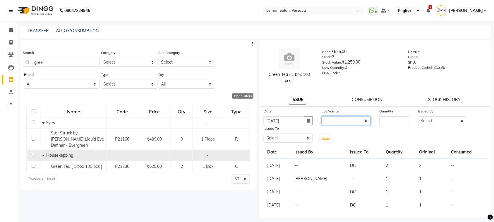
click at [359, 122] on select "None" at bounding box center [346, 120] width 49 height 9
select select "0: null"
click at [322, 116] on select "None" at bounding box center [346, 120] width 49 height 9
click at [386, 122] on input "number" at bounding box center [395, 120] width 30 height 9
type input "1"
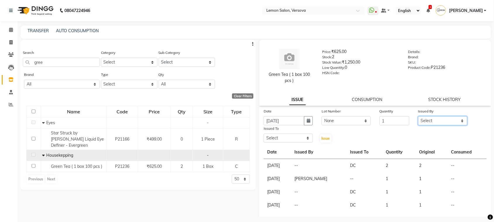
click at [449, 119] on select "Select Alim Shah Asif Salmani DC Gufran Salmani Margaret Marshak D,souza Milind…" at bounding box center [442, 120] width 49 height 9
select select "7450"
click at [418, 116] on select "Select Alim Shah Asif Salmani DC Gufran Salmani Margaret Marshak D,souza Milind…" at bounding box center [442, 120] width 49 height 9
drag, startPoint x: 293, startPoint y: 139, endPoint x: 294, endPoint y: 134, distance: 5.8
click at [293, 139] on select "Select Alim Shah Asif Salmani DC Gufran Salmani Margaret Marshak D,souza Milind…" at bounding box center [288, 138] width 49 height 9
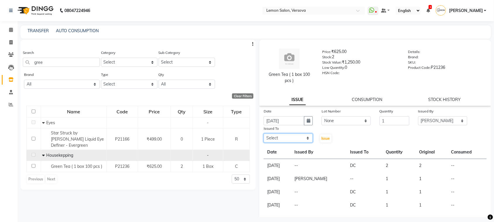
select select "7886"
click at [264, 134] on select "Select Alim Shah Asif Salmani DC Gufran Salmani Margaret Marshak D,souza Milind…" at bounding box center [288, 138] width 49 height 9
drag, startPoint x: 324, startPoint y: 138, endPoint x: 320, endPoint y: 138, distance: 3.8
click at [323, 138] on span "Issue" at bounding box center [326, 138] width 8 height 4
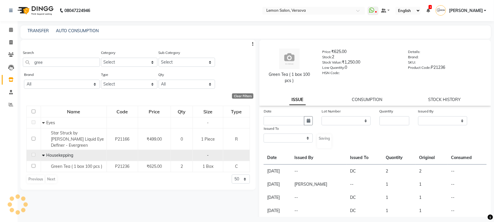
select select
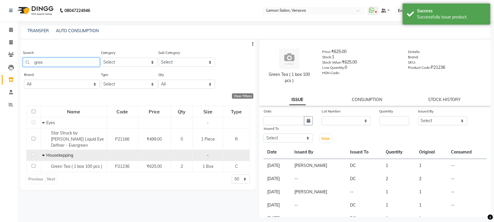
click at [45, 62] on input "gree" at bounding box center [61, 62] width 77 height 9
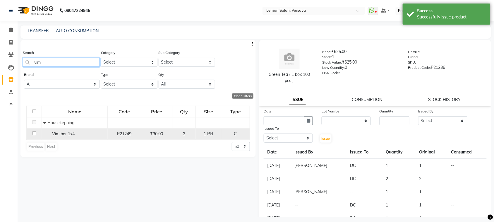
type input "vim"
click at [78, 133] on div "Vim bar 1x4" at bounding box center [74, 134] width 63 height 6
select select
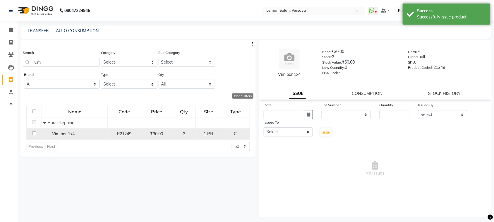
click at [78, 133] on div "Vim bar 1x4" at bounding box center [74, 134] width 63 height 6
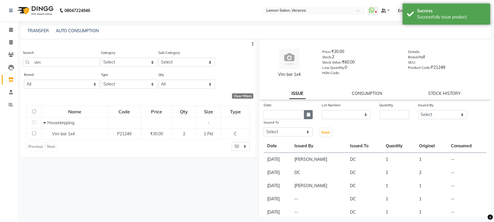
click at [307, 114] on icon "button" at bounding box center [309, 114] width 4 height 4
select select "9"
select select "2025"
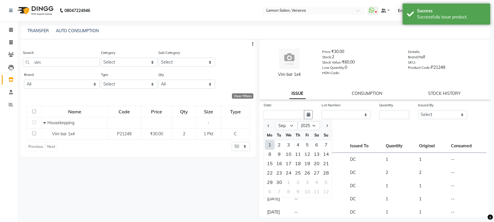
click at [269, 143] on div "1" at bounding box center [269, 144] width 9 height 9
type input "[DATE]"
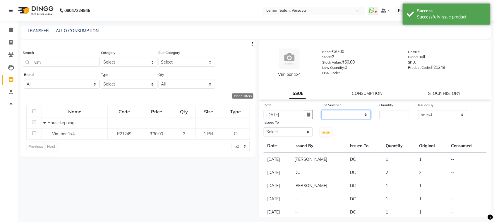
drag, startPoint x: 340, startPoint y: 114, endPoint x: 341, endPoint y: 117, distance: 3.7
click at [340, 114] on select "None" at bounding box center [346, 114] width 49 height 9
select select "0: null"
click at [322, 110] on select "None" at bounding box center [346, 114] width 49 height 9
click at [380, 113] on input "number" at bounding box center [395, 114] width 30 height 9
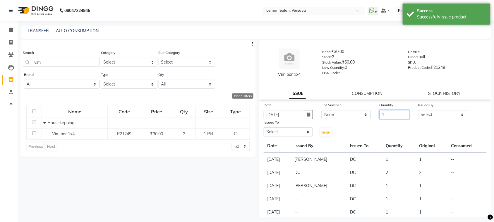
type input "1"
click at [423, 109] on div "Issued By" at bounding box center [442, 106] width 49 height 8
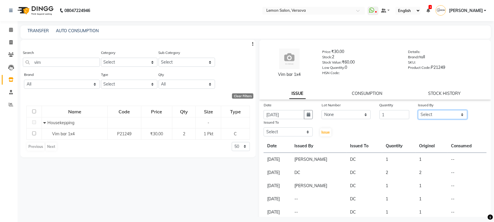
click at [428, 114] on select "Select Alim Shah Asif Salmani DC Gufran Salmani Margaret Marshak D,souza Milind…" at bounding box center [442, 114] width 49 height 9
select select "7450"
click at [418, 110] on select "Select Alim Shah Asif Salmani DC Gufran Salmani Margaret Marshak D,souza Milind…" at bounding box center [442, 114] width 49 height 9
click at [299, 126] on div "Issued To" at bounding box center [288, 123] width 49 height 8
click at [303, 130] on select "Select Alim Shah Asif Salmani DC Gufran Salmani Margaret Marshak D,souza Milind…" at bounding box center [288, 131] width 49 height 9
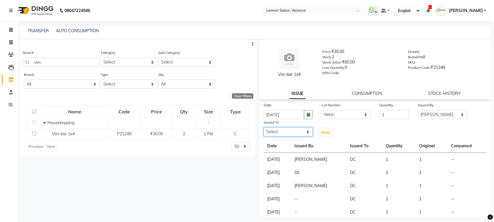
select select "7886"
click at [264, 127] on select "Select Alim Shah Asif Salmani DC Gufran Salmani Margaret Marshak D,souza Milind…" at bounding box center [288, 131] width 49 height 9
click at [326, 132] on span "Issue" at bounding box center [326, 132] width 8 height 4
select select
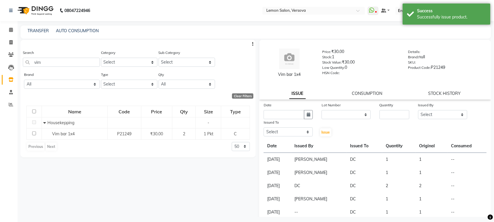
click at [42, 53] on div "Search vim" at bounding box center [61, 57] width 77 height 17
click at [47, 66] on input "vim" at bounding box center [61, 62] width 77 height 9
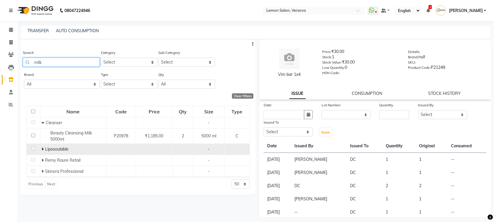
type input "milk"
click at [43, 148] on icon at bounding box center [43, 149] width 2 height 4
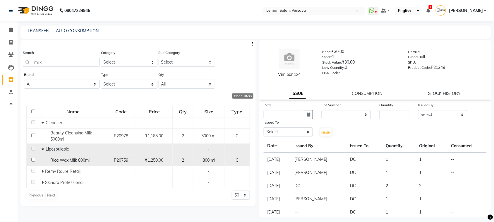
click at [59, 162] on span "Rica Wax Milk 800ml" at bounding box center [69, 160] width 39 height 5
select select
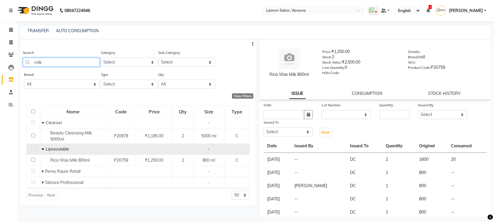
click at [62, 61] on input "milk" at bounding box center [61, 62] width 77 height 9
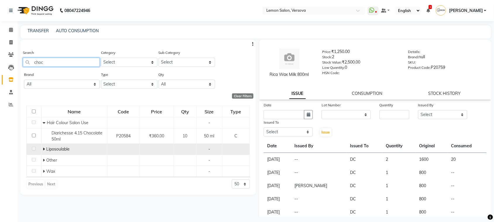
type input "choc"
click at [45, 148] on icon at bounding box center [44, 149] width 2 height 4
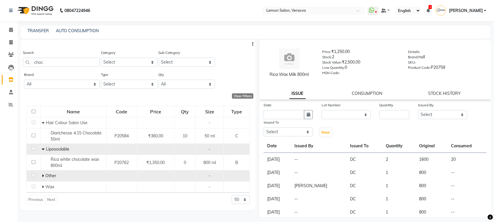
click at [44, 176] on icon at bounding box center [43, 176] width 2 height 4
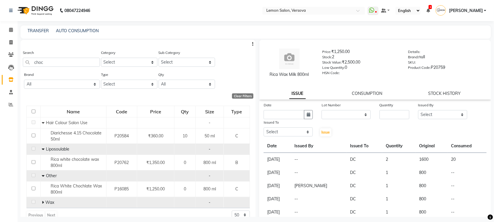
click at [43, 203] on icon at bounding box center [43, 202] width 2 height 4
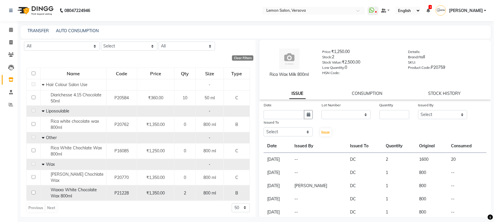
scroll to position [40, 0]
click at [69, 189] on span "Waxxo White Chocolate Wax 800ml" at bounding box center [74, 191] width 46 height 11
select select
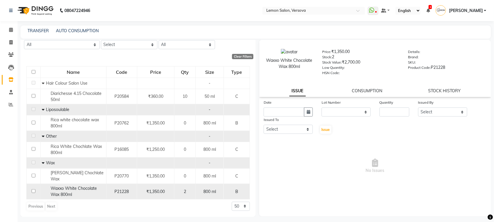
click at [72, 189] on span "Waxxo White Chocolate Wax 800ml" at bounding box center [74, 191] width 46 height 11
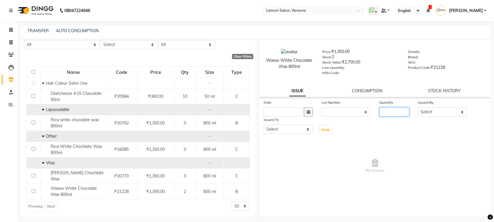
click at [396, 110] on input "number" at bounding box center [395, 111] width 30 height 9
type input "1"
click at [432, 111] on select "Select Alim Shah Asif Salmani DC Gufran Salmani Margaret Marshak D,souza Milind…" at bounding box center [442, 111] width 49 height 9
select select "7450"
click at [418, 107] on select "Select Alim Shah Asif Salmani DC Gufran Salmani Margaret Marshak D,souza Milind…" at bounding box center [442, 111] width 49 height 9
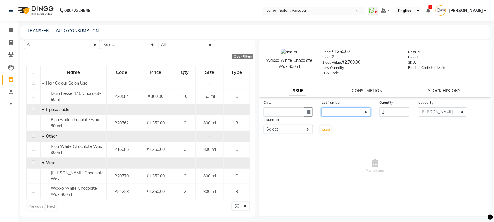
click at [333, 113] on select "None" at bounding box center [346, 111] width 49 height 9
select select "0: null"
click at [322, 107] on select "None" at bounding box center [346, 111] width 49 height 9
click at [312, 112] on div "Date" at bounding box center [288, 107] width 58 height 17
click at [308, 110] on icon "button" at bounding box center [309, 112] width 4 height 4
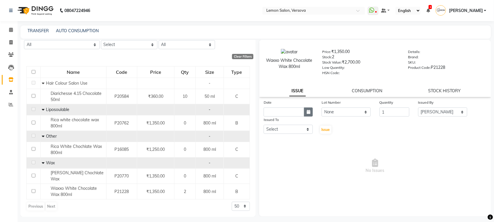
select select "9"
select select "2025"
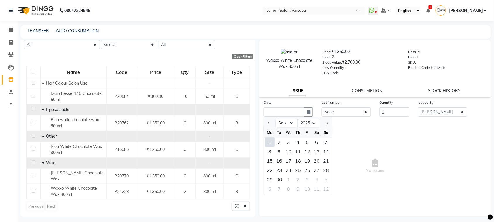
click at [271, 140] on div "1" at bounding box center [269, 142] width 9 height 9
type input "[DATE]"
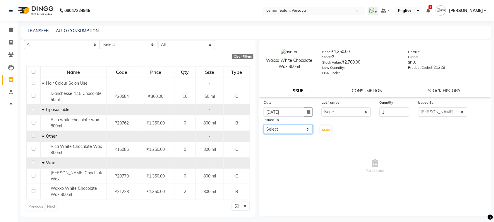
click at [287, 125] on select "Select Alim Shah Asif Salmani DC Gufran Salmani Margaret Marshak D,souza Milind…" at bounding box center [288, 129] width 49 height 9
select select "7886"
click at [264, 125] on select "Select Alim Shah Asif Salmani DC Gufran Salmani Margaret Marshak D,souza Milind…" at bounding box center [288, 129] width 49 height 9
click at [324, 129] on span "Issue" at bounding box center [326, 129] width 8 height 4
select select
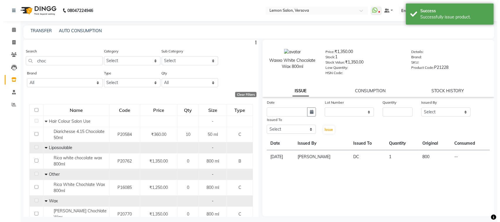
scroll to position [0, 0]
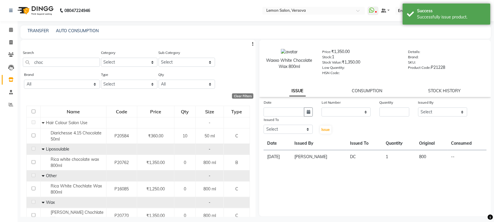
click at [79, 55] on div "Search choc" at bounding box center [61, 57] width 77 height 17
click at [79, 59] on input "choc" at bounding box center [61, 62] width 77 height 9
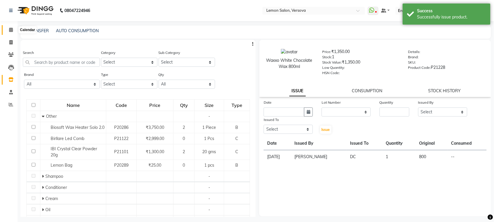
click at [9, 30] on icon at bounding box center [11, 30] width 4 height 4
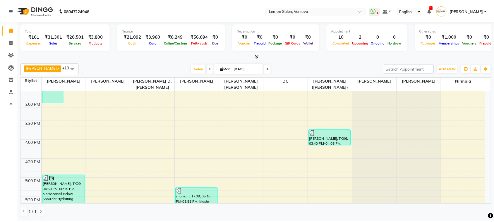
scroll to position [256, 0]
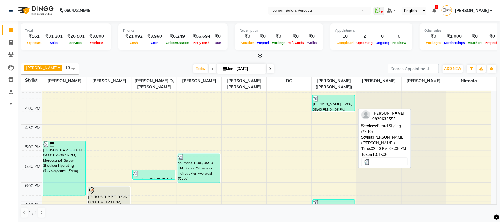
click at [345, 106] on div "[PERSON_NAME], TK06, 03:40 PM-04:05 PM, [PERSON_NAME] Styling (₹440)" at bounding box center [333, 103] width 42 height 16
select select "3"
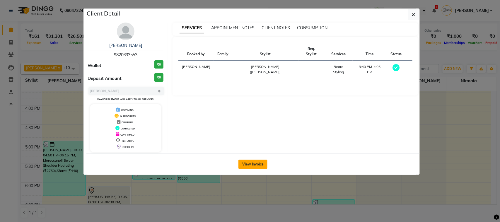
click at [242, 166] on button "View Invoice" at bounding box center [252, 164] width 29 height 9
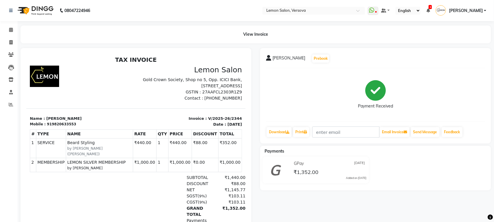
click at [213, 118] on p "Invoice : V/2025-26/2344" at bounding box center [190, 118] width 103 height 6
copy div "Invoice : V/2025-26/2344"
click at [0, 27] on li "Calendar" at bounding box center [9, 30] width 18 height 13
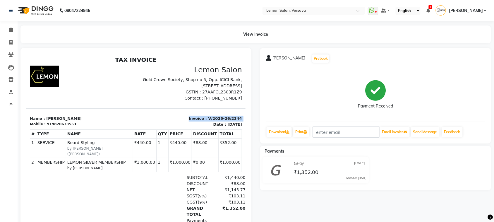
click at [200, 120] on p "Invoice : V/2025-26/2344" at bounding box center [190, 118] width 103 height 6
click at [8, 30] on span at bounding box center [11, 30] width 10 height 7
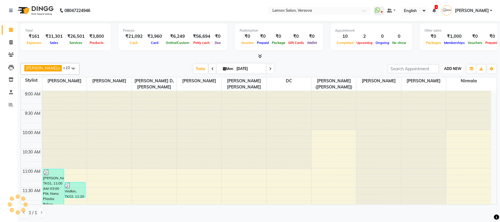
click at [455, 66] on span "ADD NEW" at bounding box center [452, 68] width 17 height 4
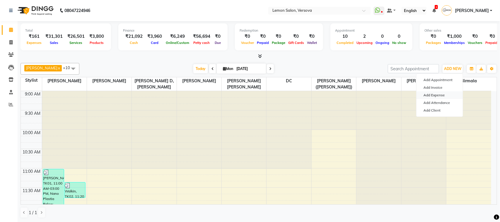
click at [441, 95] on link "Add Expense" at bounding box center [439, 95] width 46 height 8
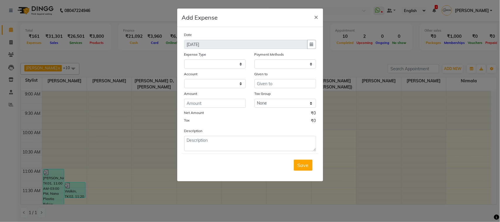
select select "1"
select select "2317"
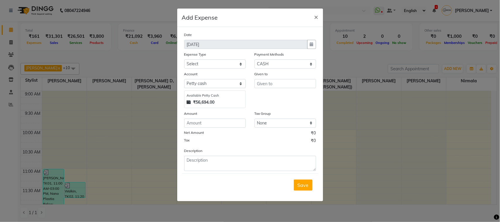
click at [273, 154] on div "Description" at bounding box center [250, 159] width 141 height 23
click at [270, 158] on textarea at bounding box center [250, 163] width 132 height 15
paste textarea "Invoice : V/2025-26/2344"
type textarea "Invoice : V/2025-26/2344"
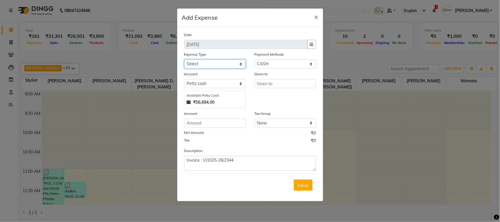
drag, startPoint x: 239, startPoint y: 64, endPoint x: 241, endPoint y: 67, distance: 3.4
click at [239, 64] on select "Select Advance Cash transfer to hub Laundry Loan Membership Milk Miscellaneous …" at bounding box center [214, 63] width 61 height 9
select select "2706"
click at [184, 59] on select "Select Advance Cash transfer to hub Laundry Loan Membership Milk Miscellaneous …" at bounding box center [214, 63] width 61 height 9
click at [273, 87] on input "text" at bounding box center [284, 83] width 61 height 9
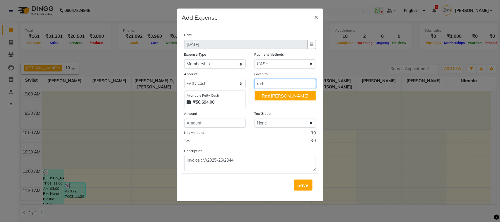
click at [283, 94] on ngb-highlight "Rad hika Solanki" at bounding box center [285, 96] width 47 height 6
type input "[PERSON_NAME]"
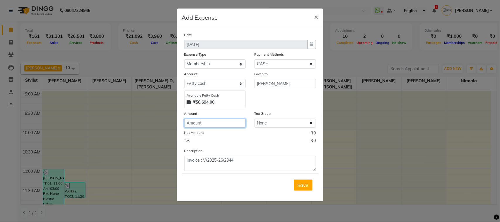
click at [211, 119] on input "number" at bounding box center [214, 123] width 61 height 9
type input "1"
type input "50"
click at [305, 183] on button "Save" at bounding box center [303, 184] width 19 height 11
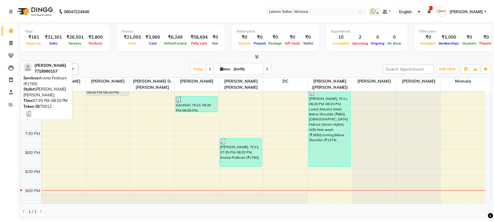
scroll to position [434, 0]
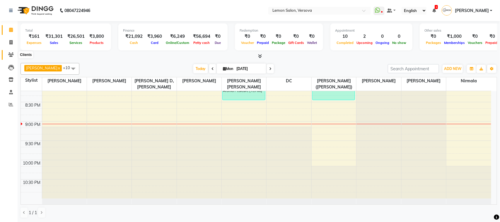
click at [12, 56] on icon at bounding box center [11, 54] width 6 height 4
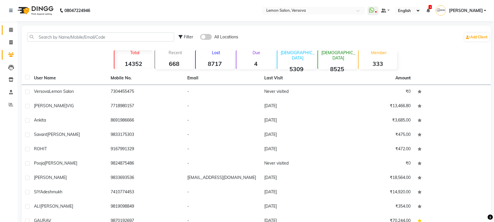
click at [3, 28] on link "Calendar" at bounding box center [9, 30] width 14 height 10
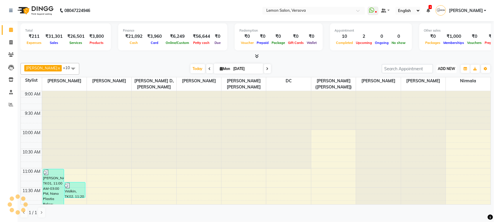
click at [443, 70] on button "ADD NEW Toggle Dropdown" at bounding box center [447, 69] width 20 height 8
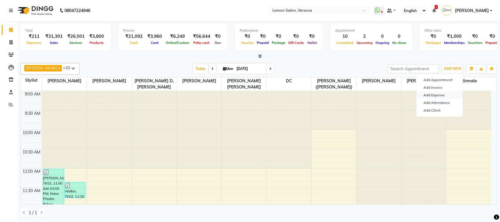
click at [438, 97] on link "Add Expense" at bounding box center [439, 95] width 46 height 8
select select "1"
select select "2317"
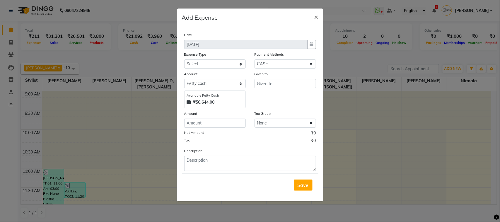
drag, startPoint x: 468, startPoint y: 57, endPoint x: 451, endPoint y: 74, distance: 23.4
click at [467, 57] on ngb-modal-window "Add Expense × Date 01-09-2025 Expense Type Select Advance Cash transfer to hub …" at bounding box center [250, 111] width 500 height 222
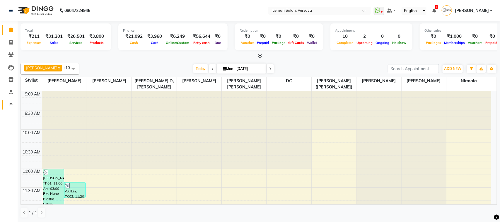
click at [12, 100] on link "Reports" at bounding box center [9, 105] width 14 height 10
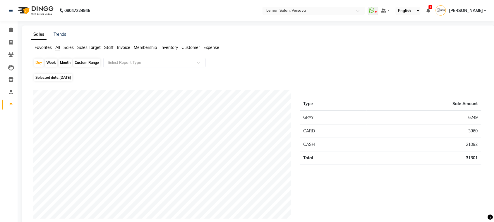
click at [210, 50] on li "Expense" at bounding box center [211, 48] width 16 height 6
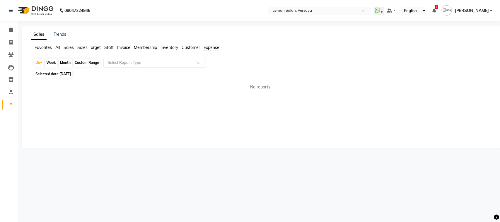
drag, startPoint x: 199, startPoint y: 56, endPoint x: 186, endPoint y: 64, distance: 15.6
click at [186, 64] on input "text" at bounding box center [149, 63] width 84 height 6
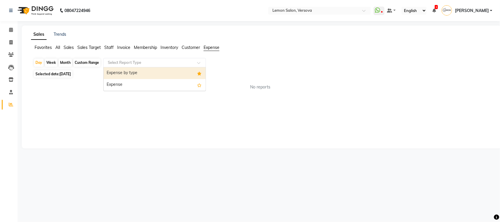
click at [174, 75] on div "Expense by type" at bounding box center [155, 73] width 102 height 12
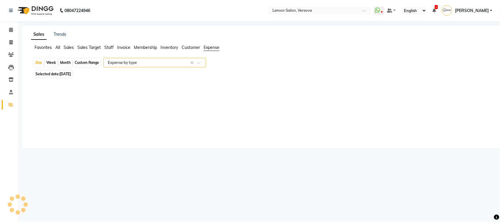
select select "csv"
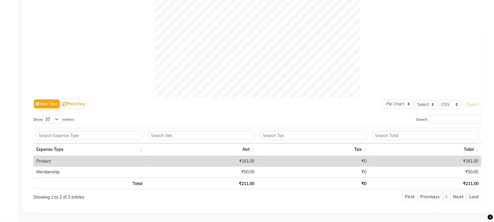
scroll to position [21, 0]
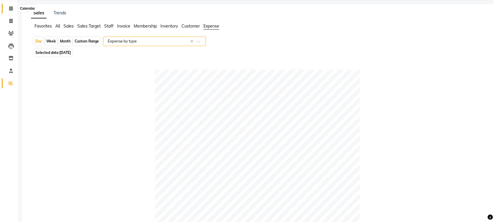
click at [6, 9] on span at bounding box center [11, 8] width 10 height 7
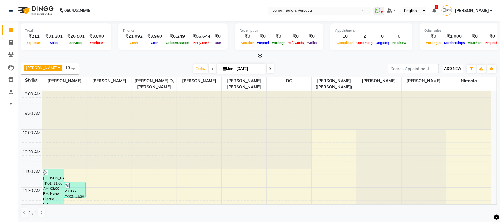
click at [453, 69] on span "ADD NEW" at bounding box center [452, 68] width 17 height 4
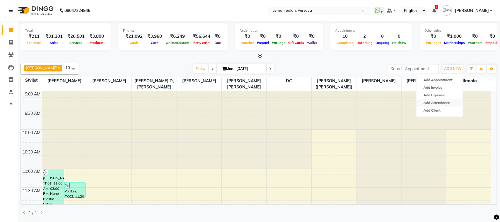
click at [435, 103] on link "Add Attendance" at bounding box center [439, 103] width 46 height 8
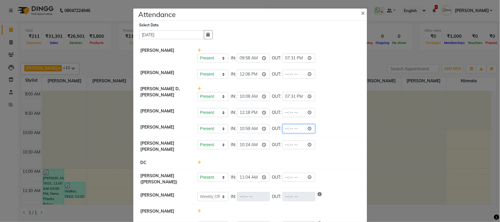
click at [309, 129] on input "time" at bounding box center [299, 128] width 33 height 9
click at [340, 173] on div "Present Absent Late Half Day Weekly Off IN: 11:04 OUT:" at bounding box center [278, 177] width 162 height 9
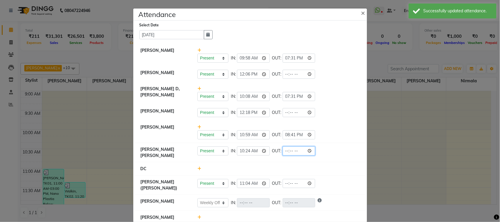
click at [310, 151] on input "time" at bounding box center [299, 150] width 33 height 9
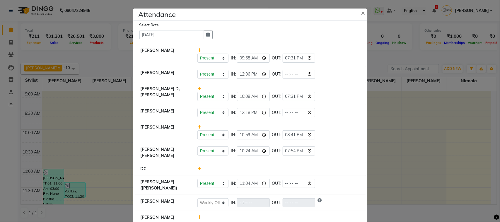
click at [345, 118] on li "Radhika Solanki Present Absent Late Half Day Weekly Off IN: 12:18 OUT:" at bounding box center [250, 113] width 231 height 16
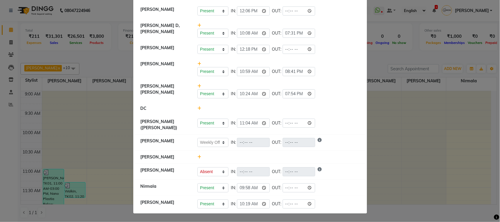
scroll to position [64, 0]
click at [45, 70] on ngb-modal-window "Attendance × Select Date 01-09-2025 Asif Salmani Present Absent Late Half Day W…" at bounding box center [250, 111] width 500 height 222
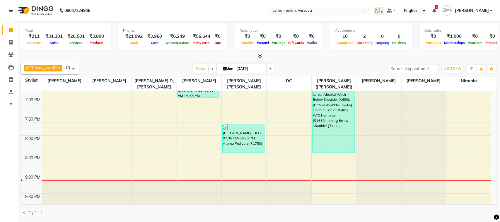
scroll to position [382, 0]
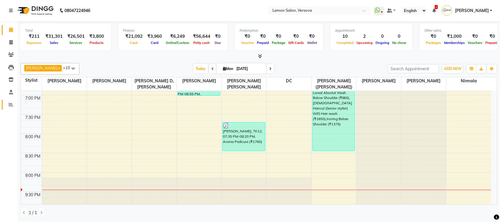
click at [5, 104] on link "Reports" at bounding box center [9, 105] width 14 height 10
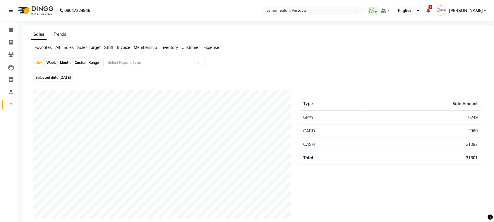
click at [476, 11] on span "[PERSON_NAME]" at bounding box center [466, 11] width 34 height 6
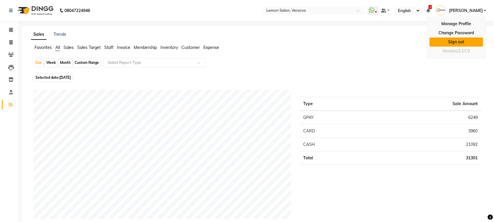
click at [463, 37] on link "Sign out" at bounding box center [457, 41] width 54 height 9
